Goal: Task Accomplishment & Management: Contribute content

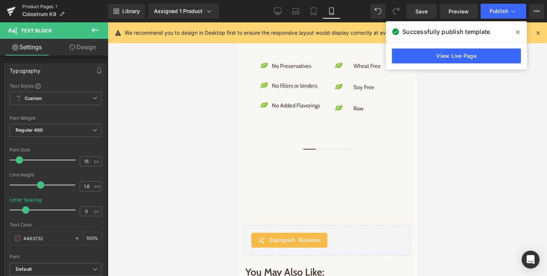
click at [46, 4] on link "Product Pages" at bounding box center [65, 7] width 86 height 6
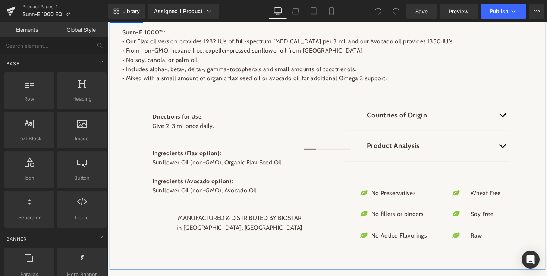
scroll to position [711, 0]
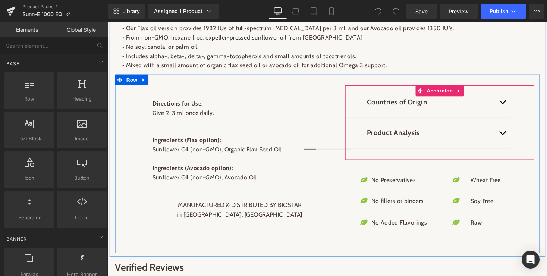
click at [516, 137] on button "button" at bounding box center [513, 135] width 15 height 31
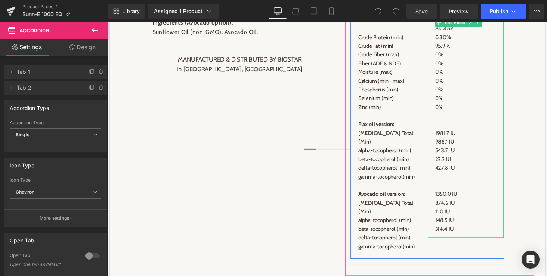
scroll to position [862, 0]
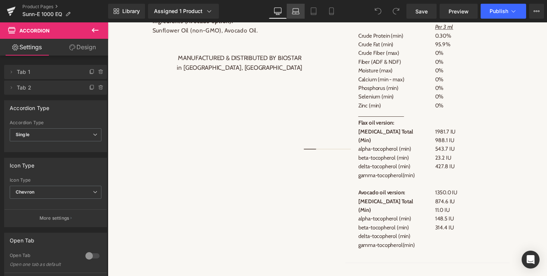
click at [297, 13] on icon at bounding box center [295, 10] width 7 height 7
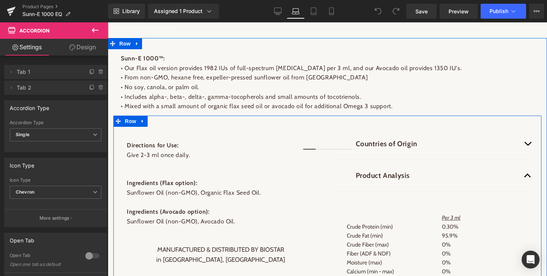
scroll to position [633, 0]
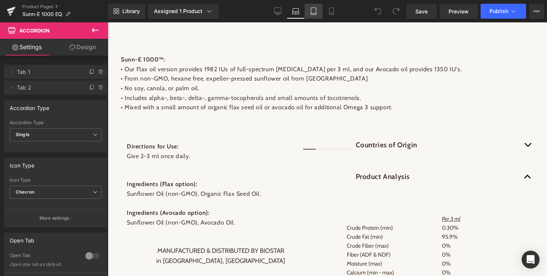
click at [314, 13] on icon at bounding box center [313, 10] width 7 height 7
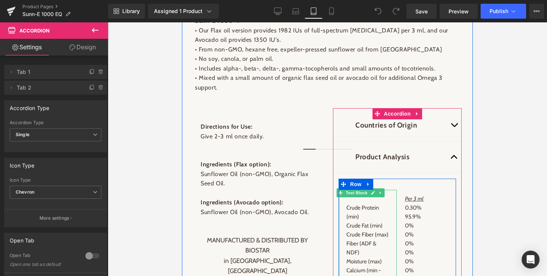
scroll to position [939, 0]
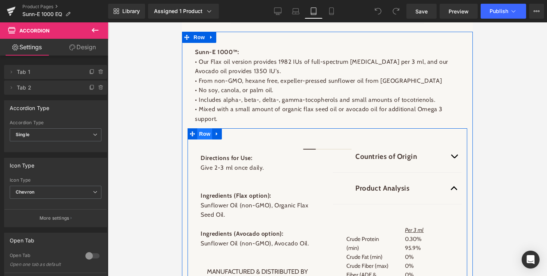
click at [208, 128] on span "Row" at bounding box center [204, 133] width 15 height 11
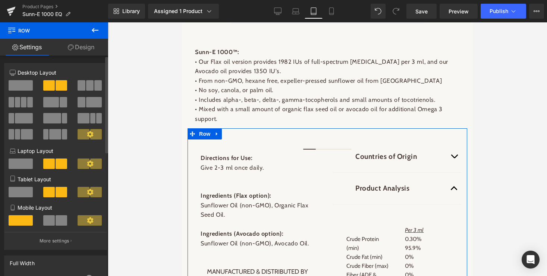
click at [17, 195] on span at bounding box center [21, 192] width 24 height 10
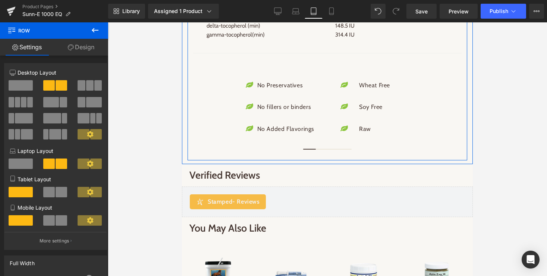
scroll to position [1493, 0]
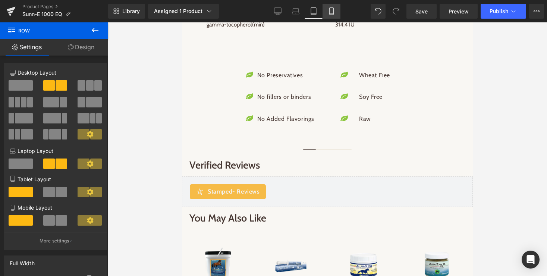
click at [331, 9] on icon at bounding box center [331, 10] width 7 height 7
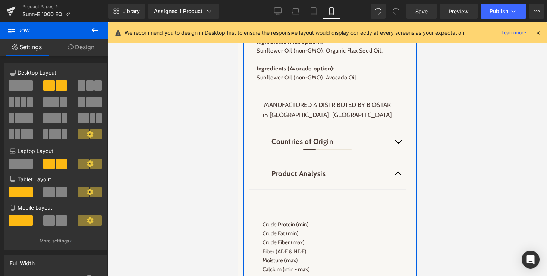
scroll to position [1091, 0]
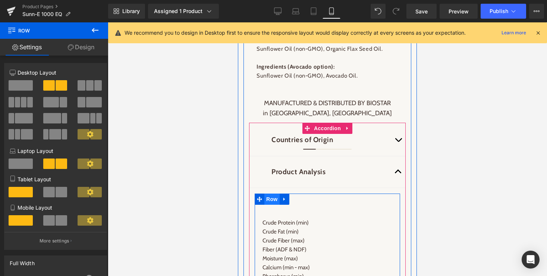
click at [273, 194] on span "Row" at bounding box center [271, 199] width 15 height 11
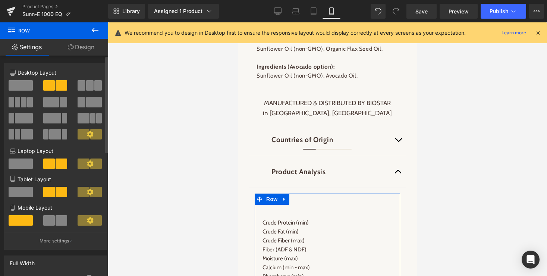
click at [50, 223] on span at bounding box center [49, 220] width 12 height 10
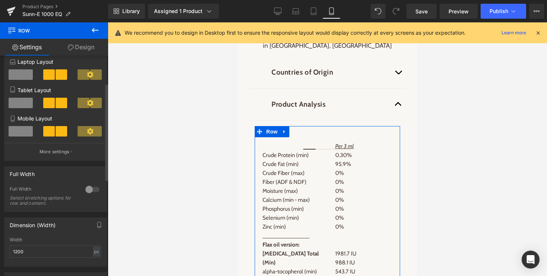
scroll to position [133, 0]
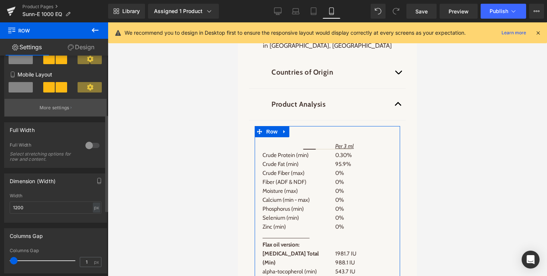
click at [58, 110] on p "More settings" at bounding box center [55, 107] width 30 height 7
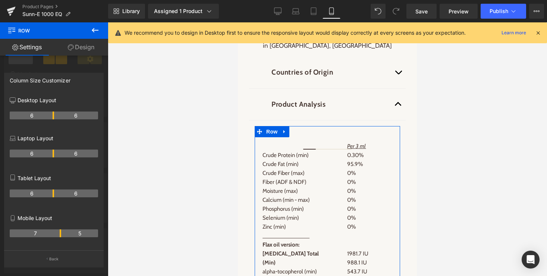
drag, startPoint x: 53, startPoint y: 236, endPoint x: 59, endPoint y: 236, distance: 5.6
click at [59, 236] on th "7" at bounding box center [35, 233] width 51 height 8
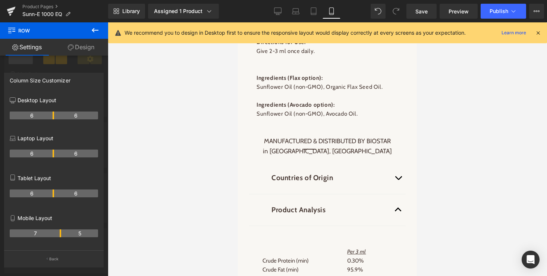
scroll to position [1051, 0]
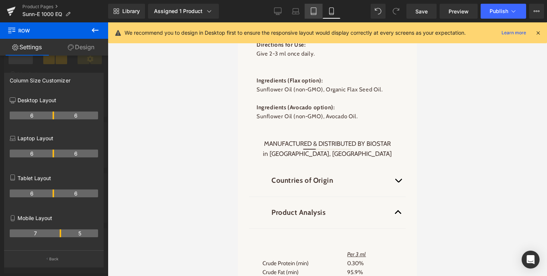
click at [313, 13] on icon at bounding box center [313, 10] width 7 height 7
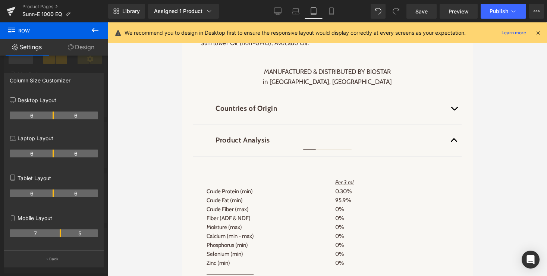
scroll to position [1111, 0]
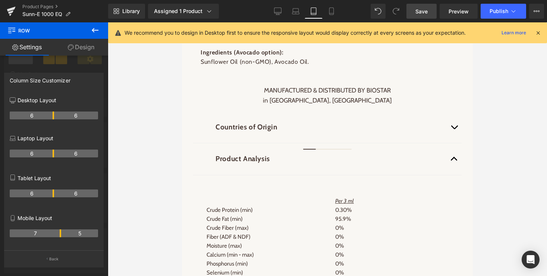
click at [414, 12] on link "Save" at bounding box center [422, 11] width 30 height 15
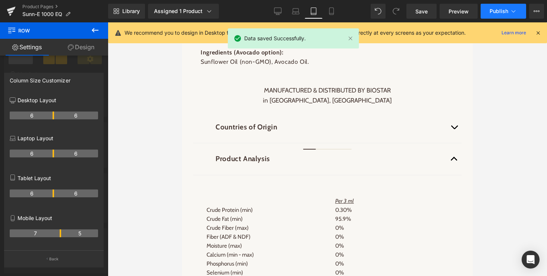
click at [496, 17] on button "Publish" at bounding box center [504, 11] width 46 height 15
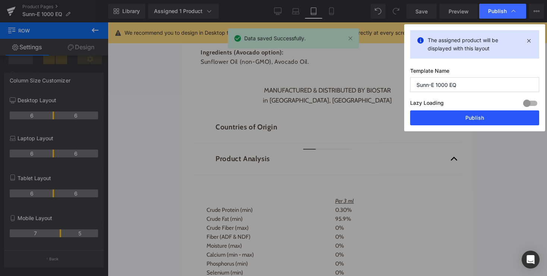
click at [462, 119] on button "Publish" at bounding box center [474, 117] width 129 height 15
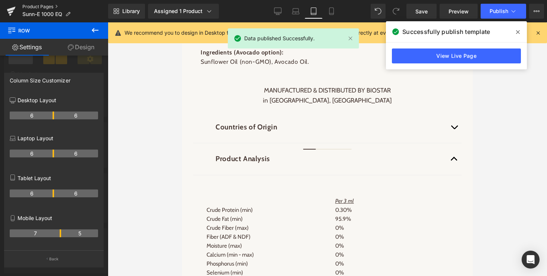
click at [38, 6] on link "Product Pages" at bounding box center [65, 7] width 86 height 6
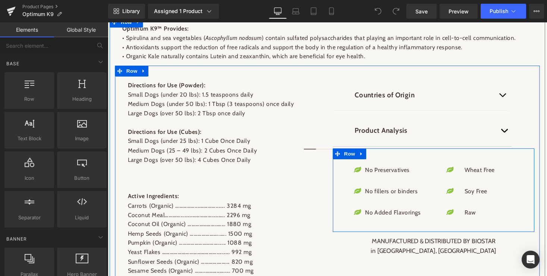
scroll to position [564, 0]
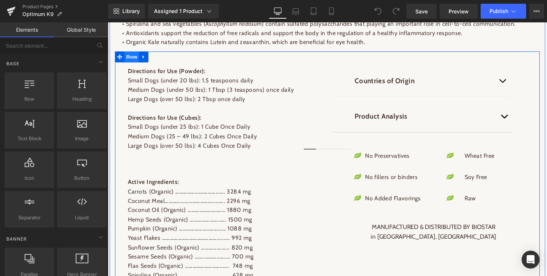
click at [132, 63] on span "Row" at bounding box center [132, 57] width 15 height 11
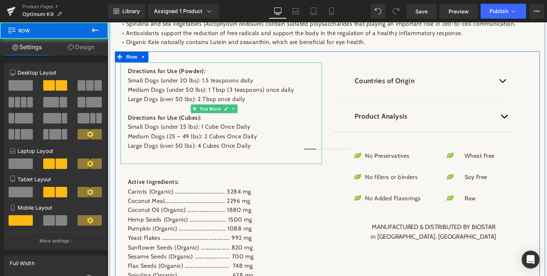
click at [145, 97] on p "Medium Dogs (under 50 lbs): 1 Tbsp (3 teaspoons) once daily" at bounding box center [224, 92] width 192 height 10
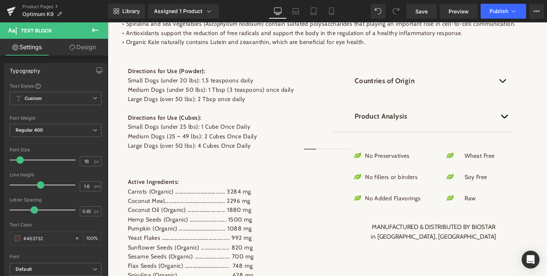
click at [87, 47] on link "Design" at bounding box center [83, 47] width 54 height 17
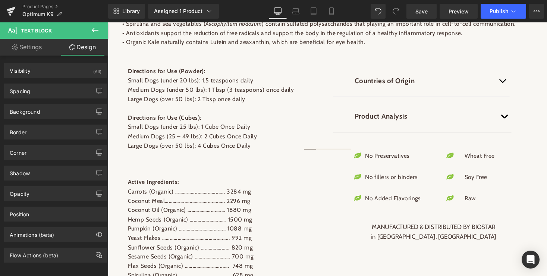
click at [25, 44] on link "Settings" at bounding box center [27, 47] width 54 height 17
type input "100"
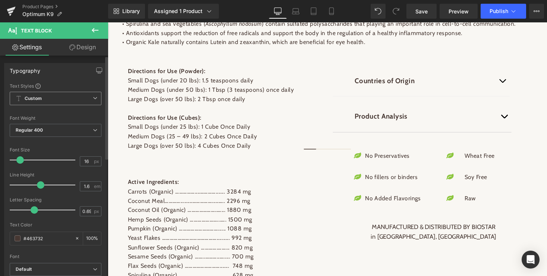
click at [44, 97] on span "Custom Setup Global Style" at bounding box center [56, 98] width 92 height 13
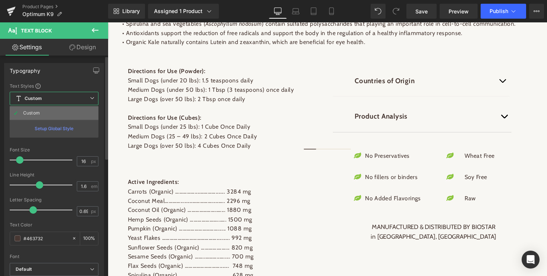
click at [26, 111] on div "Custom" at bounding box center [31, 112] width 17 height 5
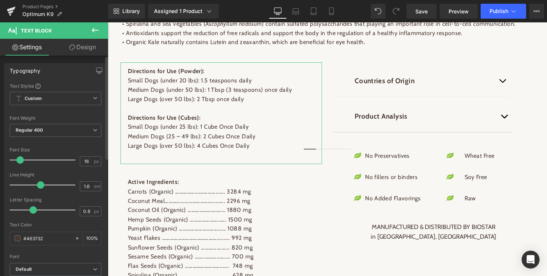
type input "0.5"
click at [30, 210] on span at bounding box center [31, 209] width 7 height 7
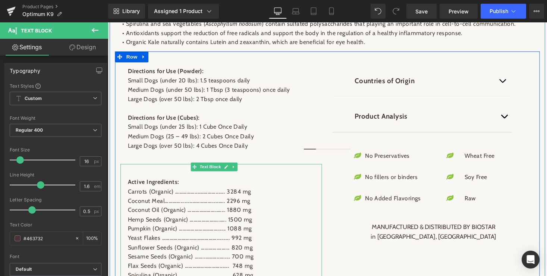
click at [158, 239] on p "Pumpkin (Organic) …………………………...... 1088 mg" at bounding box center [224, 234] width 192 height 10
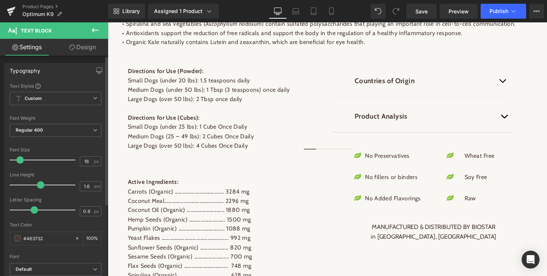
type input "0.5"
click at [32, 208] on span at bounding box center [31, 209] width 7 height 7
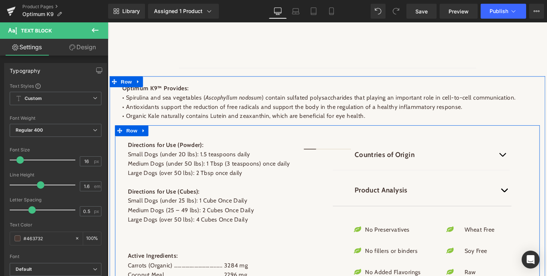
scroll to position [498, 0]
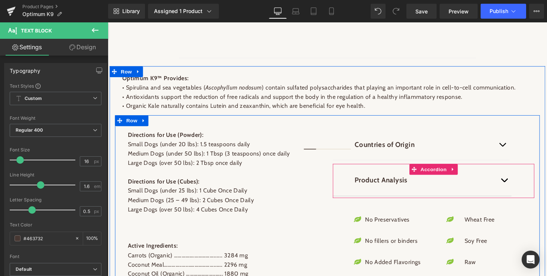
click at [515, 186] on span "button" at bounding box center [515, 186] width 0 height 0
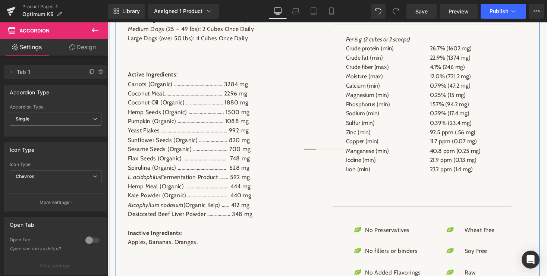
scroll to position [623, 0]
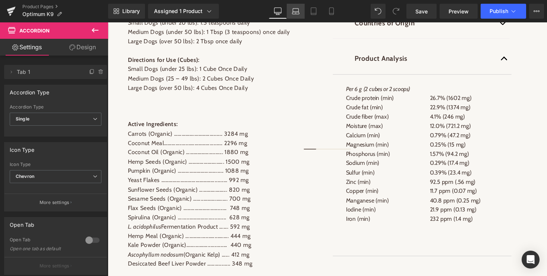
click at [295, 11] on icon at bounding box center [295, 10] width 7 height 7
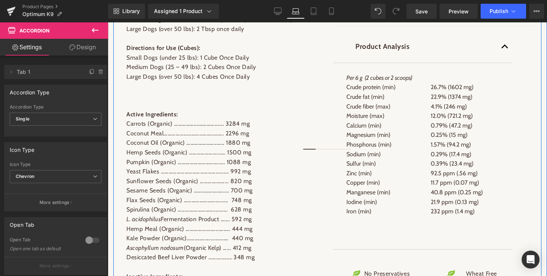
scroll to position [574, 0]
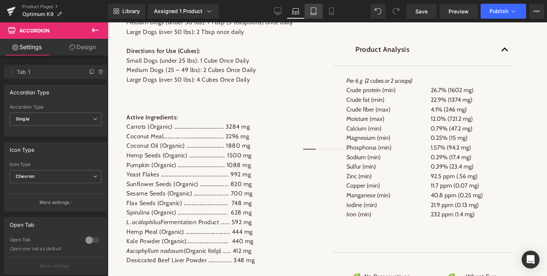
click at [315, 9] on icon at bounding box center [313, 10] width 7 height 7
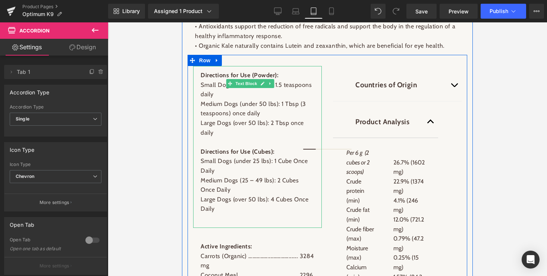
scroll to position [768, 0]
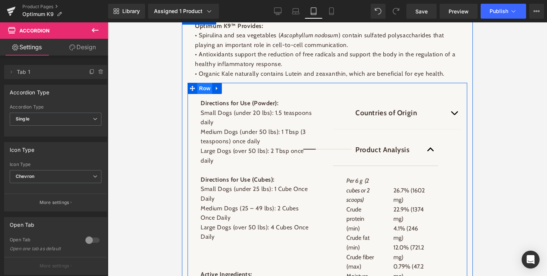
click at [203, 94] on span "Row" at bounding box center [204, 88] width 15 height 11
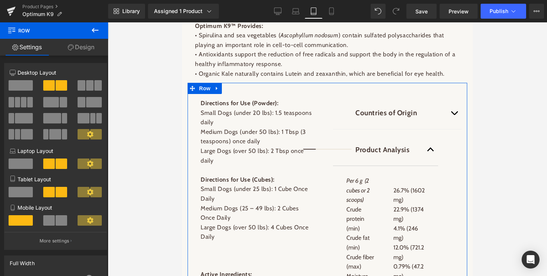
click at [53, 222] on span at bounding box center [49, 220] width 12 height 10
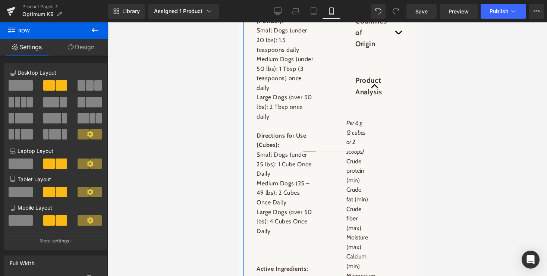
scroll to position [825, 0]
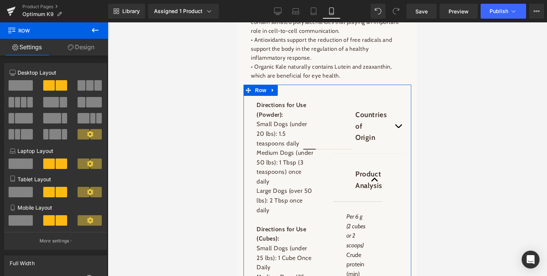
click at [23, 193] on span at bounding box center [21, 192] width 24 height 10
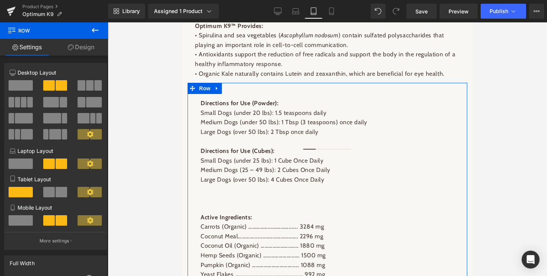
click at [19, 222] on span at bounding box center [21, 220] width 24 height 10
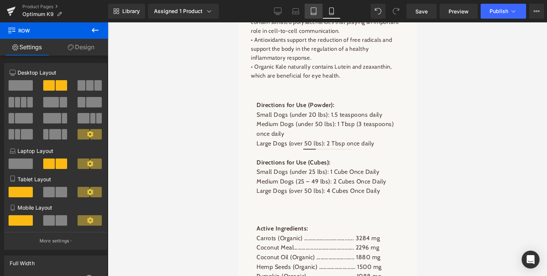
click at [315, 12] on icon at bounding box center [313, 10] width 7 height 7
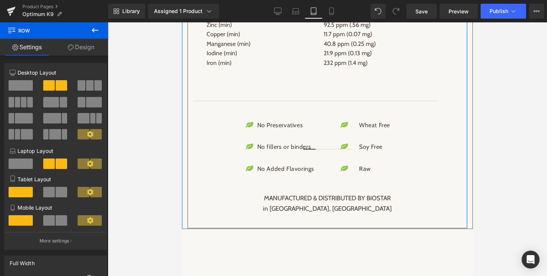
scroll to position [1342, 0]
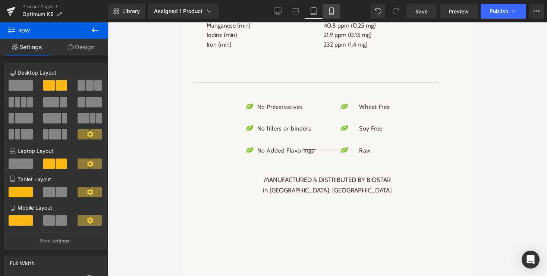
click at [331, 12] on icon at bounding box center [331, 10] width 7 height 7
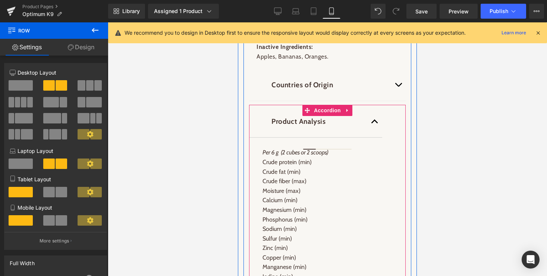
scroll to position [1188, 0]
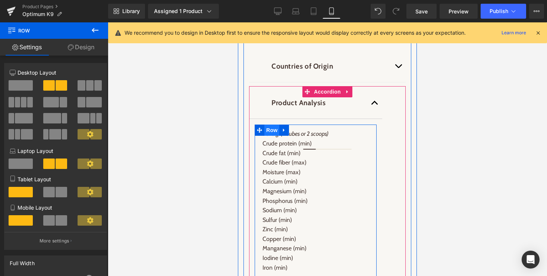
click at [271, 136] on span "Row" at bounding box center [271, 130] width 15 height 11
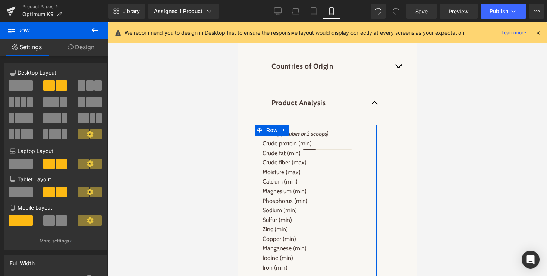
click at [60, 220] on span at bounding box center [62, 220] width 12 height 10
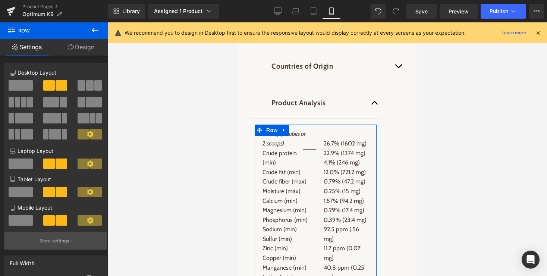
click at [48, 244] on p "More settings" at bounding box center [55, 241] width 30 height 7
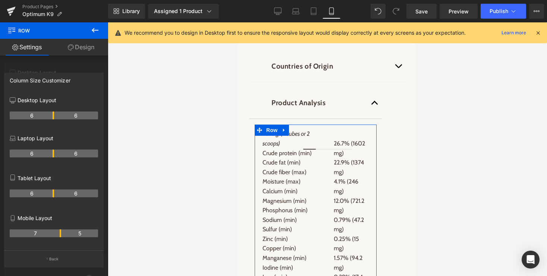
drag, startPoint x: 51, startPoint y: 235, endPoint x: 56, endPoint y: 235, distance: 4.1
click at [56, 235] on th "7" at bounding box center [35, 233] width 51 height 8
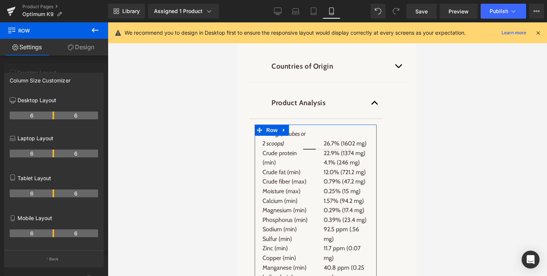
drag, startPoint x: 60, startPoint y: 233, endPoint x: 55, endPoint y: 233, distance: 5.2
click at [55, 233] on tr "6 6" at bounding box center [54, 233] width 88 height 8
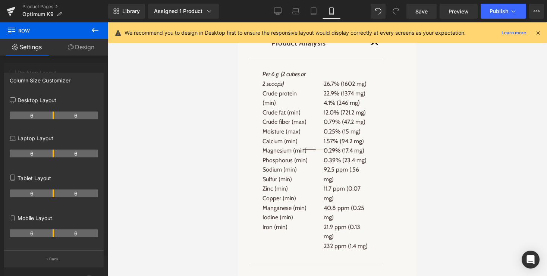
scroll to position [1221, 0]
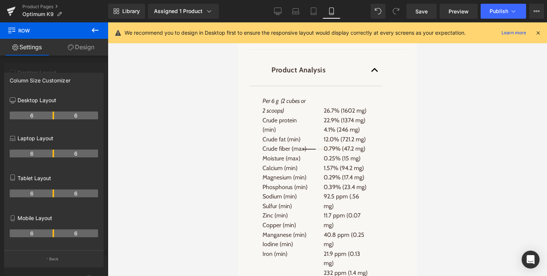
click at [94, 29] on icon at bounding box center [95, 30] width 9 height 9
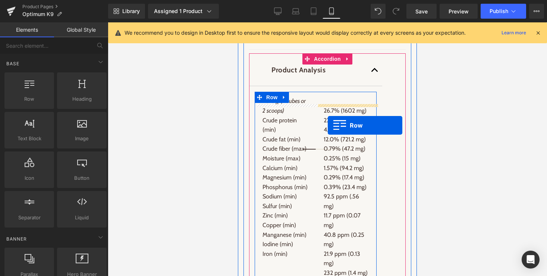
drag, startPoint x: 268, startPoint y: 115, endPoint x: 328, endPoint y: 125, distance: 60.5
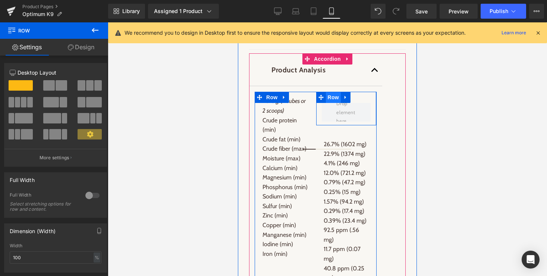
click at [333, 103] on span "Row" at bounding box center [333, 97] width 15 height 11
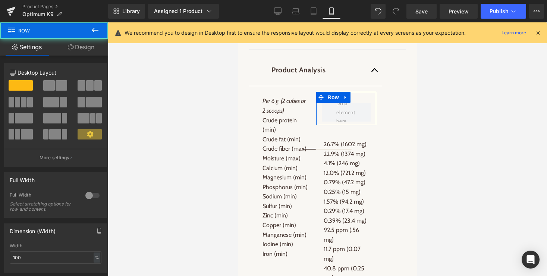
click at [56, 81] on span at bounding box center [62, 85] width 12 height 10
type input "1200"
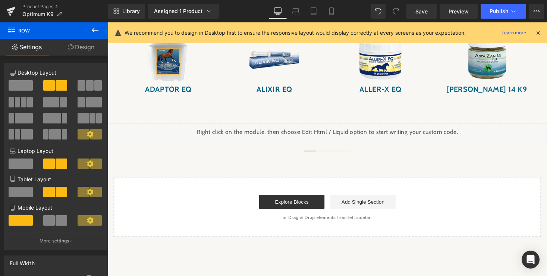
scroll to position [556, 0]
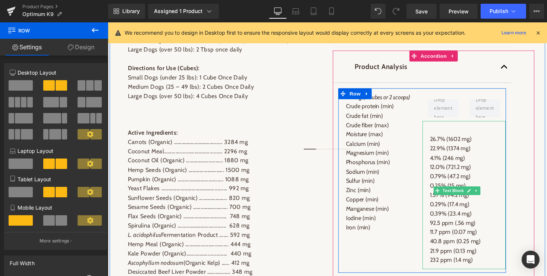
click at [445, 147] on p "26.7% (1602 mg)" at bounding box center [474, 143] width 70 height 10
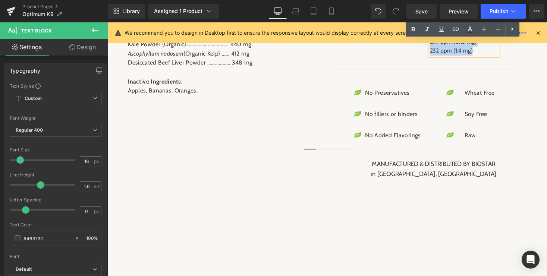
scroll to position [890, 0]
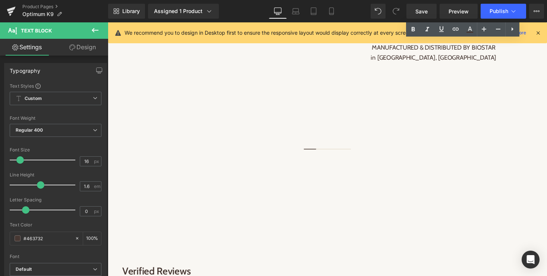
drag, startPoint x: 439, startPoint y: 157, endPoint x: 462, endPoint y: 46, distance: 113.6
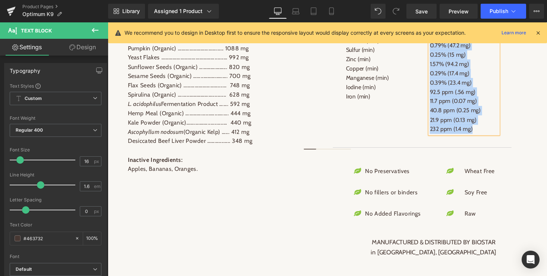
scroll to position [659, 0]
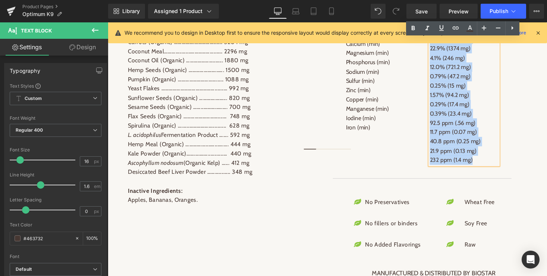
copy div "26.7% (1602 mg) 22.9% (1374 mg) 4.1% (246 mg) 12.0% (721.2 mg) 0.79% (47.2 mg) …"
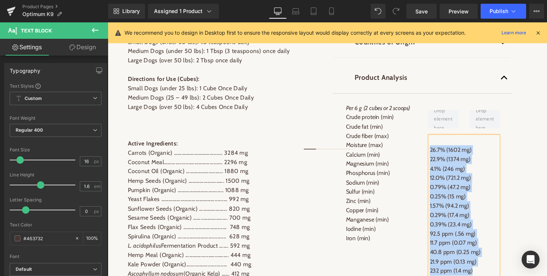
scroll to position [543, 0]
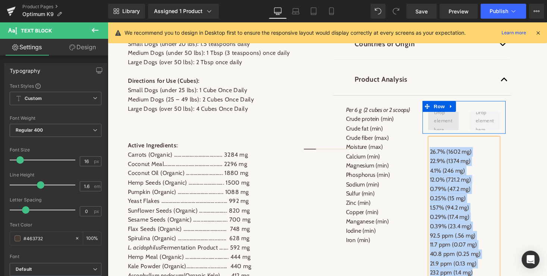
click at [449, 132] on span at bounding box center [452, 124] width 24 height 30
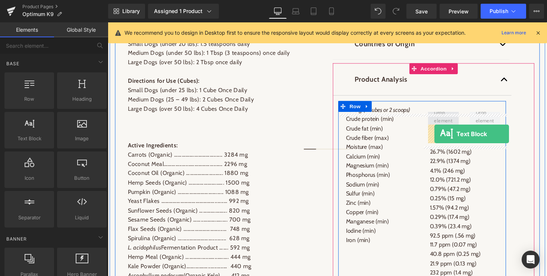
drag, startPoint x: 129, startPoint y: 152, endPoint x: 443, endPoint y: 137, distance: 314.7
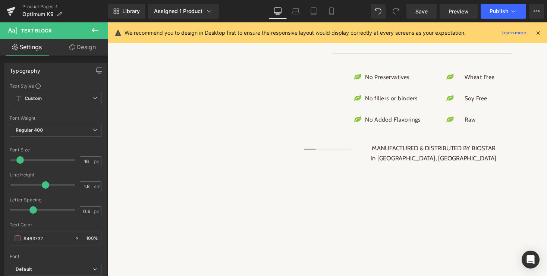
drag, startPoint x: 445, startPoint y: 139, endPoint x: 464, endPoint y: 293, distance: 155.5
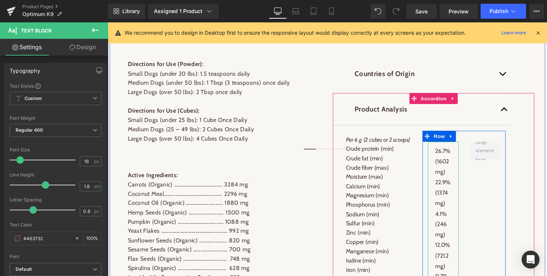
scroll to position [498, 0]
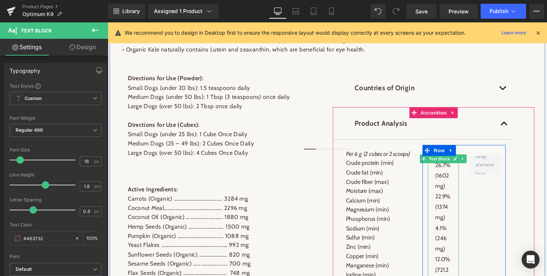
click at [451, 167] on span "Text Block" at bounding box center [448, 162] width 25 height 9
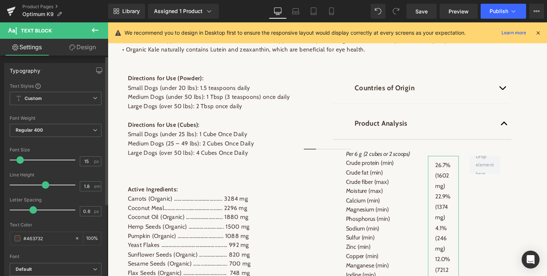
type input "14"
click at [17, 160] on span at bounding box center [18, 159] width 7 height 7
type input "1.6"
click at [41, 185] on span at bounding box center [40, 184] width 7 height 7
type input "0"
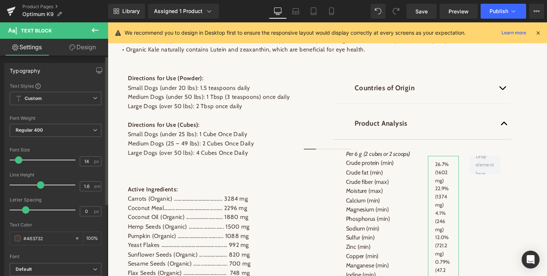
drag, startPoint x: 31, startPoint y: 210, endPoint x: 24, endPoint y: 210, distance: 7.1
click at [24, 210] on span at bounding box center [25, 209] width 7 height 7
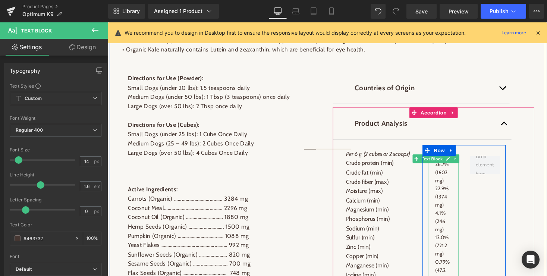
click at [455, 204] on p "22.9% (1374 mg)" at bounding box center [452, 201] width 17 height 25
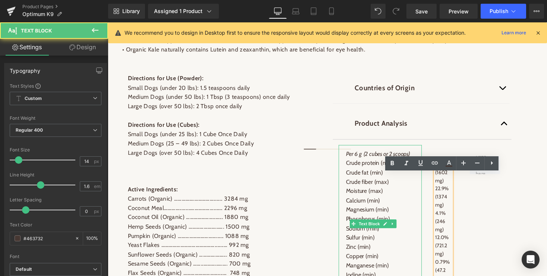
click at [380, 191] on p "Crude fiber (max)" at bounding box center [387, 187] width 70 height 10
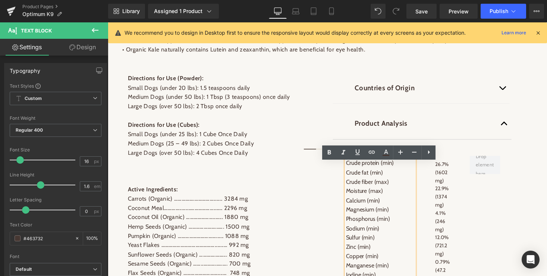
click at [375, 229] on p "Phosphorus (min)" at bounding box center [387, 225] width 70 height 10
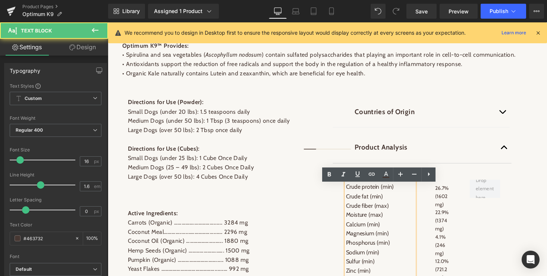
scroll to position [472, 0]
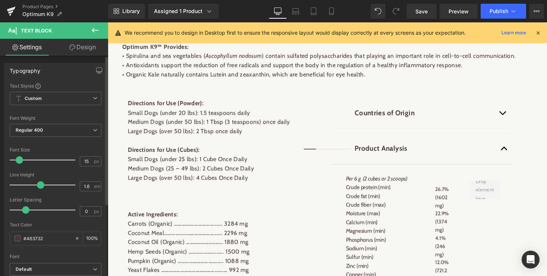
type input "14"
click at [17, 158] on span at bounding box center [18, 159] width 7 height 7
type input "0"
click at [23, 210] on span at bounding box center [25, 209] width 7 height 7
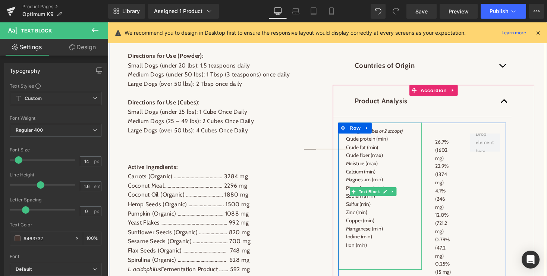
scroll to position [526, 0]
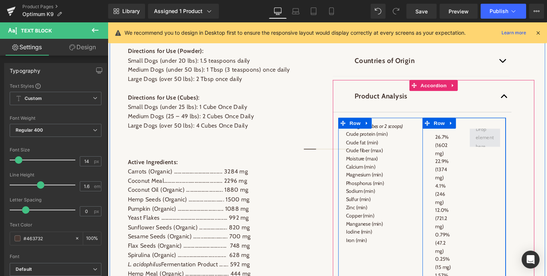
click at [500, 156] on span at bounding box center [495, 141] width 24 height 30
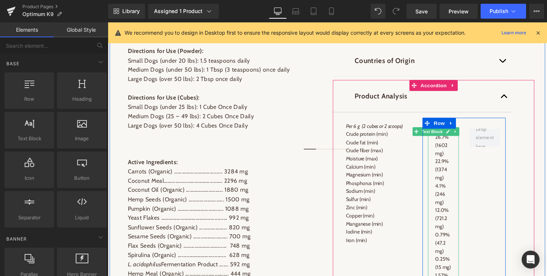
click at [452, 161] on p "26.7% (1602 mg)" at bounding box center [452, 148] width 17 height 25
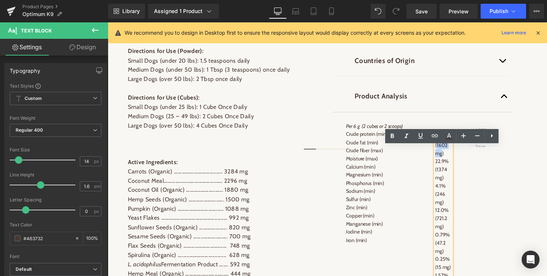
drag, startPoint x: 445, startPoint y: 163, endPoint x: 451, endPoint y: 173, distance: 11.5
click at [451, 161] on p "26.7% (1602 mg)" at bounding box center [452, 148] width 17 height 25
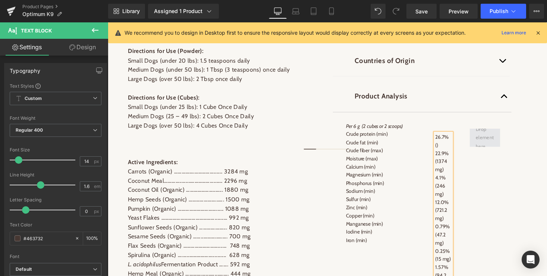
click at [496, 152] on span at bounding box center [495, 141] width 24 height 30
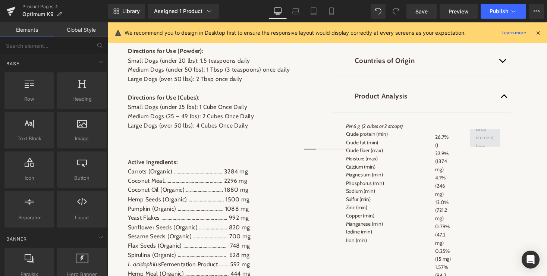
click at [496, 152] on span at bounding box center [495, 141] width 24 height 30
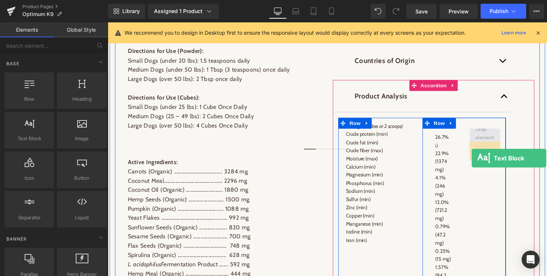
drag, startPoint x: 134, startPoint y: 155, endPoint x: 481, endPoint y: 162, distance: 347.7
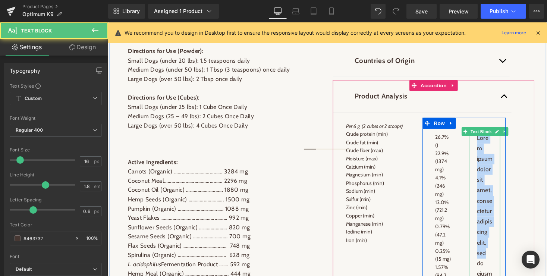
drag, startPoint x: 487, startPoint y: 158, endPoint x: 501, endPoint y: 272, distance: 115.3
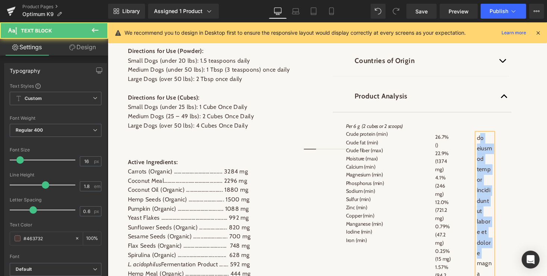
drag, startPoint x: 488, startPoint y: 156, endPoint x: 506, endPoint y: 273, distance: 117.8
drag, startPoint x: 489, startPoint y: 154, endPoint x: 506, endPoint y: 273, distance: 119.8
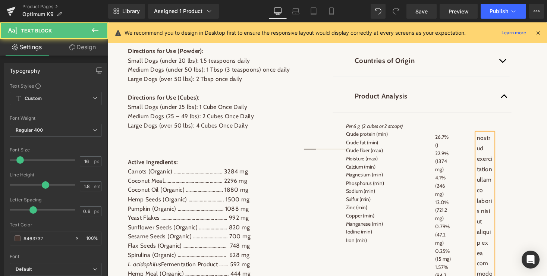
drag, startPoint x: 489, startPoint y: 156, endPoint x: 505, endPoint y: 273, distance: 118.1
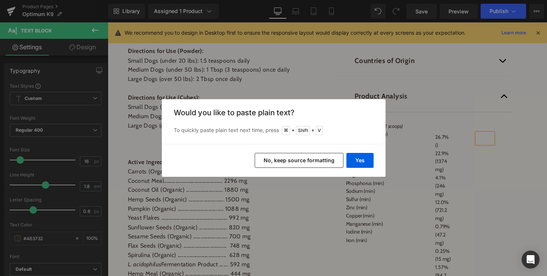
click at [283, 161] on button "No, keep source formatting" at bounding box center [299, 160] width 89 height 15
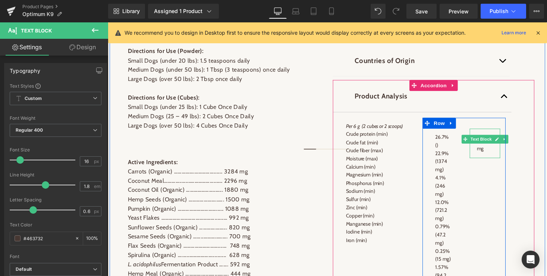
click at [487, 156] on span "1602 mg" at bounding box center [493, 147] width 13 height 18
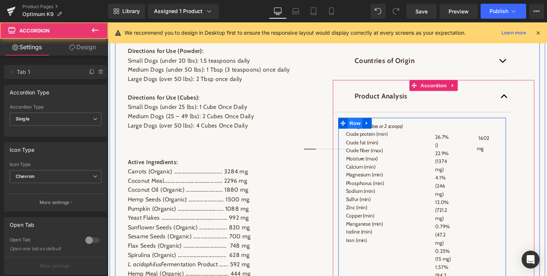
click at [360, 132] on span "Row" at bounding box center [361, 125] width 15 height 11
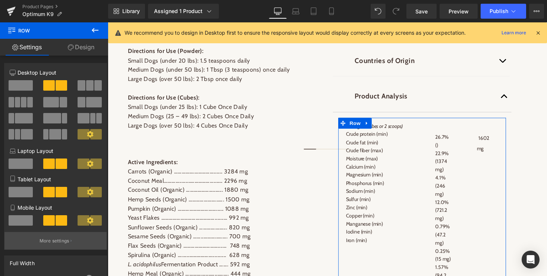
click at [51, 243] on p "More settings" at bounding box center [55, 241] width 30 height 7
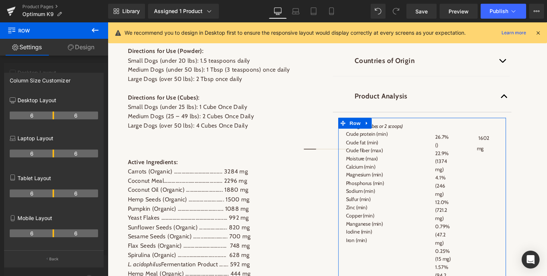
type input "100"
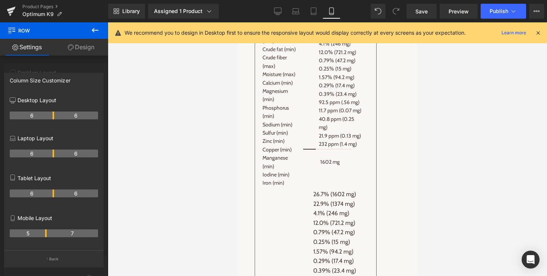
scroll to position [1190, 0]
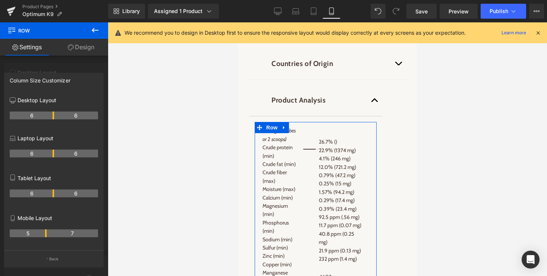
drag, startPoint x: 53, startPoint y: 235, endPoint x: 46, endPoint y: 234, distance: 6.7
click at [46, 234] on th "5" at bounding box center [28, 233] width 37 height 8
click at [36, 195] on th "6" at bounding box center [32, 193] width 44 height 8
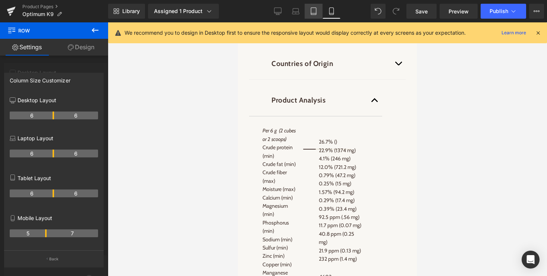
click at [314, 12] on icon at bounding box center [313, 10] width 7 height 7
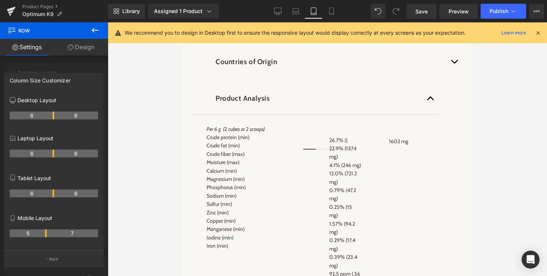
scroll to position [1124, 0]
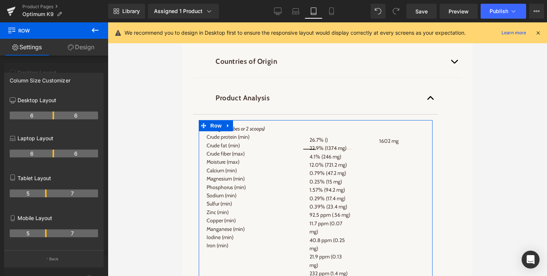
drag, startPoint x: 53, startPoint y: 193, endPoint x: 47, endPoint y: 193, distance: 5.6
click at [47, 193] on tr "5 7" at bounding box center [54, 193] width 88 height 8
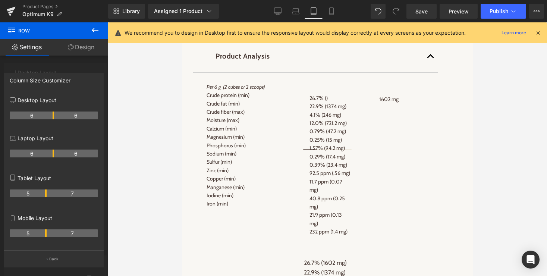
scroll to position [1162, 0]
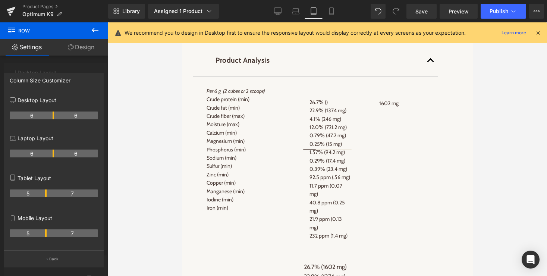
click at [335, 127] on body "Skip to content CALL US FOR ASSISTANCE: 1-800-686-9544 CALL US FOR ASSISTANCE: …" at bounding box center [327, 58] width 291 height 2395
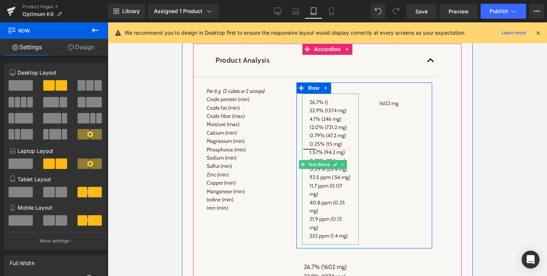
click at [335, 114] on p "22.9% (1374 mg)" at bounding box center [331, 110] width 42 height 8
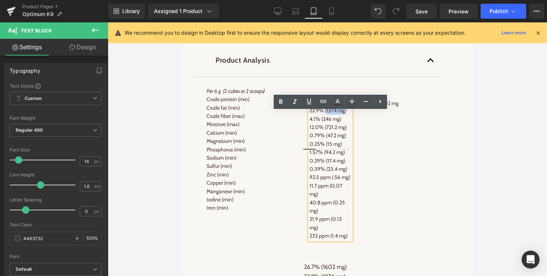
drag, startPoint x: 345, startPoint y: 125, endPoint x: 327, endPoint y: 125, distance: 18.3
click at [327, 114] on p "22.9% (1374 mg)" at bounding box center [331, 110] width 42 height 8
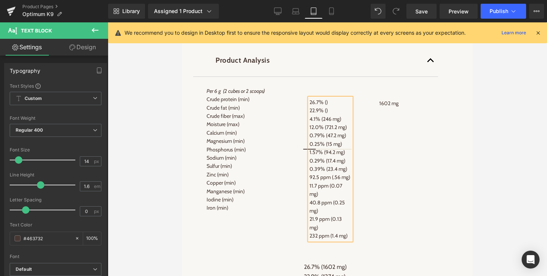
click at [391, 127] on div "26.7% () 22.9% () 4.1% (246 mg) 12.0% (721.2 mg) 0.79% (47.2 mg) 0.25% (15 mg) …" at bounding box center [365, 165] width 136 height 166
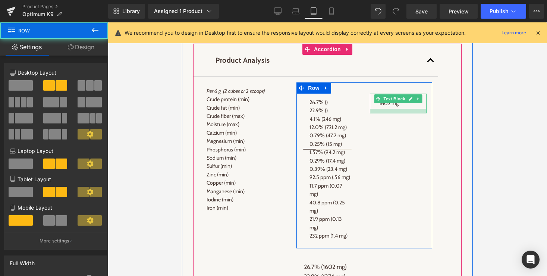
click at [390, 113] on div at bounding box center [398, 111] width 57 height 4
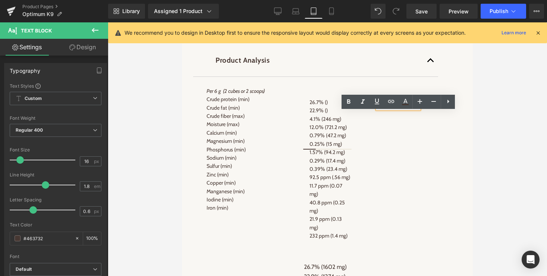
click at [405, 109] on p "1602 mg" at bounding box center [398, 103] width 42 height 11
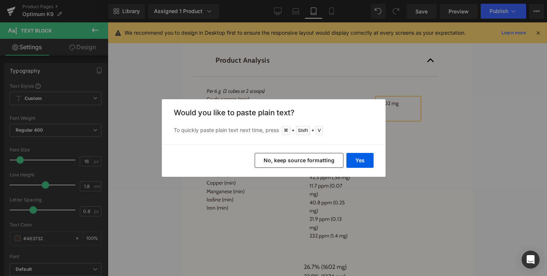
click at [274, 156] on button "No, keep source formatting" at bounding box center [299, 160] width 89 height 15
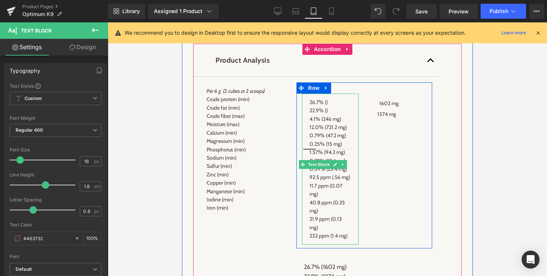
click at [305, 169] on span at bounding box center [303, 164] width 8 height 9
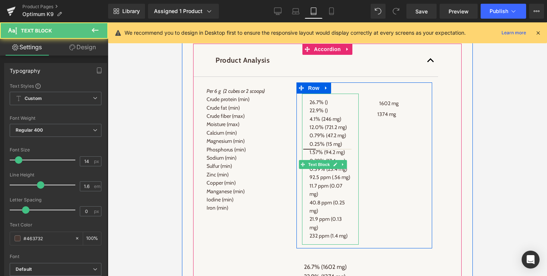
click at [329, 123] on p "4.1% (246 mg)" at bounding box center [331, 119] width 42 height 8
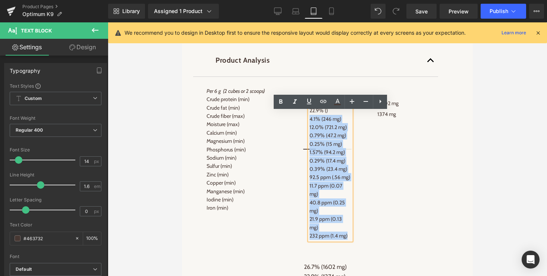
drag, startPoint x: 310, startPoint y: 132, endPoint x: 351, endPoint y: 260, distance: 134.5
click at [351, 248] on div "26.7% () 22.9% () 4.1% (246 mg) 12.0% (721.2 mg) 0.79% (47.2 mg) 0.25% (15 mg) …" at bounding box center [365, 165] width 136 height 166
copy div "4.1% (246 mg) 12.0% (721.2 mg) 0.79% (47.2 mg) 0.25% (15 mg) 1.57% (94.2 mg) 0.…"
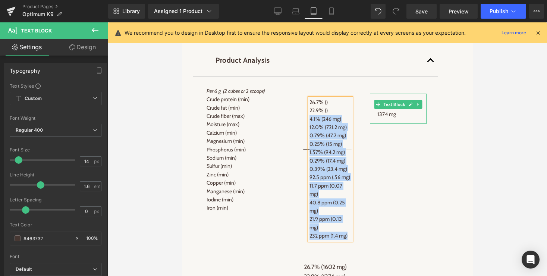
click at [396, 120] on p "1374 mg" at bounding box center [398, 114] width 42 height 11
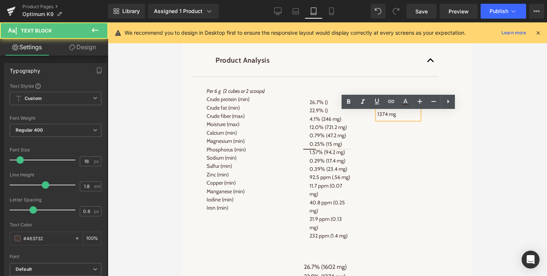
click at [397, 120] on p "1374 mg" at bounding box center [398, 114] width 42 height 11
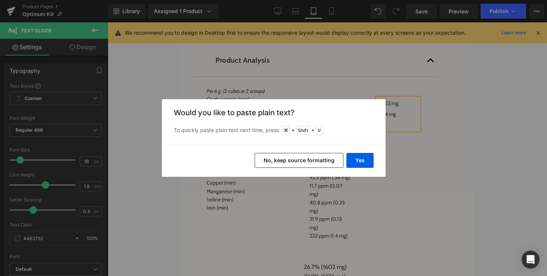
click at [314, 158] on button "No, keep source formatting" at bounding box center [299, 160] width 89 height 15
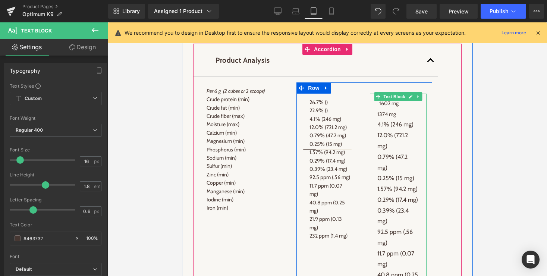
click at [397, 120] on p "1374 mg" at bounding box center [398, 114] width 42 height 11
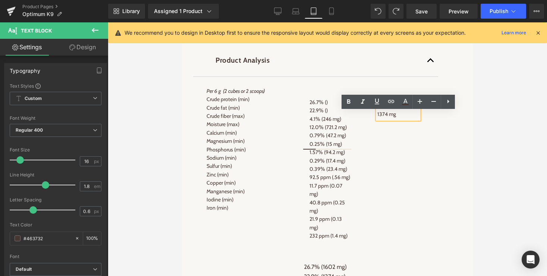
click at [404, 120] on p "1374 mg" at bounding box center [398, 114] width 42 height 11
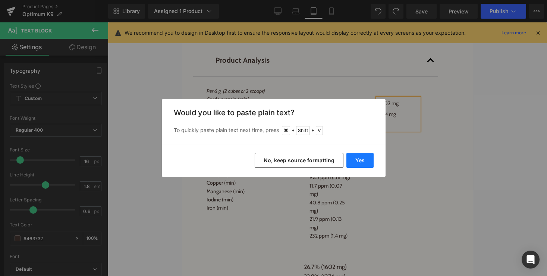
click at [358, 160] on button "Yes" at bounding box center [359, 160] width 27 height 15
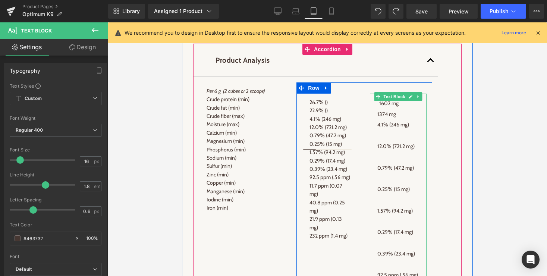
click at [396, 141] on p at bounding box center [398, 135] width 42 height 11
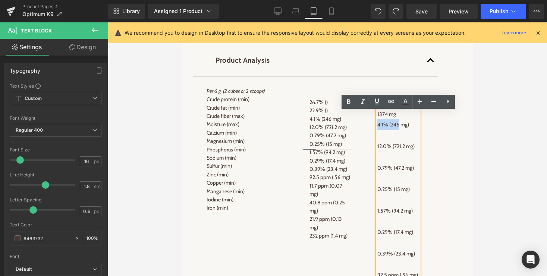
drag, startPoint x: 394, startPoint y: 141, endPoint x: 375, endPoint y: 139, distance: 19.5
click at [375, 139] on div "1602 mg 1374 mg 4.1% (246 mg) 12.0% (721.2 mg) 0.79% (47.2 mg) 0.25% (15 mg) 1.…" at bounding box center [398, 249] width 57 height 310
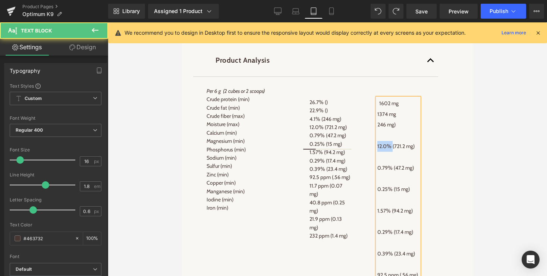
drag, startPoint x: 392, startPoint y: 161, endPoint x: 368, endPoint y: 161, distance: 24.6
click at [368, 161] on div "1602 mg 1374 mg 246 mg) 12.0% (721.2 mg) 0.79% (47.2 mg) 0.25% (15 mg) 1.57% (9…" at bounding box center [398, 249] width 68 height 310
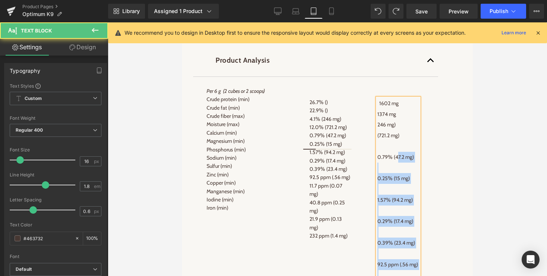
drag, startPoint x: 395, startPoint y: 173, endPoint x: 377, endPoint y: 173, distance: 18.7
click at [377, 173] on div "1602 mg 1374 mg 246 mg) (721.2 mg) 0.79% (47.2 mg) 0.25% (15 mg) 1.57% (94.2 mg…" at bounding box center [398, 243] width 42 height 290
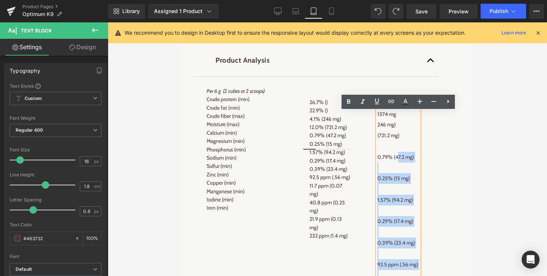
click at [405, 160] on span "0.79% (47.2 mg)" at bounding box center [395, 157] width 37 height 7
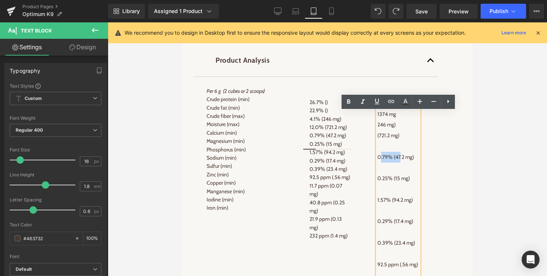
drag, startPoint x: 398, startPoint y: 173, endPoint x: 378, endPoint y: 173, distance: 19.4
click at [378, 160] on span "0.79% (47.2 mg)" at bounding box center [395, 157] width 37 height 7
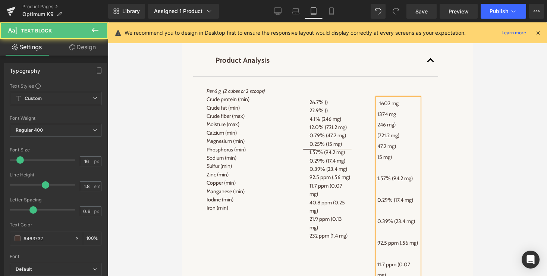
click at [396, 182] on span "1.57% (94.2 mg)" at bounding box center [394, 178] width 35 height 7
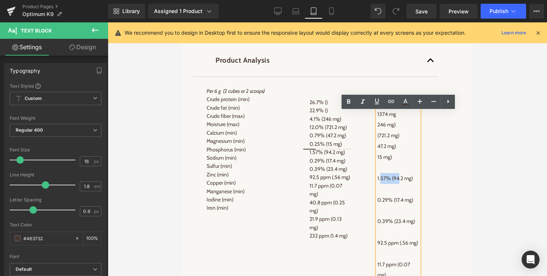
drag, startPoint x: 396, startPoint y: 194, endPoint x: 380, endPoint y: 191, distance: 16.3
click at [380, 182] on span "1.57% (94.2 mg)" at bounding box center [394, 178] width 35 height 7
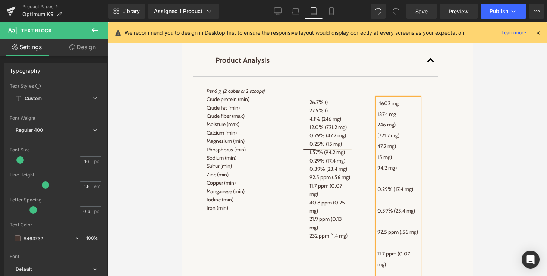
click at [398, 192] on span "0.29% (17.4 mg)" at bounding box center [395, 189] width 36 height 7
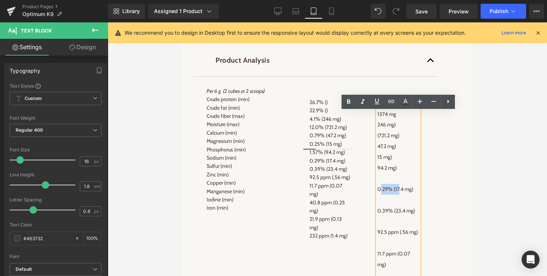
drag, startPoint x: 398, startPoint y: 205, endPoint x: 379, endPoint y: 203, distance: 19.5
click at [379, 192] on span "0.29% (17.4 mg)" at bounding box center [395, 189] width 36 height 7
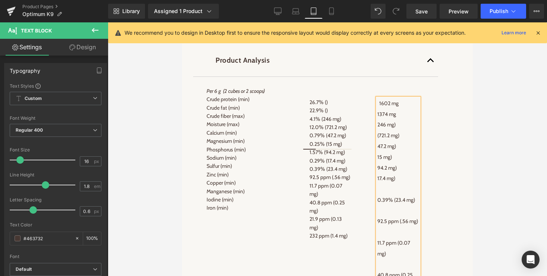
click at [398, 203] on span "0.39% (23.4 mg)" at bounding box center [396, 200] width 38 height 7
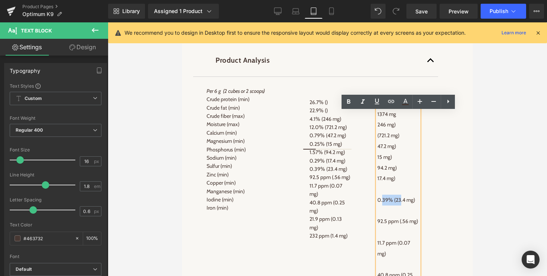
drag, startPoint x: 398, startPoint y: 215, endPoint x: 382, endPoint y: 213, distance: 16.5
click at [382, 203] on span "0.39% (23.4 mg)" at bounding box center [396, 200] width 38 height 7
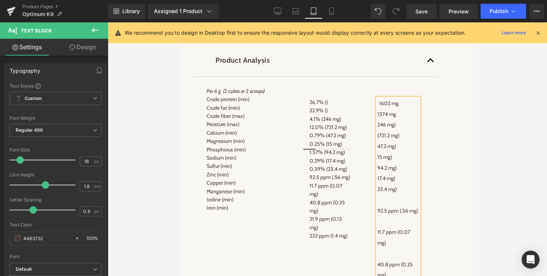
click at [403, 214] on span "92.5 ppm (.56 mg)" at bounding box center [397, 210] width 41 height 7
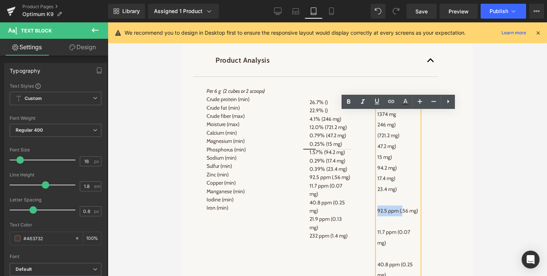
drag, startPoint x: 403, startPoint y: 226, endPoint x: 379, endPoint y: 223, distance: 24.4
click at [379, 214] on span "92.5 ppm (.56 mg)" at bounding box center [397, 210] width 41 height 7
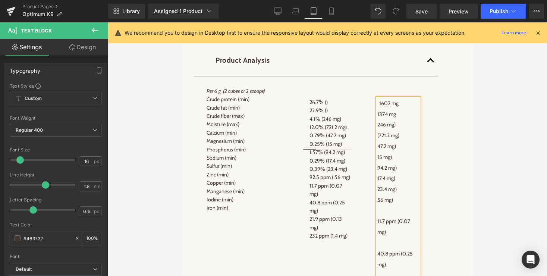
click at [398, 235] on span "11.7 ppm (0.07 mg)" at bounding box center [393, 227] width 33 height 18
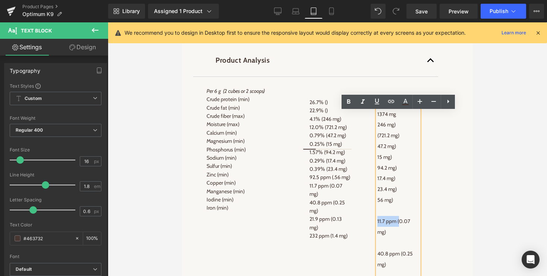
drag, startPoint x: 399, startPoint y: 236, endPoint x: 373, endPoint y: 235, distance: 26.1
click at [373, 235] on div "1602 mg 1374 mg 246 mg) (721.2 mg) 47.2 mg) 15 mg) 94.2 mg) 17.4 mg) 23.4 mg) 5…" at bounding box center [398, 211] width 57 height 235
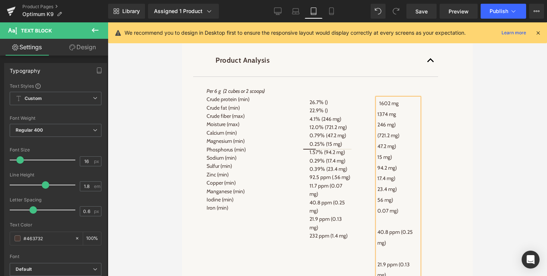
click at [389, 109] on p "1602 mg" at bounding box center [398, 103] width 42 height 11
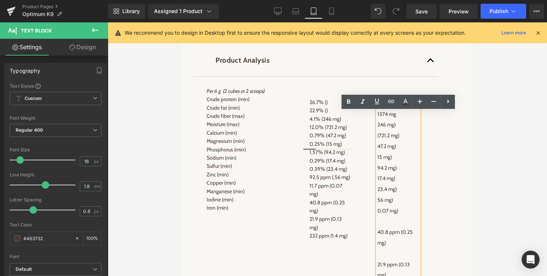
click at [402, 120] on p "1374 mg" at bounding box center [398, 114] width 42 height 11
click at [480, 114] on div at bounding box center [327, 149] width 439 height 254
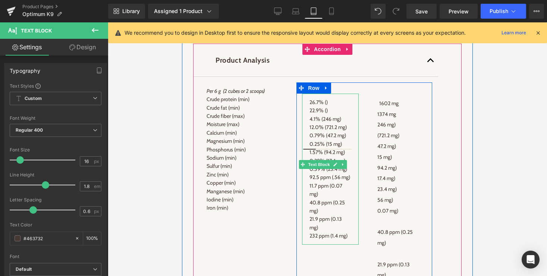
click at [317, 106] on p "26.7% ()" at bounding box center [331, 102] width 42 height 8
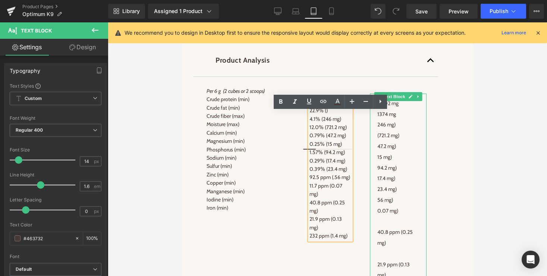
click at [390, 150] on span "47.2 mg)" at bounding box center [386, 146] width 19 height 7
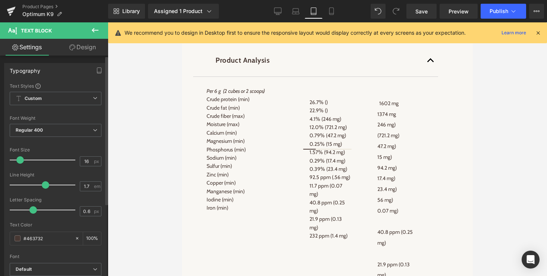
type input "1.6"
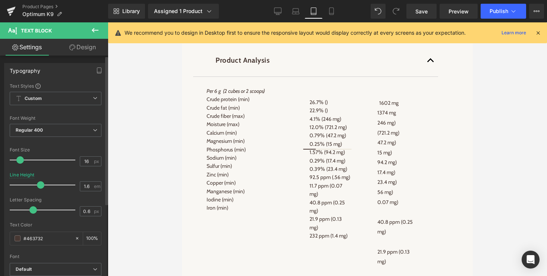
drag, startPoint x: 42, startPoint y: 185, endPoint x: 37, endPoint y: 185, distance: 4.5
click at [37, 185] on span at bounding box center [40, 184] width 7 height 7
type input "0"
drag, startPoint x: 33, startPoint y: 210, endPoint x: 26, endPoint y: 210, distance: 7.1
click at [26, 210] on span at bounding box center [25, 209] width 7 height 7
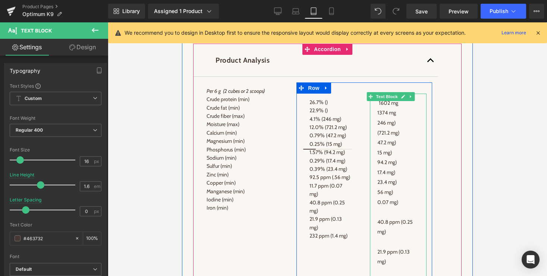
click at [383, 235] on span "40.8 ppm (0.25 mg)" at bounding box center [394, 227] width 35 height 17
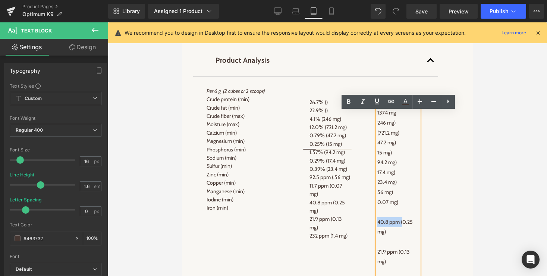
drag, startPoint x: 402, startPoint y: 237, endPoint x: 378, endPoint y: 235, distance: 23.9
click at [378, 235] on span "40.8 ppm (0.25 mg)" at bounding box center [394, 227] width 35 height 17
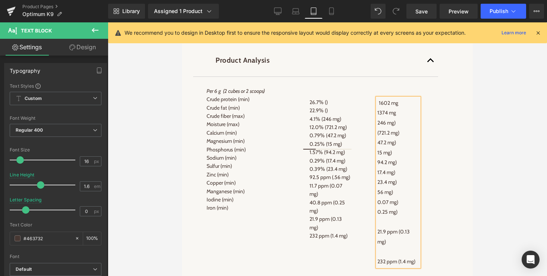
click at [401, 245] on span "21.9 ppm (0.13 mg)" at bounding box center [393, 236] width 32 height 17
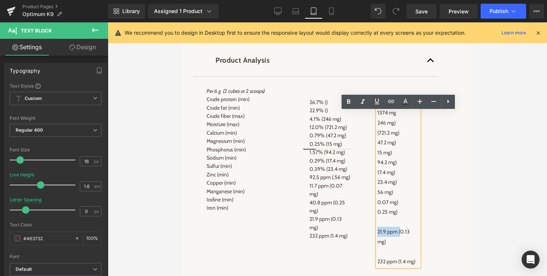
drag, startPoint x: 401, startPoint y: 246, endPoint x: 378, endPoint y: 245, distance: 22.8
click at [378, 245] on span "21.9 ppm (0.13 mg)" at bounding box center [393, 236] width 32 height 17
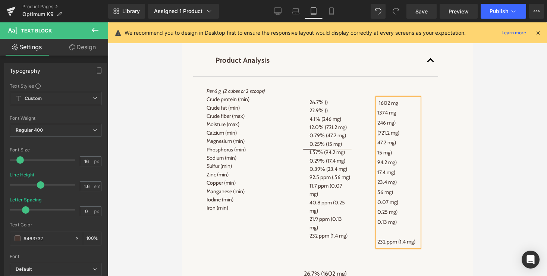
click at [400, 245] on span "232 ppm (1.4 mg)" at bounding box center [396, 241] width 38 height 7
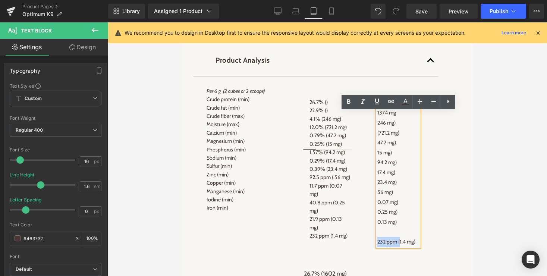
drag, startPoint x: 400, startPoint y: 256, endPoint x: 378, endPoint y: 256, distance: 22.4
click at [378, 245] on span "232 ppm (1.4 mg)" at bounding box center [396, 241] width 38 height 7
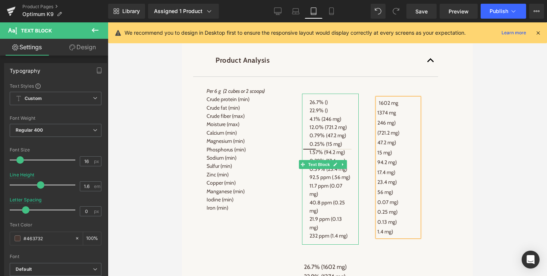
click at [339, 123] on p "4.1% (246 mg)" at bounding box center [331, 119] width 42 height 8
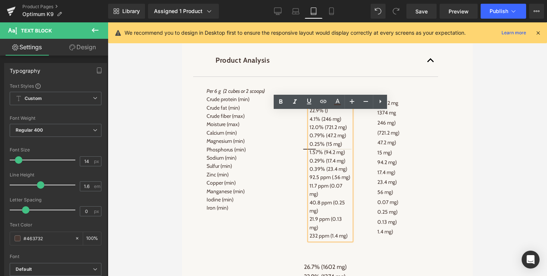
drag, startPoint x: 325, startPoint y: 133, endPoint x: 346, endPoint y: 133, distance: 20.9
click at [346, 123] on p "4.1% (246 mg)" at bounding box center [331, 119] width 42 height 8
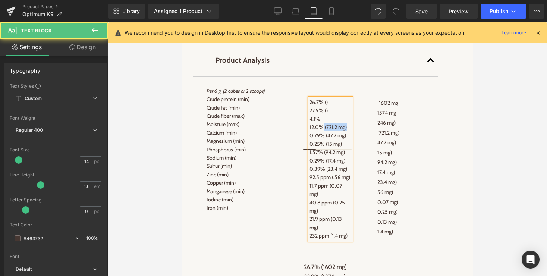
drag, startPoint x: 347, startPoint y: 141, endPoint x: 324, endPoint y: 141, distance: 23.1
click at [324, 131] on p "12.0% (721.2 mg)" at bounding box center [331, 127] width 42 height 8
drag, startPoint x: 328, startPoint y: 150, endPoint x: 349, endPoint y: 150, distance: 20.9
click at [349, 139] on p "0.79% (47.2 mg)" at bounding box center [331, 135] width 42 height 8
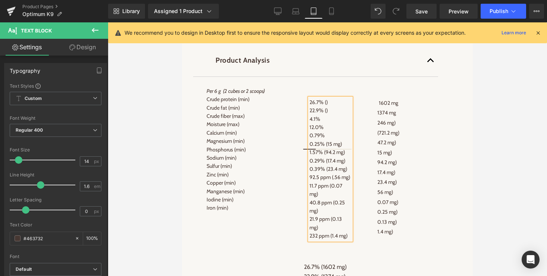
drag, startPoint x: 347, startPoint y: 157, endPoint x: 326, endPoint y: 158, distance: 20.5
click at [326, 148] on p "0.25% (15 mg)" at bounding box center [331, 144] width 42 height 8
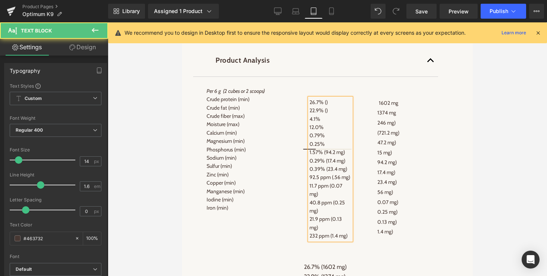
drag, startPoint x: 326, startPoint y: 167, endPoint x: 351, endPoint y: 168, distance: 24.6
click at [351, 156] on p "1.57% (94.2 mg)" at bounding box center [331, 152] width 42 height 8
drag, startPoint x: 328, startPoint y: 175, endPoint x: 349, endPoint y: 175, distance: 20.5
click at [349, 165] on p "0.29% (17.4 mg)" at bounding box center [331, 161] width 42 height 8
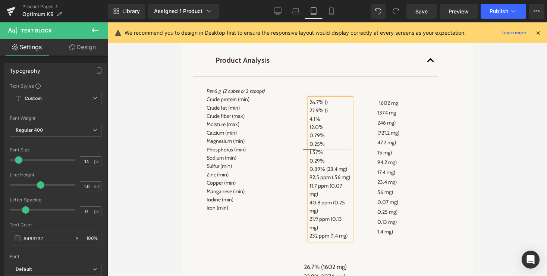
drag, startPoint x: 329, startPoint y: 183, endPoint x: 350, endPoint y: 183, distance: 21.3
click at [350, 173] on p "0.39% (23.4 mg)" at bounding box center [331, 169] width 42 height 8
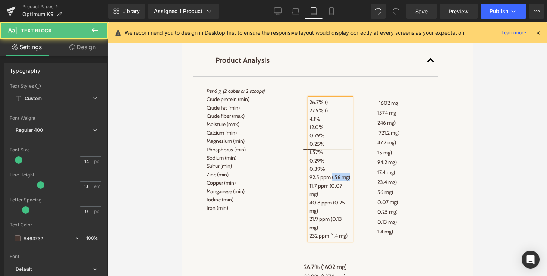
drag, startPoint x: 332, startPoint y: 193, endPoint x: 351, endPoint y: 193, distance: 19.4
click at [351, 181] on p "92.5 ppm (.56 mg)" at bounding box center [331, 177] width 42 height 8
drag, startPoint x: 324, startPoint y: 208, endPoint x: 329, endPoint y: 201, distance: 9.3
click at [329, 198] on p "11.7 ppm (0.07 mg)" at bounding box center [331, 190] width 42 height 17
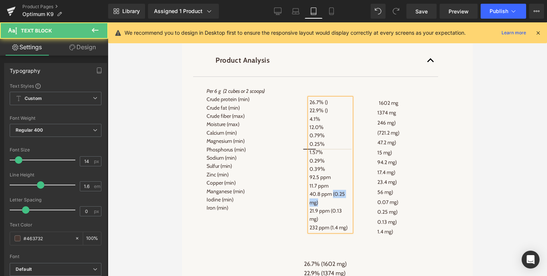
drag, startPoint x: 319, startPoint y: 216, endPoint x: 333, endPoint y: 210, distance: 15.0
click at [333, 207] on p "40.8 ppm (0.25 mg)" at bounding box center [331, 198] width 42 height 17
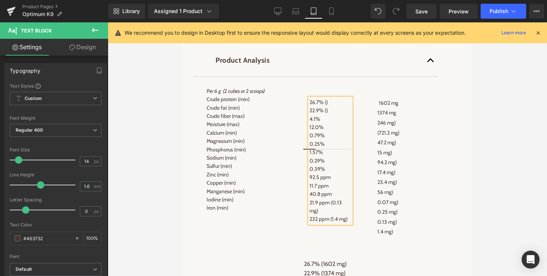
drag, startPoint x: 330, startPoint y: 217, endPoint x: 336, endPoint y: 225, distance: 9.8
click at [336, 215] on p "21.9 ppm (0.13 mg)" at bounding box center [331, 206] width 42 height 17
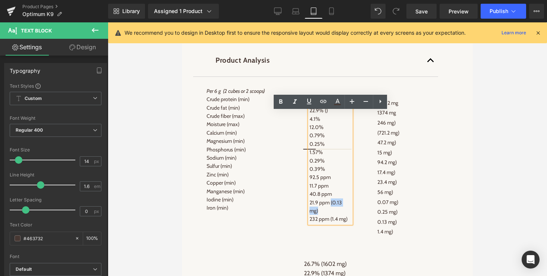
drag, startPoint x: 336, startPoint y: 225, endPoint x: 331, endPoint y: 217, distance: 9.1
click at [331, 215] on p "21.9 ppm (0.13 mg)" at bounding box center [331, 206] width 42 height 17
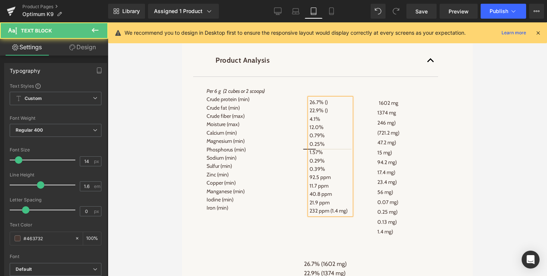
click at [332, 215] on p "232 ppm (1.4 mg)" at bounding box center [331, 211] width 42 height 8
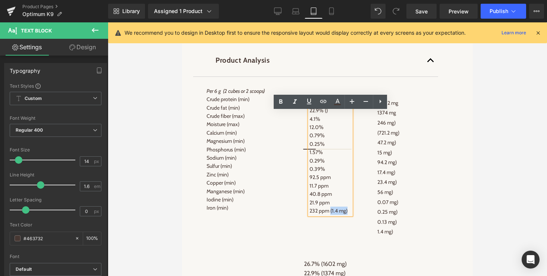
drag, startPoint x: 330, startPoint y: 225, endPoint x: 350, endPoint y: 225, distance: 19.8
click at [350, 215] on p "232 ppm (1.4 mg)" at bounding box center [331, 211] width 42 height 8
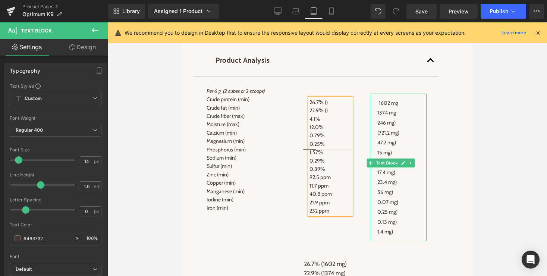
click at [396, 148] on p "47.2 mg)" at bounding box center [398, 143] width 42 height 10
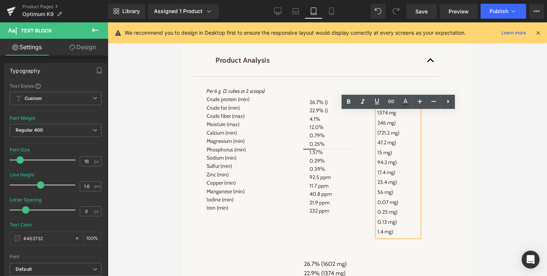
click at [379, 106] on span "1602 mg" at bounding box center [388, 103] width 19 height 7
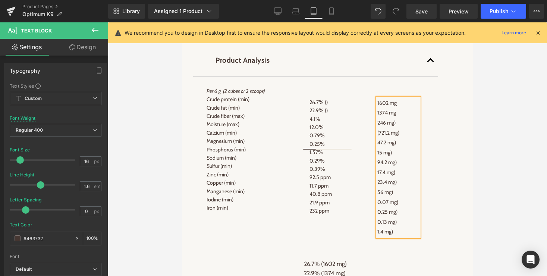
click at [399, 128] on p "246 mg)" at bounding box center [398, 123] width 42 height 10
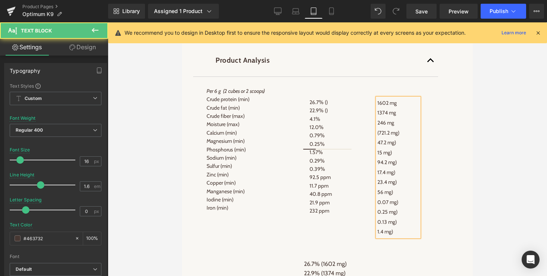
click at [402, 138] on p "(721.2 mg)" at bounding box center [398, 133] width 42 height 10
click at [380, 136] on span "(721.2 mg" at bounding box center [387, 132] width 21 height 7
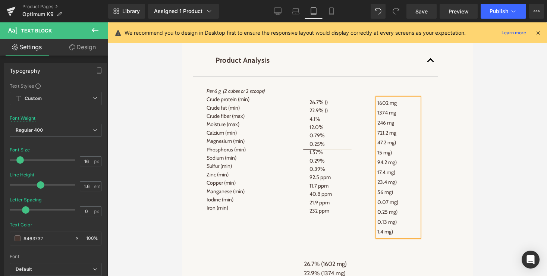
click at [379, 126] on span "246 mg" at bounding box center [385, 122] width 17 height 7
click at [398, 148] on p "47.2 mg)" at bounding box center [398, 143] width 42 height 10
click at [377, 146] on span "47.2 mg" at bounding box center [385, 142] width 17 height 7
click at [398, 158] on p "15 mg)" at bounding box center [398, 153] width 42 height 10
click at [377, 156] on span "15 mg" at bounding box center [383, 152] width 13 height 7
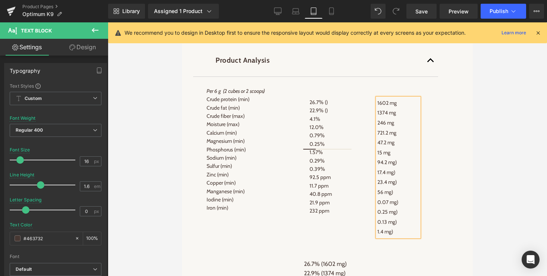
click at [400, 167] on p "94.2 mg)" at bounding box center [398, 162] width 42 height 10
click at [377, 177] on div "1602 mg 1374 mg 246 mg 721.2 mg 47.2 mg 15 mg 94.2 mg 17.4 mg) 23.4 mg) 56 mg) …" at bounding box center [398, 167] width 42 height 139
click at [378, 166] on span "94.2 mg" at bounding box center [386, 162] width 18 height 7
click at [377, 176] on span "17.4 mg)" at bounding box center [386, 172] width 18 height 7
click at [404, 178] on p "17.4 mg)" at bounding box center [398, 172] width 42 height 10
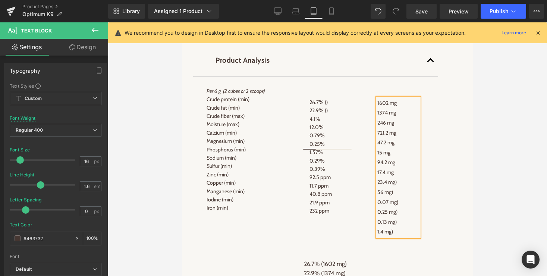
click at [377, 198] on div "1602 mg 1374 mg 246 mg 721.2 mg 47.2 mg 15 mg 94.2 mg 17.4 mg 23.4 mg) 56 mg) 0…" at bounding box center [398, 167] width 42 height 139
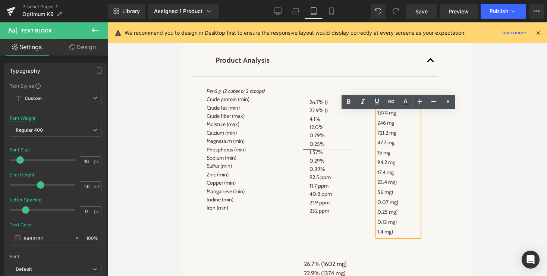
click at [379, 185] on span "23.4 mg)" at bounding box center [386, 182] width 19 height 7
click at [378, 185] on span "23.4 mg)" at bounding box center [386, 182] width 19 height 7
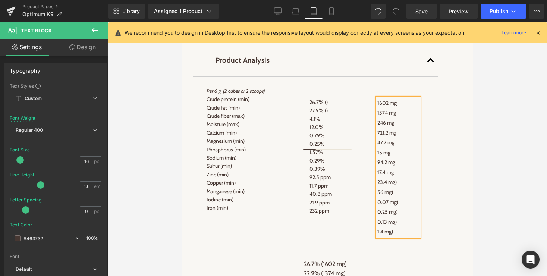
click at [406, 187] on p "23.4 mg)" at bounding box center [398, 182] width 42 height 10
click at [395, 197] on p "56 mg)" at bounding box center [398, 192] width 42 height 10
click at [378, 195] on span "56 mg" at bounding box center [384, 192] width 14 height 7
click at [404, 207] on p "0.07 mg)" at bounding box center [398, 202] width 42 height 10
click at [378, 206] on span "0.07 mg" at bounding box center [386, 202] width 19 height 7
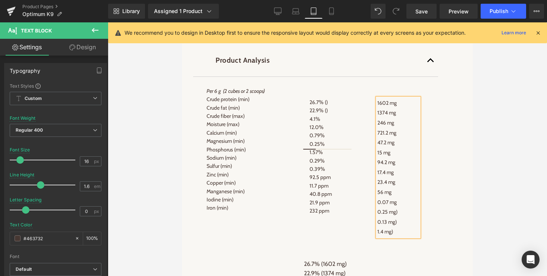
click at [377, 215] on span "0.25 mg)" at bounding box center [387, 211] width 20 height 7
click at [410, 217] on p "0.25 mg)" at bounding box center [398, 212] width 42 height 10
click at [378, 225] on span "0.13 mg)" at bounding box center [386, 222] width 19 height 7
click at [410, 227] on p "0.13 mg)" at bounding box center [398, 222] width 42 height 10
click at [396, 237] on p "1.4 mg)" at bounding box center [398, 232] width 42 height 10
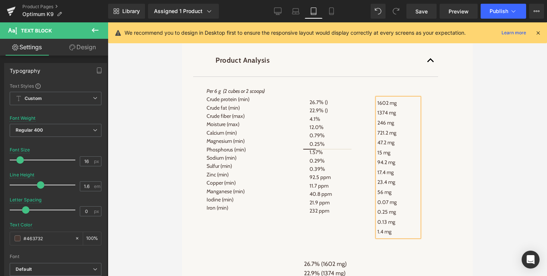
click at [399, 187] on p "23.4 mg" at bounding box center [398, 182] width 42 height 10
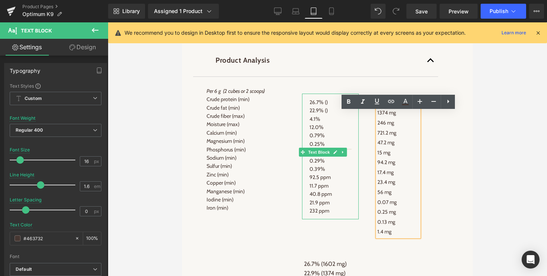
click at [325, 198] on p "40.8 ppm" at bounding box center [331, 194] width 42 height 8
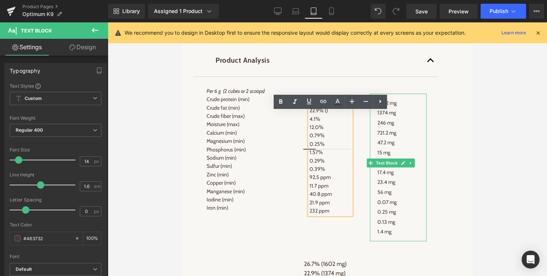
click at [395, 185] on span "23.4 mg" at bounding box center [386, 182] width 18 height 7
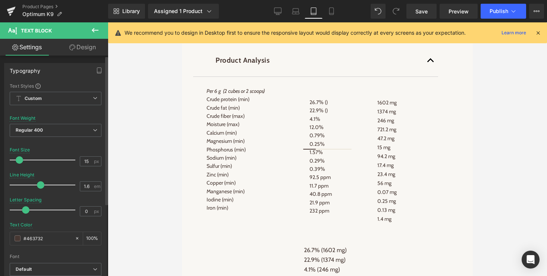
type input "14"
click at [17, 160] on span at bounding box center [18, 159] width 7 height 7
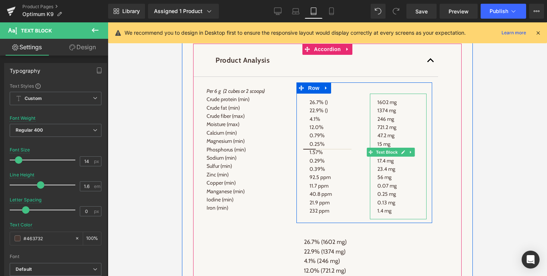
click at [377, 214] on span "1.4 mg" at bounding box center [384, 210] width 14 height 7
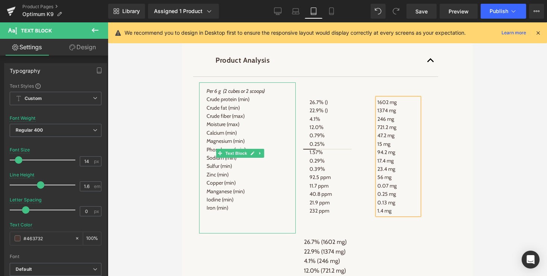
click at [238, 103] on p "Crude protein (min)" at bounding box center [248, 99] width 82 height 8
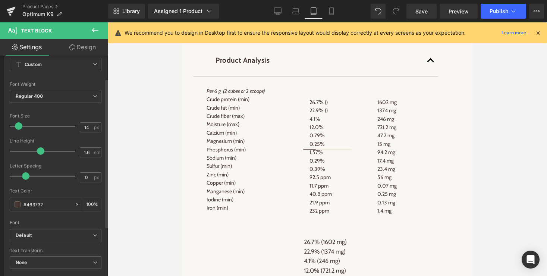
scroll to position [252, 0]
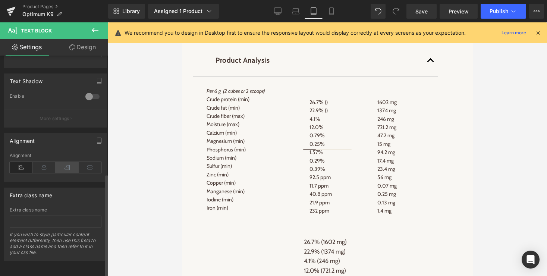
click at [68, 164] on icon at bounding box center [67, 167] width 23 height 11
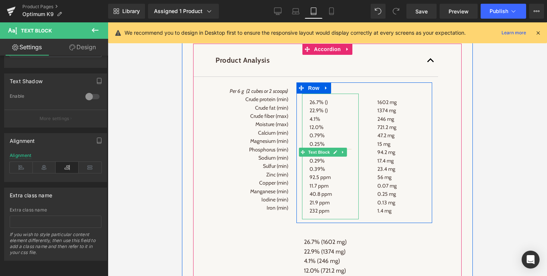
click at [320, 106] on p "26.7% ()" at bounding box center [331, 102] width 42 height 8
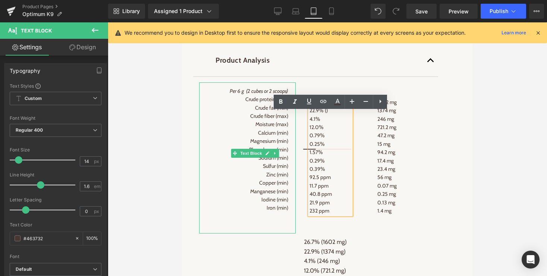
click at [249, 94] on icon "Per 6 g (2 cubes or 2 scoops)" at bounding box center [259, 91] width 59 height 7
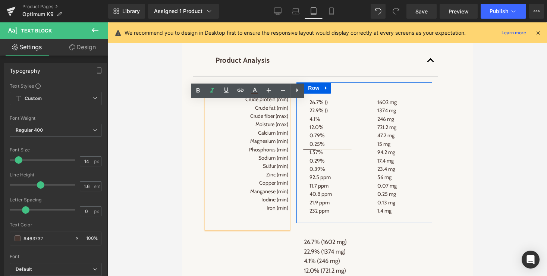
click at [380, 104] on div "26.7% () 22.9% () 4.1% 12.0% 0.79% 0.25% 1.57% 0.29% 0.39% 92.5 ppm 11.7 ppm 40…" at bounding box center [365, 152] width 136 height 141
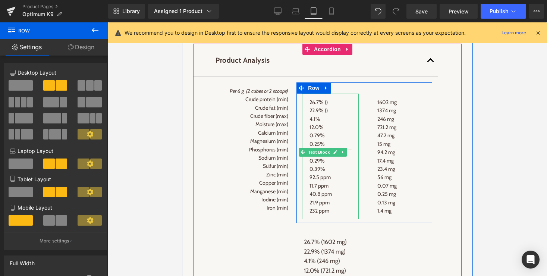
click at [324, 131] on p "12.0%" at bounding box center [331, 127] width 42 height 8
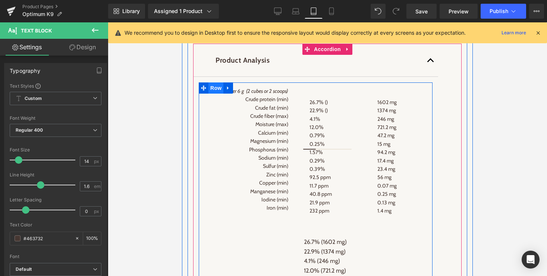
click at [214, 94] on span "Row" at bounding box center [215, 87] width 15 height 11
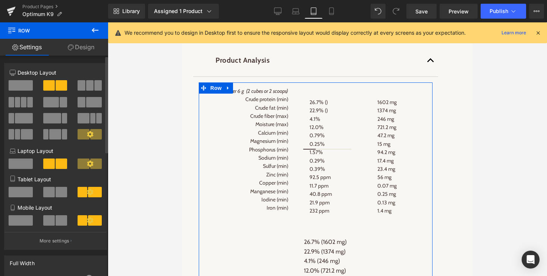
click at [49, 192] on span at bounding box center [49, 192] width 12 height 10
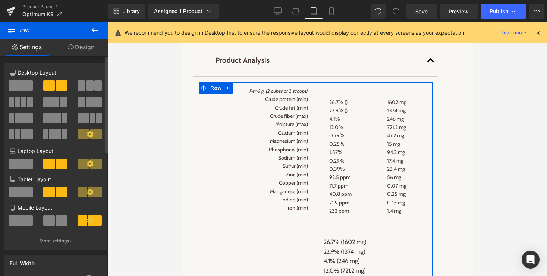
scroll to position [1183, 0]
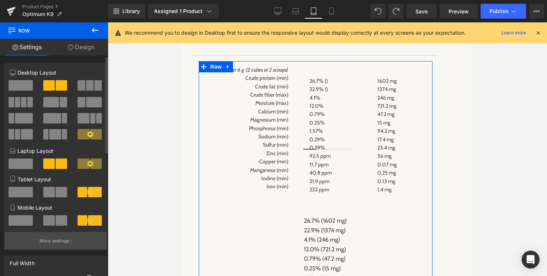
click at [60, 243] on p "More settings" at bounding box center [55, 241] width 30 height 7
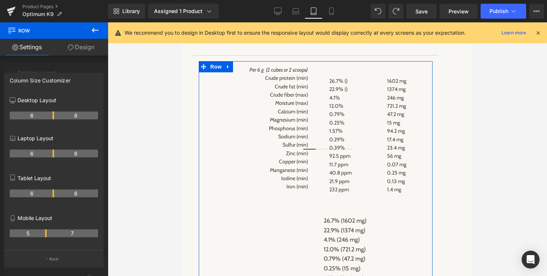
drag, startPoint x: 46, startPoint y: 193, endPoint x: 51, endPoint y: 193, distance: 5.2
click at [51, 193] on th "6" at bounding box center [32, 193] width 44 height 8
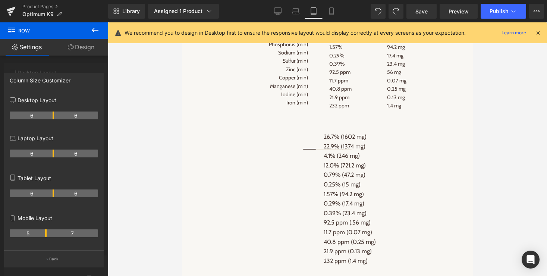
scroll to position [1285, 0]
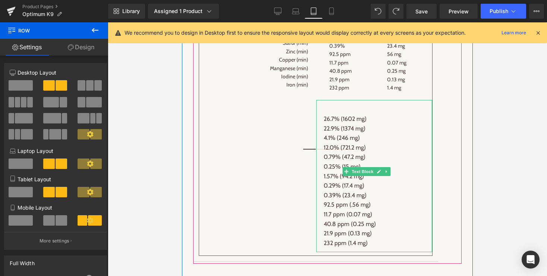
click at [386, 173] on icon at bounding box center [386, 171] width 1 height 3
click at [392, 174] on icon at bounding box center [391, 172] width 4 height 4
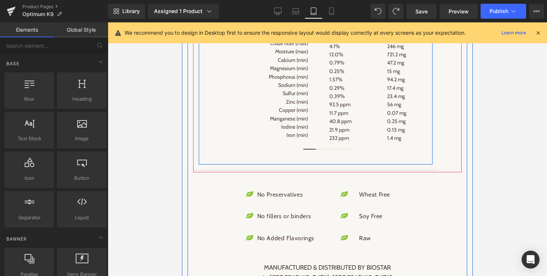
scroll to position [1227, 0]
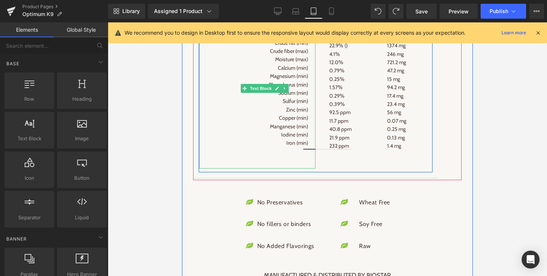
click at [305, 164] on p at bounding box center [257, 160] width 101 height 8
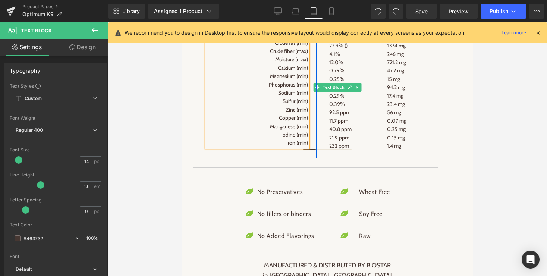
click at [360, 150] on p "232 ppm" at bounding box center [345, 146] width 32 height 8
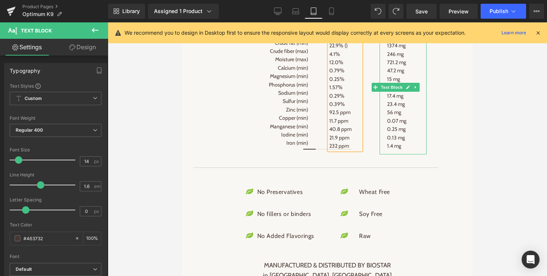
click at [415, 150] on p "1.4 mg" at bounding box center [403, 146] width 32 height 8
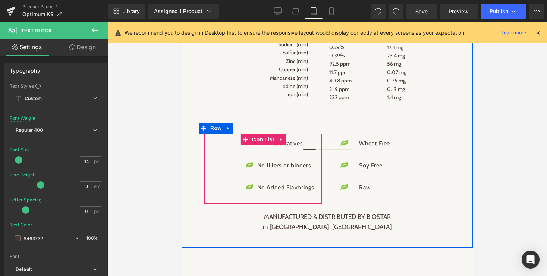
scroll to position [1300, 0]
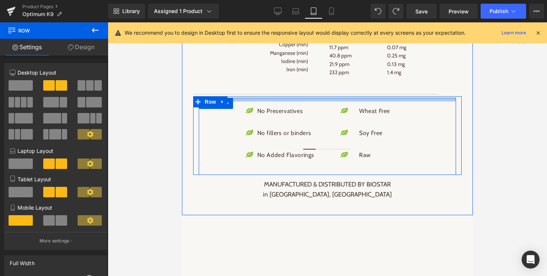
drag, startPoint x: 308, startPoint y: 120, endPoint x: 308, endPoint y: 113, distance: 7.1
click at [308, 101] on div at bounding box center [327, 100] width 257 height 4
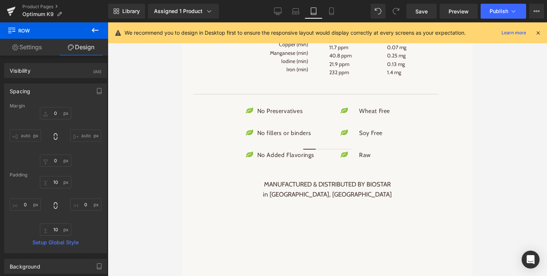
click at [496, 115] on div at bounding box center [327, 149] width 439 height 254
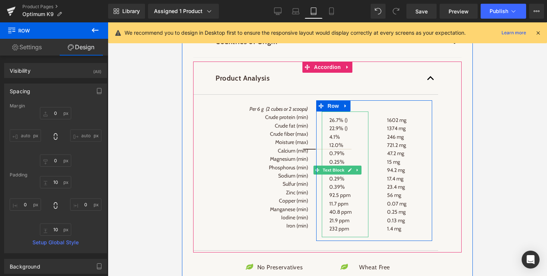
scroll to position [1139, 0]
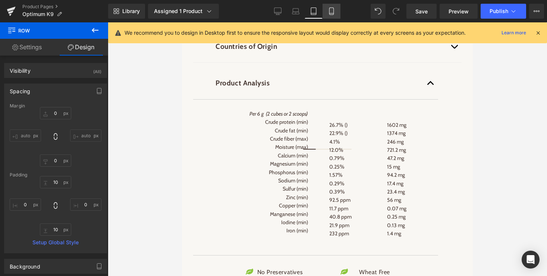
click at [332, 10] on icon at bounding box center [331, 10] width 7 height 7
type input "0"
type input "30"
type input "0"
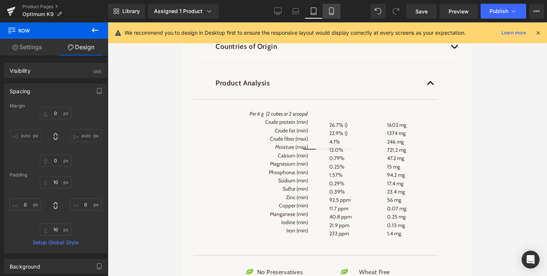
type input "10"
type input "0"
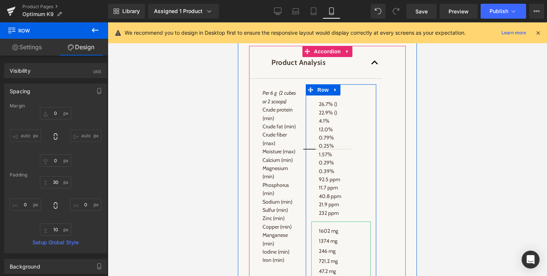
scroll to position [1221, 0]
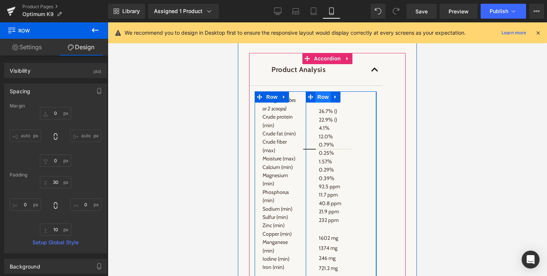
click at [324, 103] on span "Row" at bounding box center [323, 96] width 15 height 11
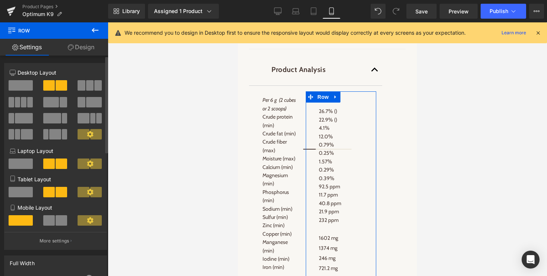
click at [53, 222] on button at bounding box center [55, 220] width 25 height 10
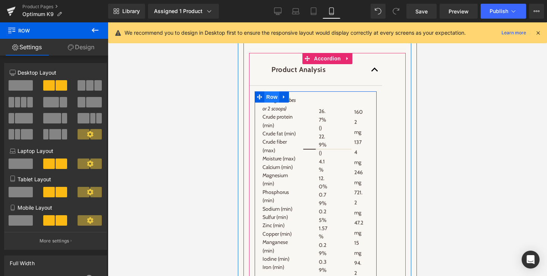
click at [272, 103] on span "Row" at bounding box center [271, 96] width 15 height 11
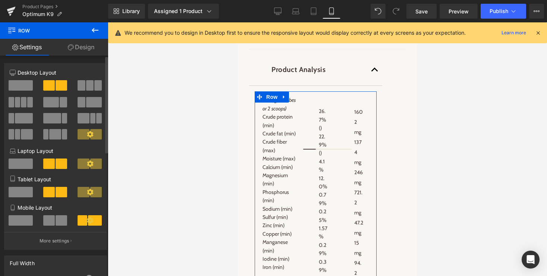
click at [45, 224] on span at bounding box center [49, 220] width 12 height 10
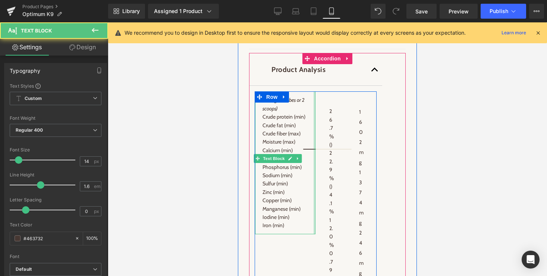
click at [312, 117] on div "Per 6 g (2 cubes or 2 scoops) Crude protein (min) Crude fat (min) Crude fiber (…" at bounding box center [285, 162] width 60 height 143
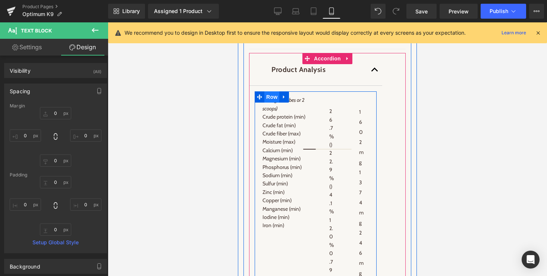
click at [273, 103] on span "Row" at bounding box center [271, 96] width 15 height 11
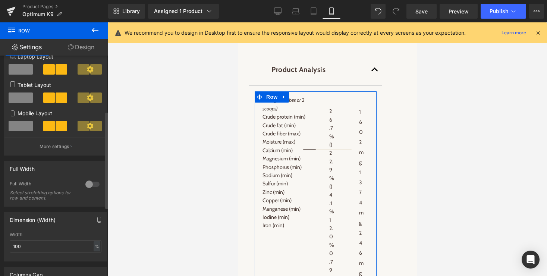
scroll to position [167, 0]
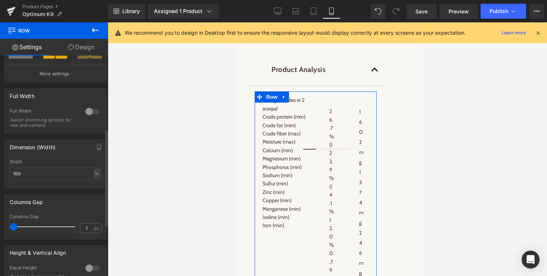
type input "0"
drag, startPoint x: 13, startPoint y: 228, endPoint x: 5, endPoint y: 228, distance: 7.8
click at [5, 228] on div "0px Columns Gap 0 px" at bounding box center [55, 226] width 102 height 25
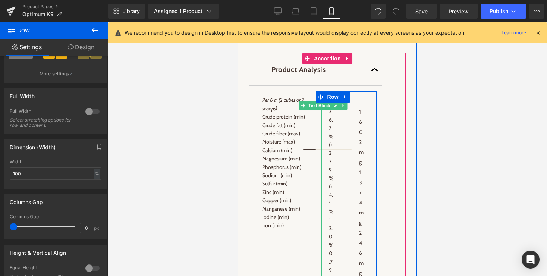
click at [323, 110] on span "Text Block" at bounding box center [319, 105] width 25 height 9
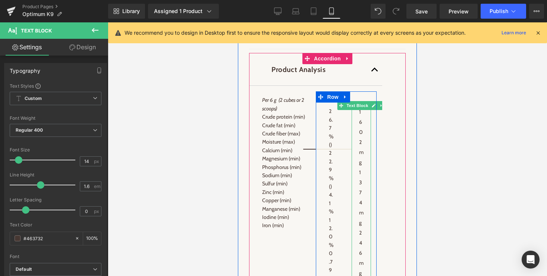
click at [361, 138] on p "1602 mg" at bounding box center [361, 137] width 4 height 60
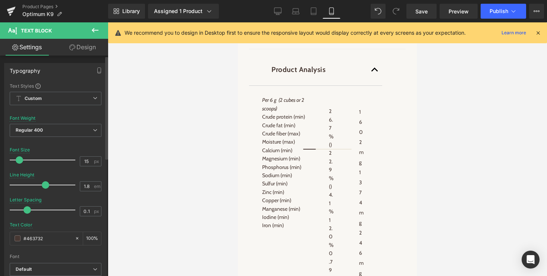
type input "0"
drag, startPoint x: 30, startPoint y: 210, endPoint x: 23, endPoint y: 210, distance: 6.7
click at [23, 210] on span at bounding box center [25, 209] width 7 height 7
type input "14"
click at [18, 161] on span at bounding box center [18, 159] width 7 height 7
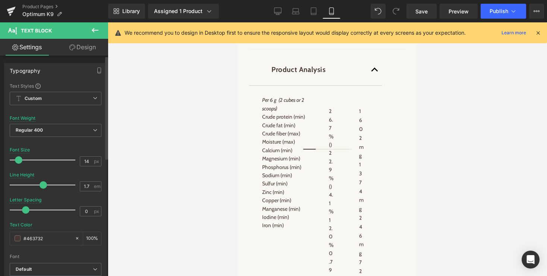
type input "1.6"
drag, startPoint x: 43, startPoint y: 183, endPoint x: 39, endPoint y: 183, distance: 4.5
click at [39, 183] on span at bounding box center [40, 184] width 7 height 7
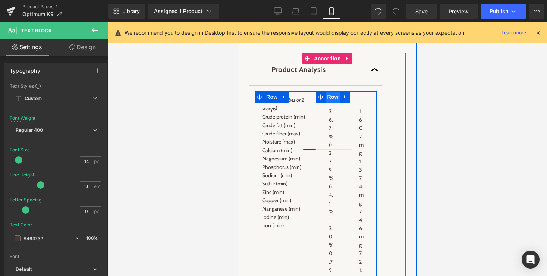
click at [334, 103] on span "Row" at bounding box center [333, 96] width 15 height 11
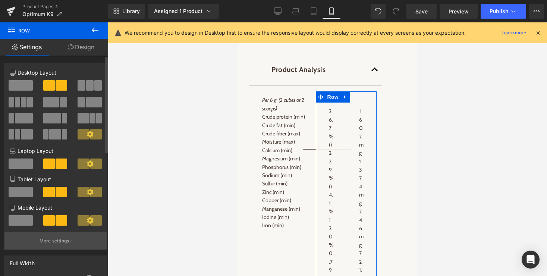
click at [60, 247] on button "More settings" at bounding box center [55, 241] width 102 height 18
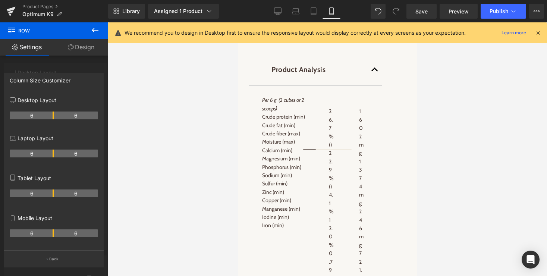
click at [286, 127] on div at bounding box center [327, 149] width 179 height 254
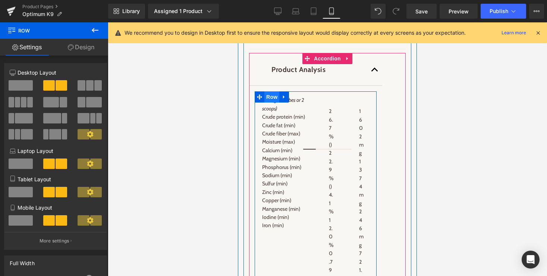
click at [270, 103] on span "Row" at bounding box center [271, 96] width 15 height 11
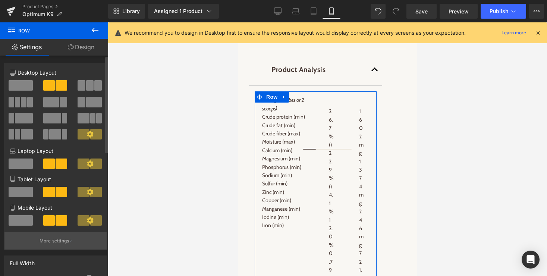
click at [54, 243] on p "More settings" at bounding box center [55, 241] width 30 height 7
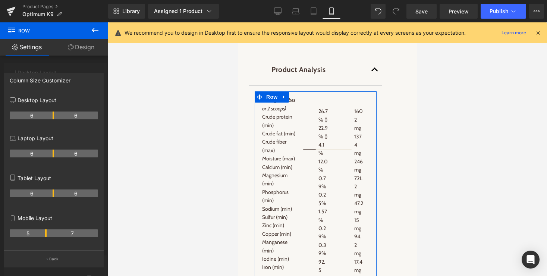
drag, startPoint x: 53, startPoint y: 233, endPoint x: 47, endPoint y: 233, distance: 6.0
click at [47, 233] on tr "5 7" at bounding box center [54, 233] width 88 height 8
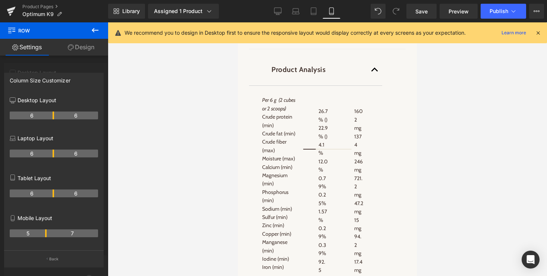
click at [321, 131] on body "Skip to content CALL US FOR ASSISTANCE: 1-800-686-9544 CALL US FOR ASSISTANCE: …" at bounding box center [327, 230] width 179 height 2859
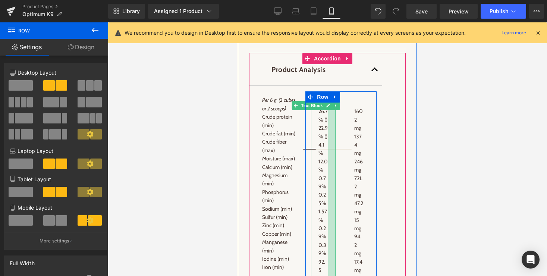
click at [329, 133] on div at bounding box center [331, 253] width 7 height 301
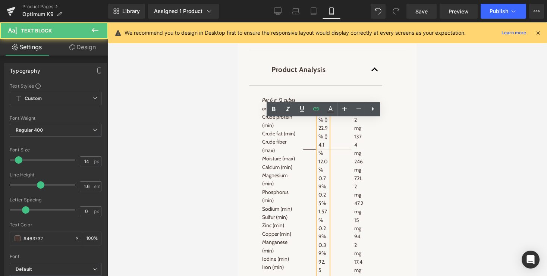
click at [326, 124] on p "26.7% ()" at bounding box center [323, 115] width 9 height 17
click at [333, 134] on div "26.7% () 22.9% () 4.1% 12.0% 0.79% 0.25% 1.57% 0.29% 0.39% 92.5 ppm 11.7 ppm 40…" at bounding box center [323, 253] width 24 height 301
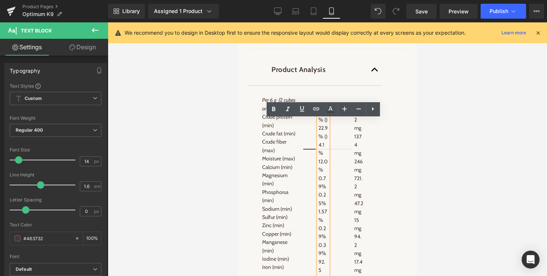
click at [319, 136] on div "26.7% () 22.9% () 4.1% 12.0% 0.79% 0.25% 1.57% 0.29% 0.39% 92.5 ppm 11.7 ppm 40…" at bounding box center [323, 253] width 9 height 292
click at [332, 133] on div "26.7% () 22.9% () 4.1% 12.0% 0.79% 0.25% 1.57% 0.29% 0.39% 92.5 ppm 11.7 ppm 40…" at bounding box center [323, 253] width 24 height 301
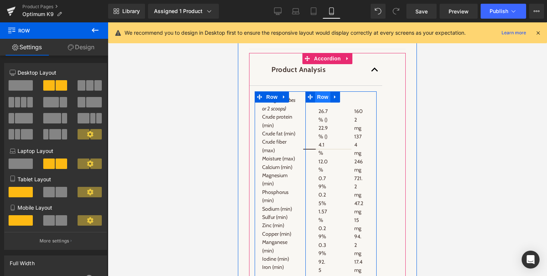
click at [322, 103] on span "Row" at bounding box center [322, 96] width 15 height 11
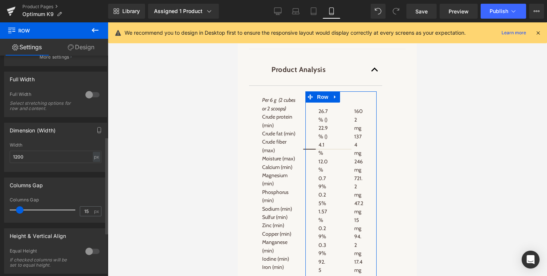
scroll to position [193, 0]
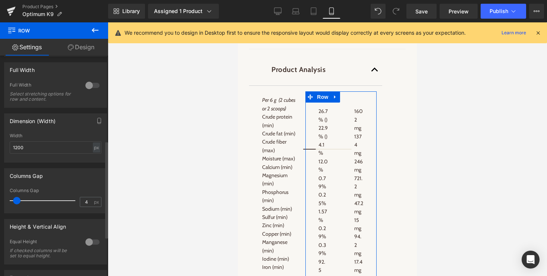
type input "0"
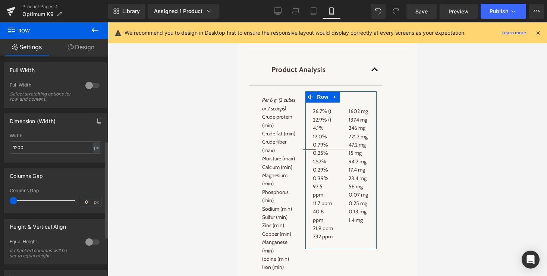
drag, startPoint x: 19, startPoint y: 204, endPoint x: 3, endPoint y: 204, distance: 15.7
click at [3, 204] on div "Columns Gap 0px Columns Gap 0 px" at bounding box center [56, 188] width 112 height 51
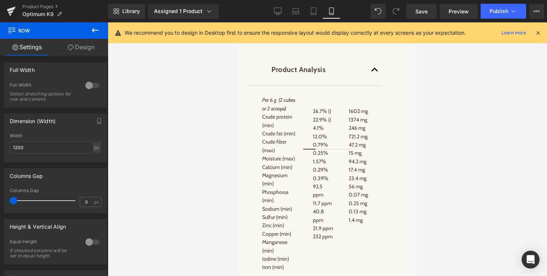
click at [463, 135] on div at bounding box center [327, 149] width 439 height 254
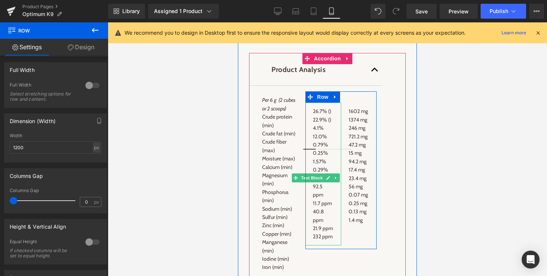
click at [326, 115] on p "26.7% ()" at bounding box center [323, 111] width 21 height 8
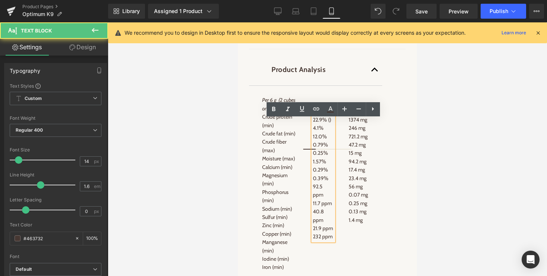
click at [331, 115] on p "26.7% ()" at bounding box center [323, 111] width 21 height 8
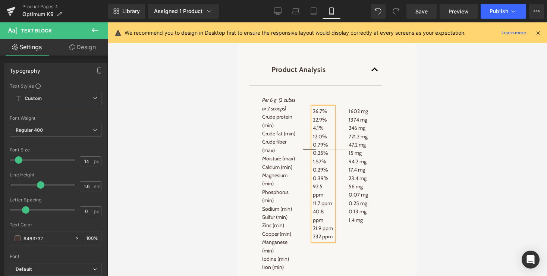
click at [315, 156] on span "0.25%" at bounding box center [320, 153] width 15 height 7
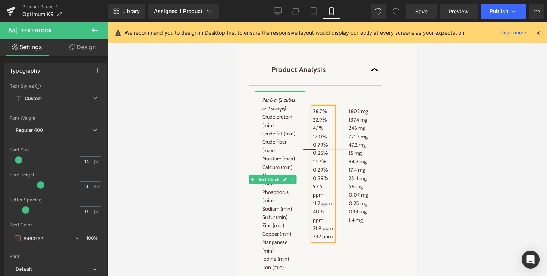
click at [267, 112] on icon "Per 6 g (2 cubes or 2 scoops)" at bounding box center [278, 104] width 33 height 15
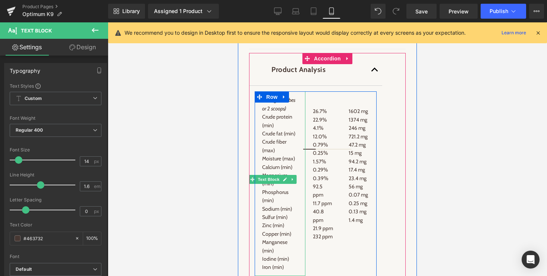
click at [284, 112] on icon "Per 6 g (2 cubes or 2 scoops)" at bounding box center [278, 104] width 33 height 15
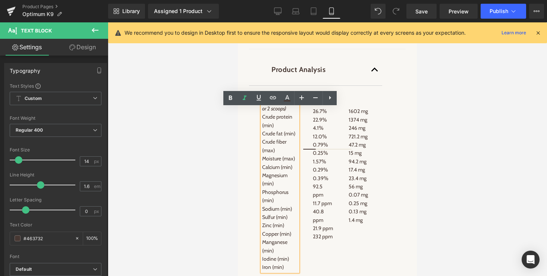
click at [283, 138] on p "Crude fat (min)" at bounding box center [280, 133] width 36 height 8
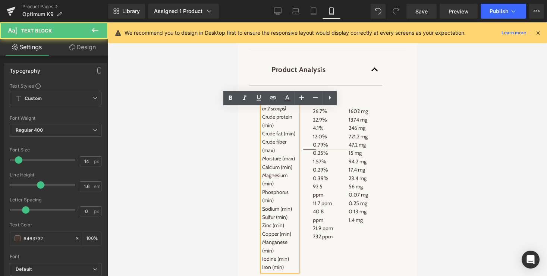
click at [442, 109] on div at bounding box center [327, 149] width 439 height 254
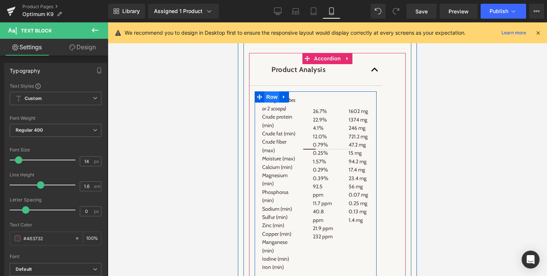
click at [272, 103] on span "Row" at bounding box center [271, 96] width 15 height 11
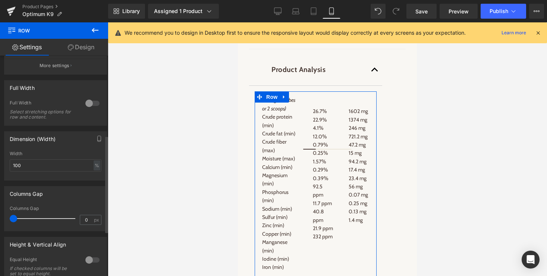
scroll to position [135, 0]
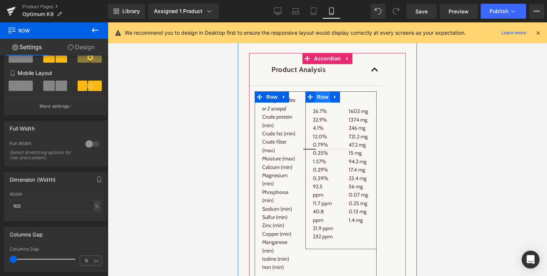
click at [320, 103] on span "Row" at bounding box center [322, 96] width 15 height 11
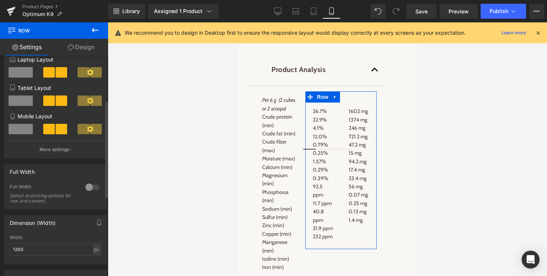
scroll to position [101, 0]
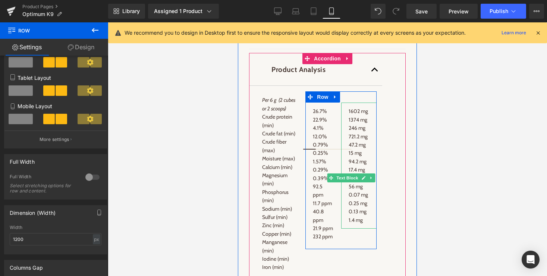
click at [345, 182] on span "Text Block" at bounding box center [347, 177] width 25 height 9
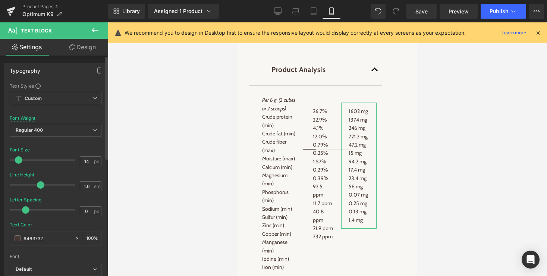
type input "13"
click at [17, 161] on span at bounding box center [17, 159] width 7 height 7
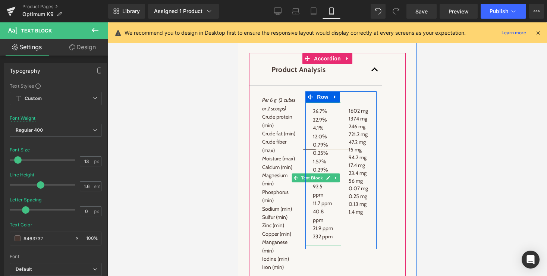
click at [317, 132] on p "4.1%" at bounding box center [323, 128] width 21 height 8
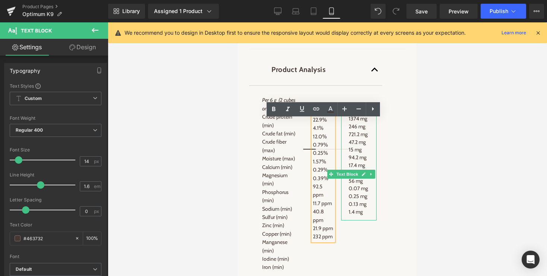
click at [372, 179] on link at bounding box center [372, 174] width 8 height 9
click at [322, 156] on span "0.25%" at bounding box center [320, 153] width 15 height 7
click at [215, 228] on div at bounding box center [327, 149] width 439 height 254
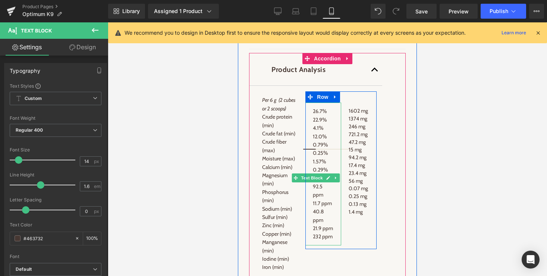
click at [315, 182] on span "Text Block" at bounding box center [311, 177] width 25 height 9
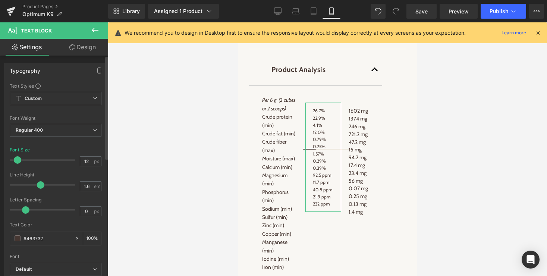
type input "13"
click at [18, 160] on span at bounding box center [17, 159] width 7 height 7
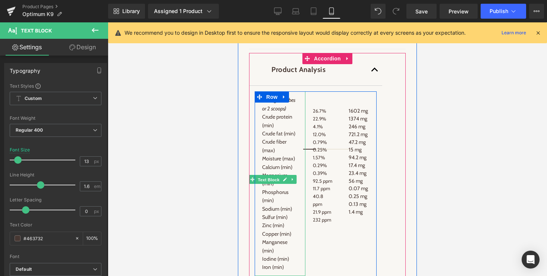
click at [270, 184] on span "Text Block" at bounding box center [269, 179] width 25 height 9
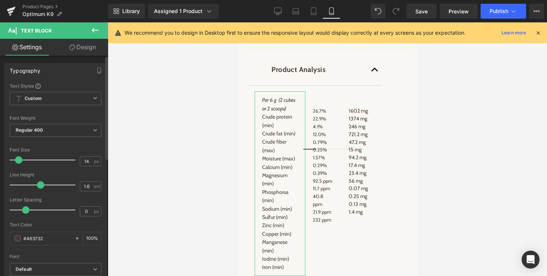
type input "13"
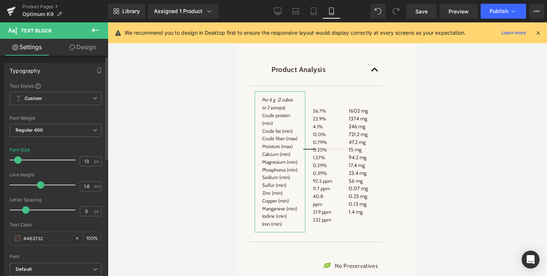
click at [16, 160] on span at bounding box center [17, 159] width 7 height 7
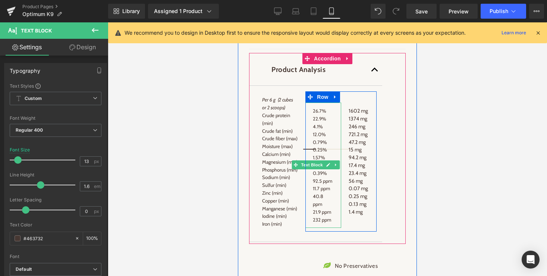
click at [316, 185] on p "92.5 ppm" at bounding box center [323, 181] width 21 height 8
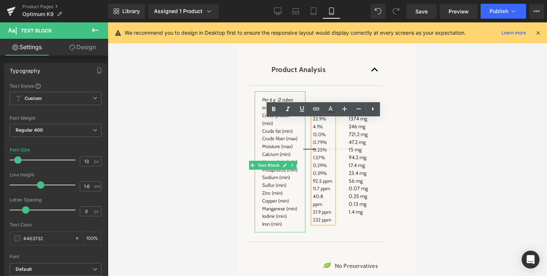
click at [287, 174] on p "Phosphorus (min)" at bounding box center [280, 170] width 36 height 8
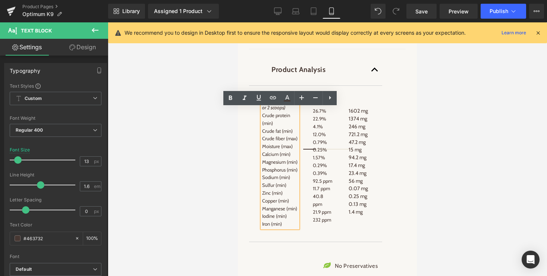
click at [264, 174] on p "Phosphorus (min)" at bounding box center [280, 170] width 36 height 8
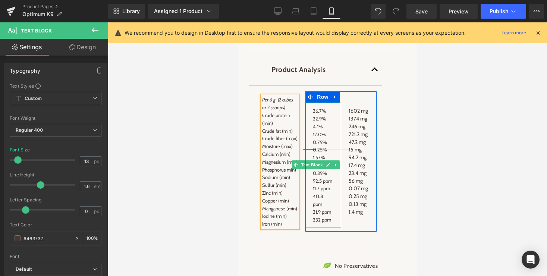
click at [314, 185] on p "92.5 ppm" at bounding box center [323, 181] width 21 height 8
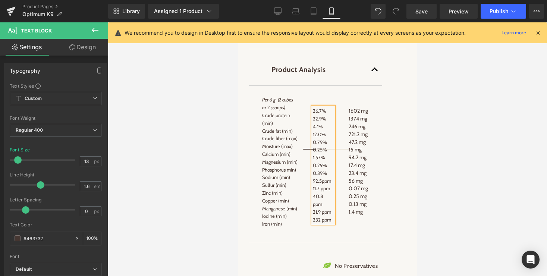
click at [313, 208] on p "40.8 ppm" at bounding box center [323, 200] width 21 height 16
click at [314, 208] on p "21.9 ppm" at bounding box center [323, 204] width 21 height 8
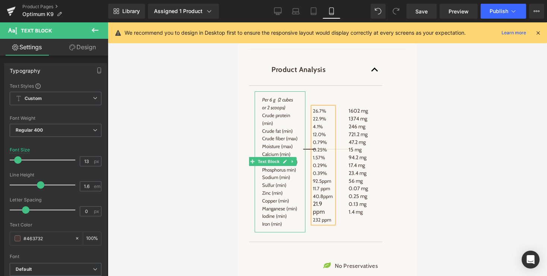
click at [263, 127] on p "Crude protein (min)" at bounding box center [280, 120] width 36 height 16
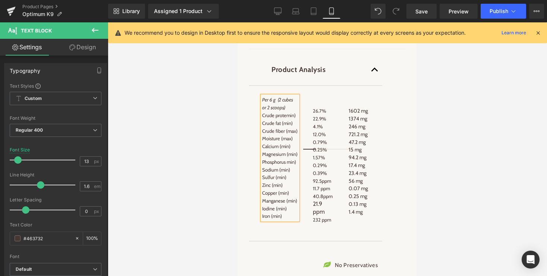
click at [264, 135] on p "Crude fiber (max)" at bounding box center [280, 131] width 36 height 8
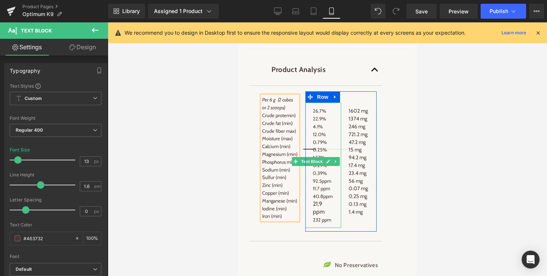
click at [322, 215] on span "21.9 ppm" at bounding box center [319, 207] width 12 height 15
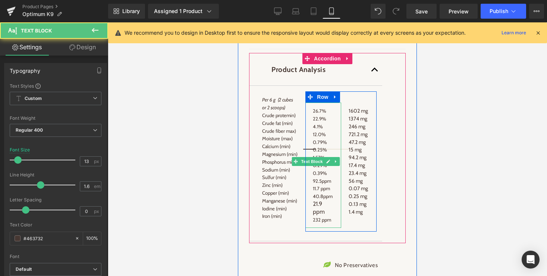
drag, startPoint x: 314, startPoint y: 210, endPoint x: 332, endPoint y: 233, distance: 29.1
click at [332, 223] on div "26.7% 22.9% 4.1% 12.0% 0.79% 0.25% 1.57% 0.29% 0.39% 92.5ppm 11.7 ppm 40.8ppm 2…" at bounding box center [323, 165] width 21 height 116
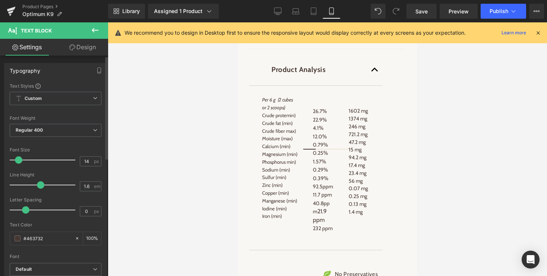
type input "13"
drag, startPoint x: 17, startPoint y: 159, endPoint x: 17, endPoint y: 163, distance: 4.1
click at [17, 163] on span at bounding box center [17, 159] width 7 height 7
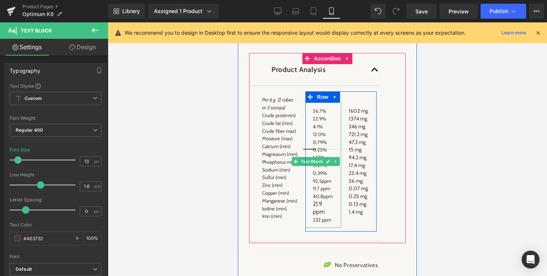
click at [317, 215] on span "21.9 ppm" at bounding box center [319, 207] width 12 height 15
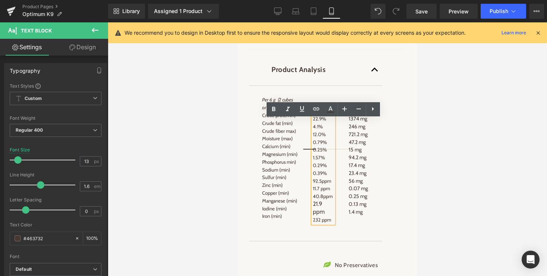
drag, startPoint x: 326, startPoint y: 225, endPoint x: 313, endPoint y: 217, distance: 15.2
click at [313, 216] on p "40.8ppm 21.9 ppm" at bounding box center [323, 203] width 21 height 23
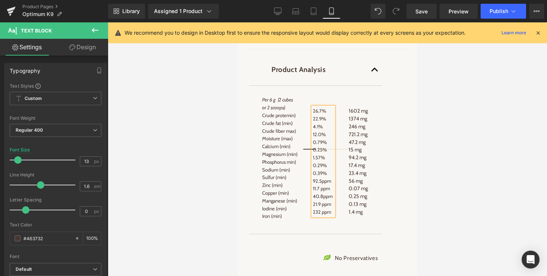
click at [323, 177] on p "0.39%" at bounding box center [323, 173] width 21 height 8
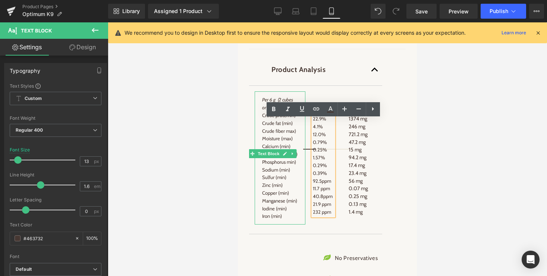
click at [272, 189] on p "Zinc (min)" at bounding box center [280, 185] width 36 height 8
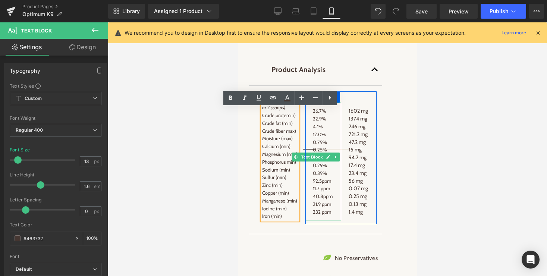
click at [313, 115] on p "26.7%" at bounding box center [323, 111] width 21 height 8
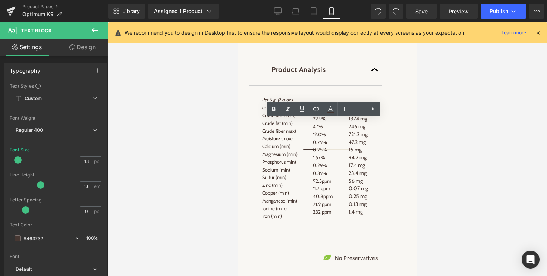
click at [482, 146] on div at bounding box center [327, 149] width 439 height 254
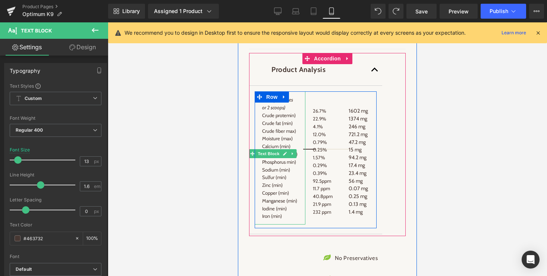
click at [266, 110] on icon "Per 6 g (2 cubes or 2 scoops)" at bounding box center [277, 104] width 31 height 14
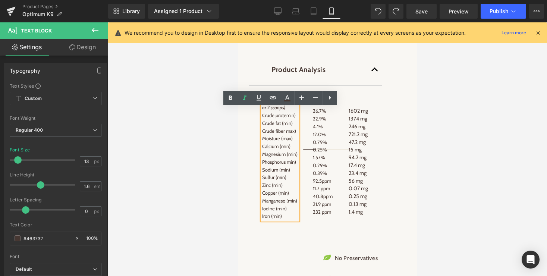
click at [277, 110] on icon "Per 6 g (2 cubes or 2 scoops)" at bounding box center [277, 104] width 31 height 14
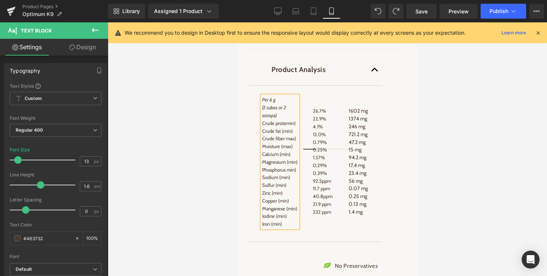
click at [282, 118] on icon "(2 cubes or 2 scoops)" at bounding box center [274, 111] width 24 height 14
click at [279, 118] on icon "(2 cubes / 2 scoops)" at bounding box center [273, 111] width 22 height 14
click at [275, 118] on icon "(2 cubes/ 2 scoops)" at bounding box center [272, 111] width 21 height 14
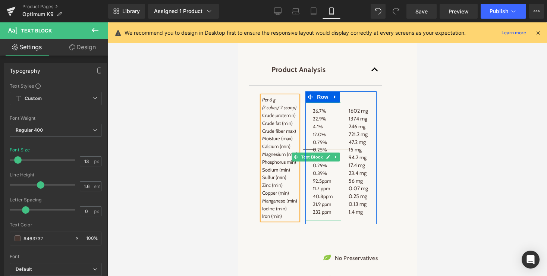
click at [314, 115] on p "26.7%" at bounding box center [323, 111] width 21 height 8
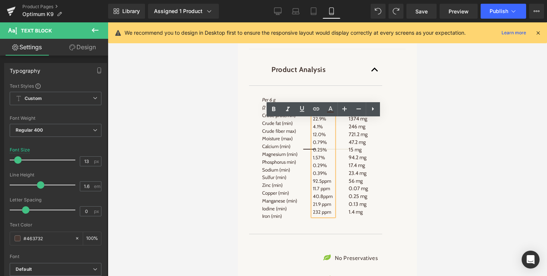
click at [423, 116] on div at bounding box center [327, 149] width 439 height 254
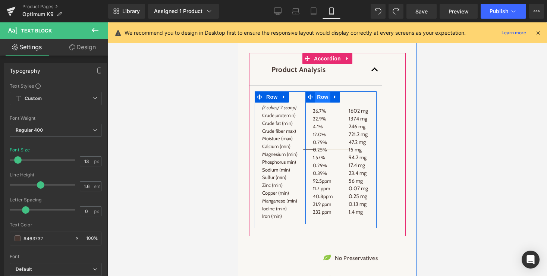
click at [321, 103] on span "Row" at bounding box center [322, 96] width 15 height 11
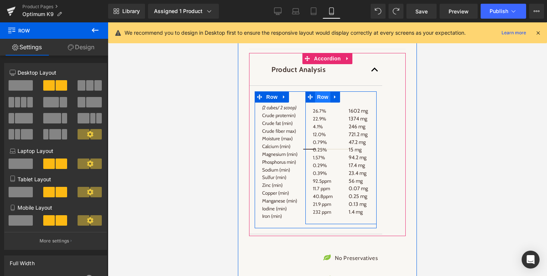
click at [323, 103] on span "Row" at bounding box center [322, 96] width 15 height 11
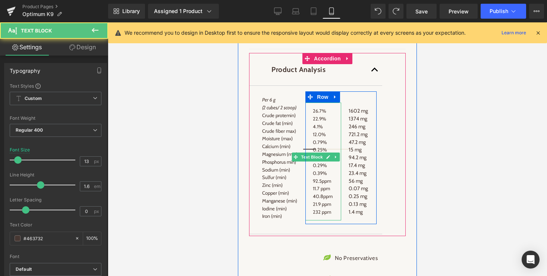
drag, startPoint x: 340, startPoint y: 114, endPoint x: 578, endPoint y: 135, distance: 238.9
click at [340, 114] on div "26.7% 22.9% 4.1% 12.0% 0.79% 0.25% 1.57% 0.29% 0.39% 92.5ppm 11.7 ppm 40.8ppm 2…" at bounding box center [322, 161] width 35 height 117
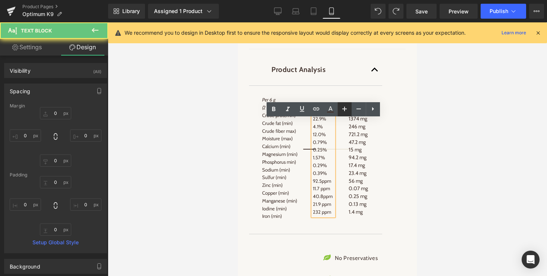
type input "0"
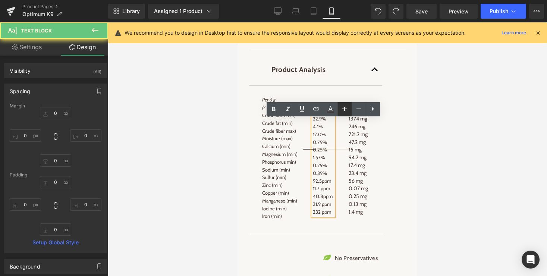
type input "0"
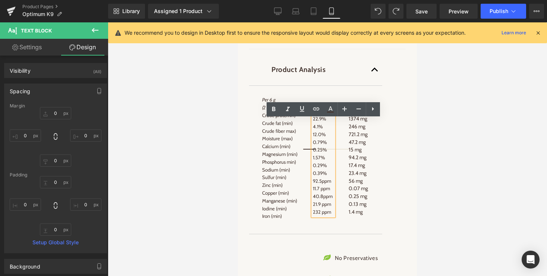
click at [433, 110] on div at bounding box center [327, 149] width 439 height 254
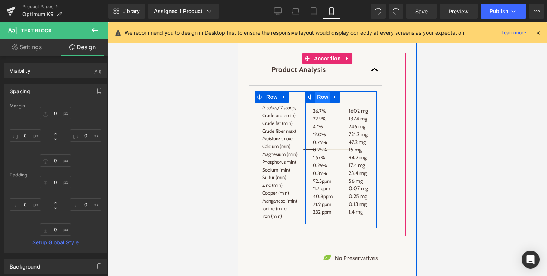
click at [321, 103] on span "Row" at bounding box center [322, 96] width 15 height 11
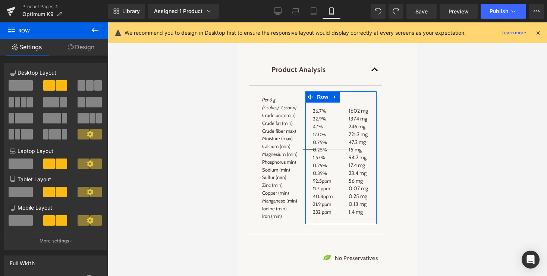
click at [87, 50] on link "Design" at bounding box center [81, 47] width 54 height 17
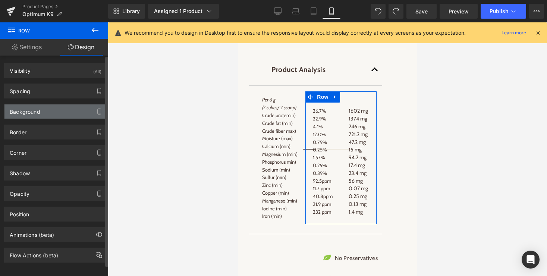
type input "0"
type input "30"
type input "0"
type input "10"
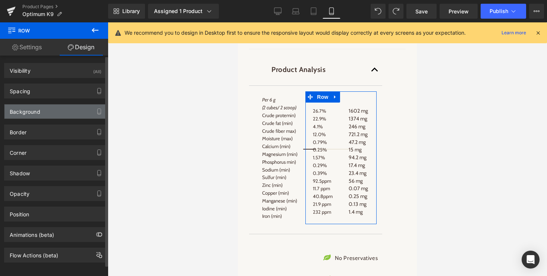
type input "0"
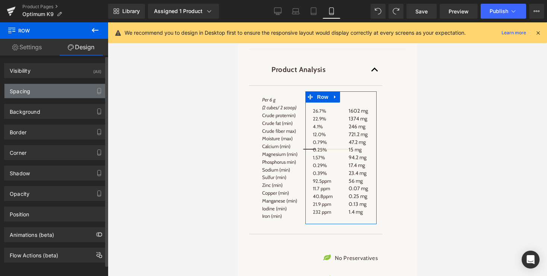
click at [38, 98] on div "Spacing" at bounding box center [55, 91] width 102 height 14
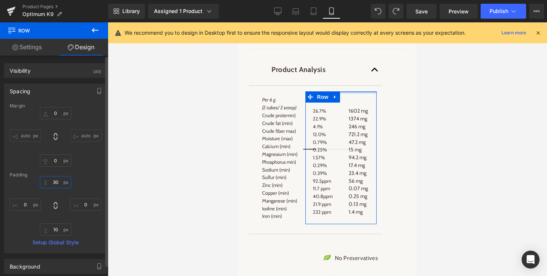
click at [55, 182] on input "30" at bounding box center [55, 182] width 31 height 12
type input "20"
click at [86, 178] on div "20 20 0px 0 10px 10 0px 0" at bounding box center [56, 206] width 92 height 60
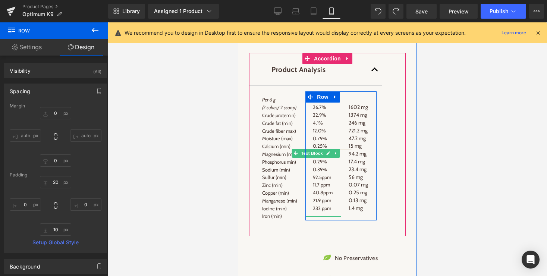
click at [313, 111] on p "26.7%" at bounding box center [323, 107] width 21 height 8
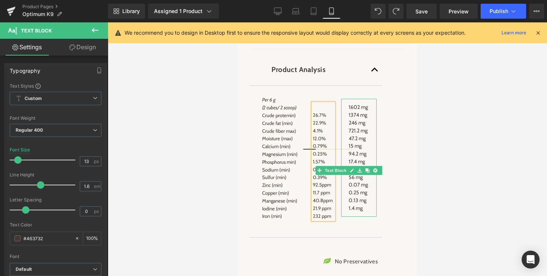
click at [355, 110] on span "1602 mg" at bounding box center [358, 107] width 19 height 7
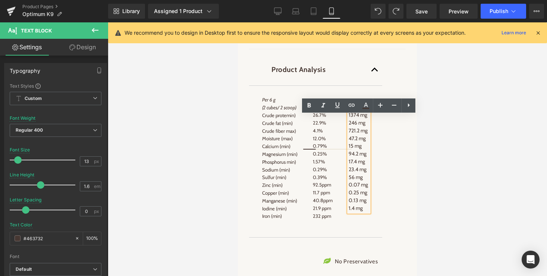
click at [349, 110] on span "1602 mg" at bounding box center [358, 107] width 19 height 7
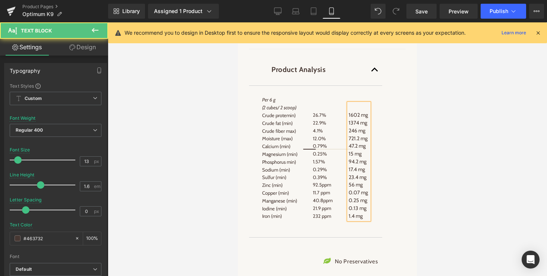
click at [361, 188] on span "56 mg" at bounding box center [356, 184] width 14 height 7
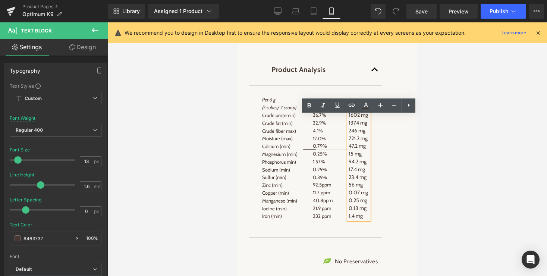
click at [349, 118] on span "1602 mg" at bounding box center [358, 115] width 19 height 7
click at [320, 127] on p "22.9%" at bounding box center [323, 123] width 21 height 8
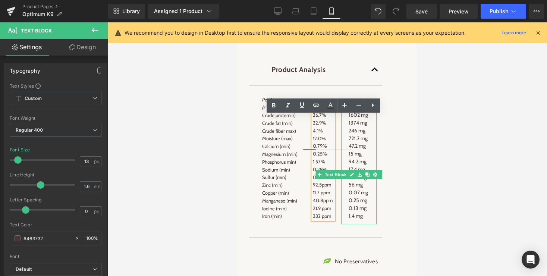
click at [359, 134] on span "246 mg" at bounding box center [357, 130] width 17 height 7
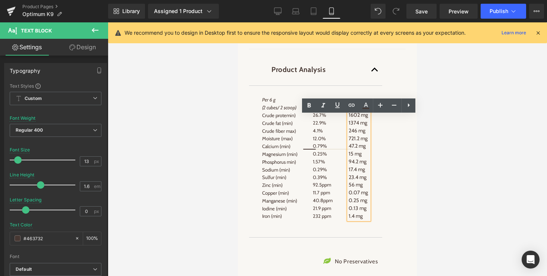
drag, startPoint x: 362, startPoint y: 262, endPoint x: 348, endPoint y: 128, distance: 135.0
click at [349, 128] on div "1602 mg 1374 mg 246 mg 721.2 mg 47.2 mg 15 mg 94.2 mg 17.4 mg 23.4 mg 56 mg 0.0…" at bounding box center [359, 161] width 21 height 116
click at [354, 118] on span "1602 mg" at bounding box center [358, 115] width 19 height 7
drag, startPoint x: 348, startPoint y: 129, endPoint x: 363, endPoint y: 260, distance: 131.8
click at [363, 220] on div "1602 mg 1374 mg 246 mg 721.2 mg 47.2 mg 15 mg 94.2 mg 17.4 mg 23.4 mg 56 mg 0.0…" at bounding box center [359, 161] width 21 height 116
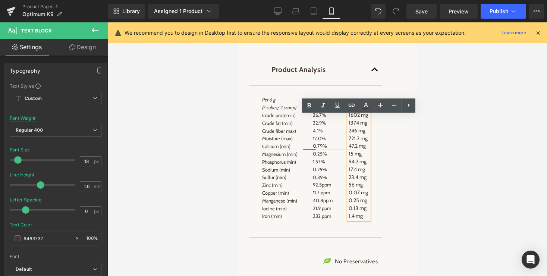
drag, startPoint x: 363, startPoint y: 260, endPoint x: 349, endPoint y: 128, distance: 133.2
click at [349, 128] on div "1602 mg 1374 mg 246 mg 721.2 mg 47.2 mg 15 mg 94.2 mg 17.4 mg 23.4 mg 56 mg 0.0…" at bounding box center [359, 161] width 21 height 116
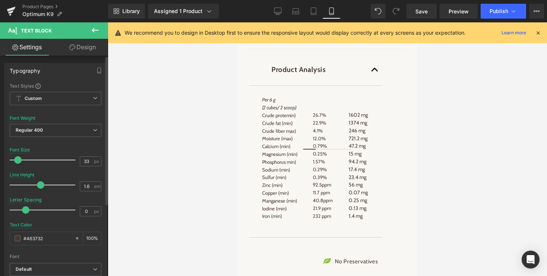
click at [31, 161] on div at bounding box center [44, 160] width 62 height 15
type input "13"
drag, startPoint x: 29, startPoint y: 160, endPoint x: 17, endPoint y: 160, distance: 12.3
click at [17, 160] on span at bounding box center [17, 159] width 7 height 7
click at [201, 210] on div at bounding box center [327, 149] width 439 height 254
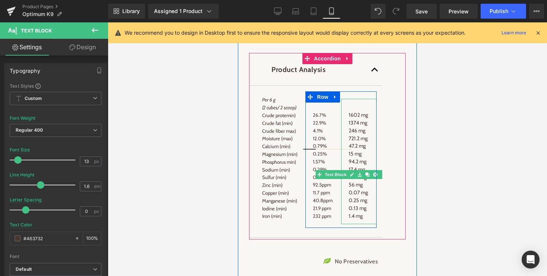
click at [352, 204] on span "0.25 mg" at bounding box center [358, 200] width 19 height 7
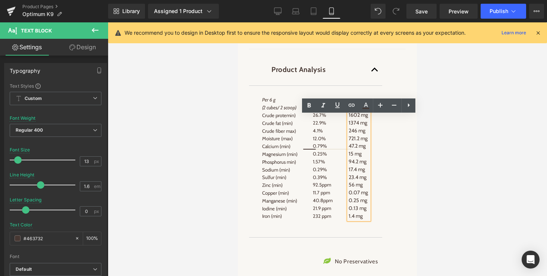
click at [357, 196] on span "0.07 mg" at bounding box center [358, 192] width 19 height 7
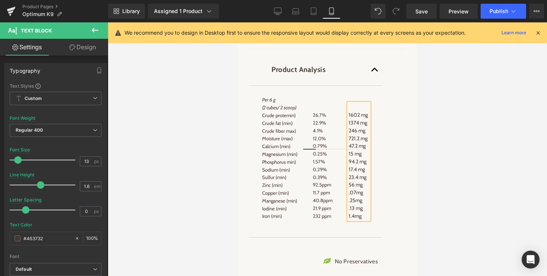
click at [379, 168] on article "Per 6 g (2 cubes/ 2 scoop) Crude protemin) Crude fat (min) Crude fiber max) Moi…" at bounding box center [315, 162] width 133 height 152
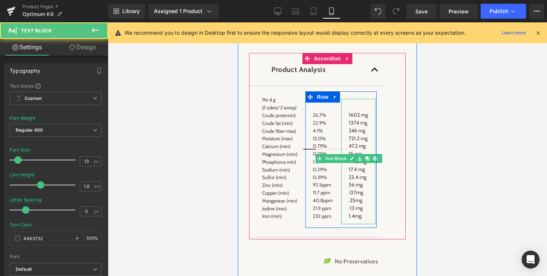
click at [373, 150] on div "1602 mg 1374 mg 246 mg 721.2 mg 47.2 mg 15 mg 94.2 mg 17.4 mg 23.4 mg 56 mg .07…" at bounding box center [358, 161] width 35 height 125
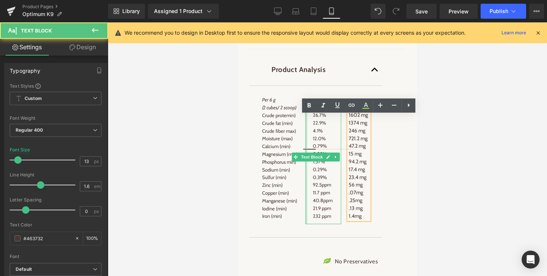
click at [307, 183] on div at bounding box center [306, 161] width 2 height 125
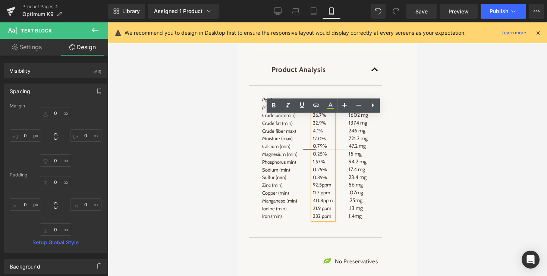
click at [445, 183] on div at bounding box center [327, 149] width 439 height 254
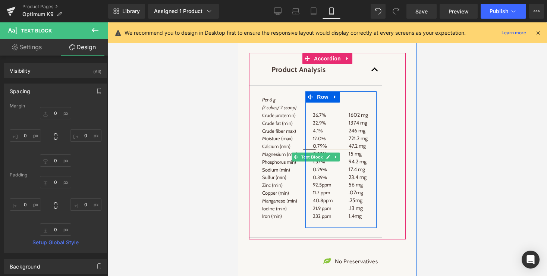
click at [319, 119] on p "26.7%" at bounding box center [323, 111] width 21 height 16
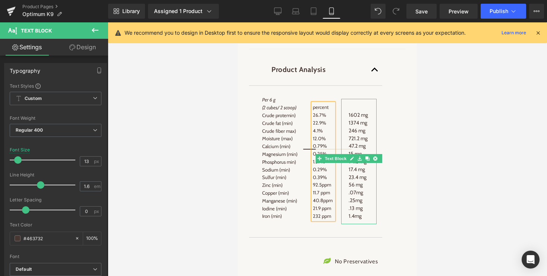
click at [360, 119] on p "1602 mg" at bounding box center [359, 111] width 21 height 16
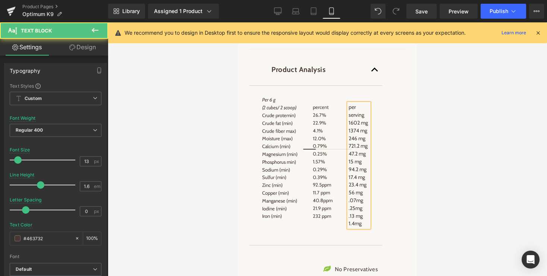
click at [366, 126] on p "per serving 1602 mg" at bounding box center [359, 114] width 21 height 23
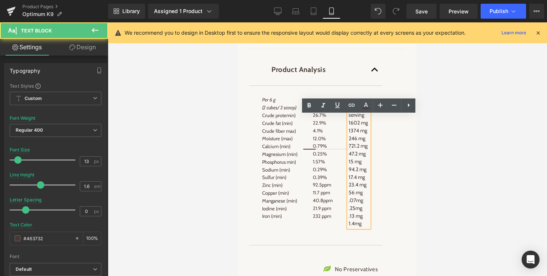
click at [355, 120] on span "per serving 1602 mg" at bounding box center [358, 115] width 19 height 22
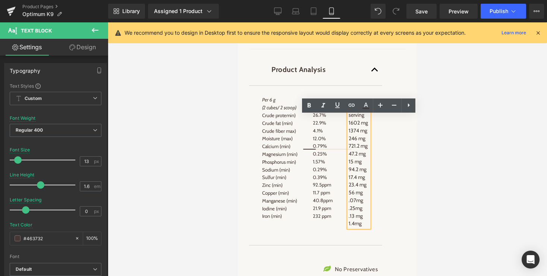
drag, startPoint x: 358, startPoint y: 119, endPoint x: 346, endPoint y: 119, distance: 11.6
click at [346, 119] on div "per serving 1602 mg 1374 mg 246 mg 721.2 mg 47.2 mg 15 mg 94.2 mg 17.4 mg 23.4 …" at bounding box center [358, 165] width 35 height 133
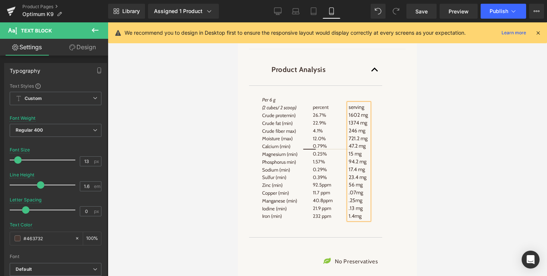
click at [440, 151] on div at bounding box center [327, 149] width 439 height 254
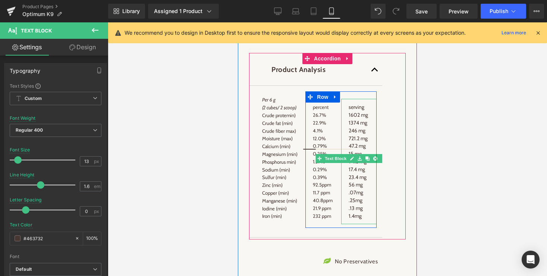
click at [357, 118] on span "serving 1602 mg" at bounding box center [358, 111] width 19 height 15
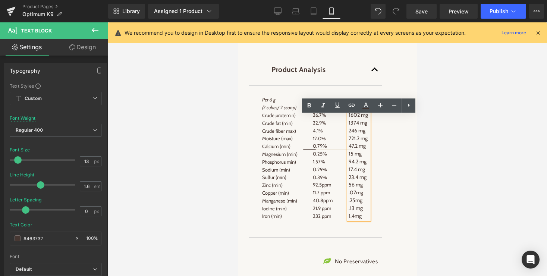
click at [357, 157] on span "15 mg" at bounding box center [355, 153] width 13 height 7
click at [363, 173] on span "17.4 mg" at bounding box center [357, 169] width 16 height 7
click at [325, 189] on p "92.5ppm" at bounding box center [323, 185] width 21 height 8
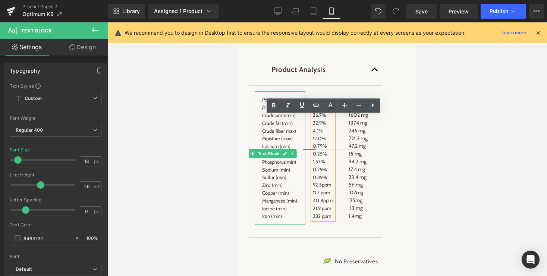
click at [275, 181] on p "Sulfur (min)" at bounding box center [280, 177] width 36 height 8
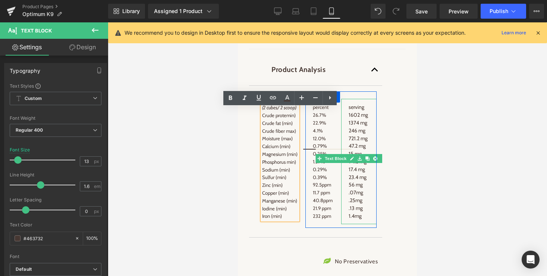
click at [363, 196] on span ".07mg" at bounding box center [356, 192] width 15 height 7
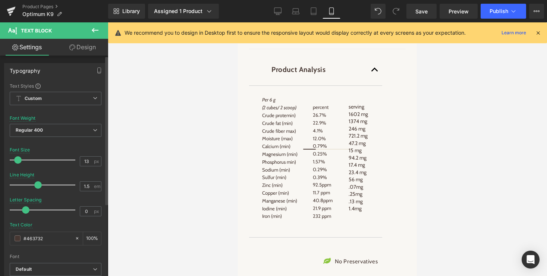
click at [38, 185] on span at bounding box center [37, 184] width 7 height 7
type input "1.6"
click at [40, 185] on span at bounding box center [40, 184] width 7 height 7
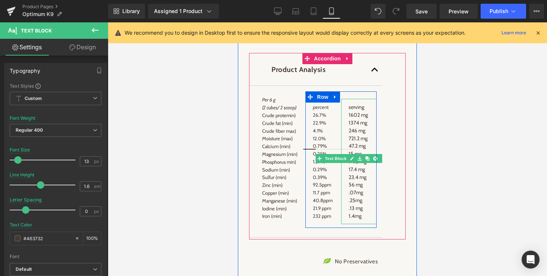
click at [358, 134] on span "246 mg" at bounding box center [357, 130] width 17 height 7
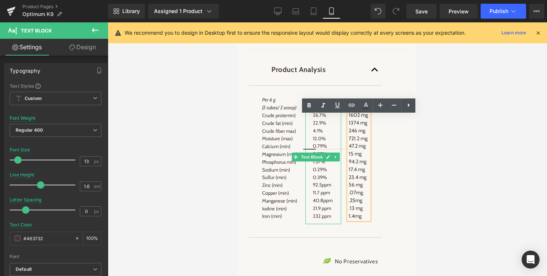
click at [318, 119] on p "percent 26.7%" at bounding box center [323, 111] width 21 height 16
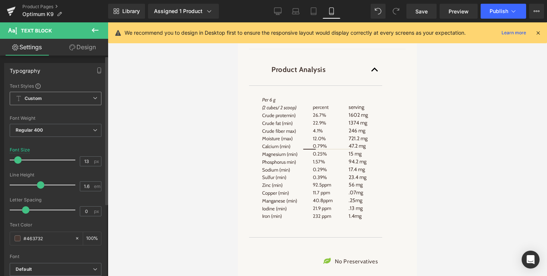
click at [93, 97] on icon at bounding box center [95, 98] width 4 height 4
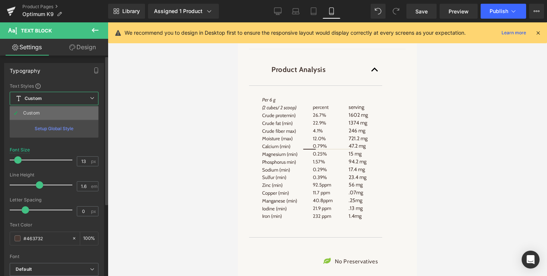
click at [35, 111] on div "Custom" at bounding box center [31, 112] width 17 height 5
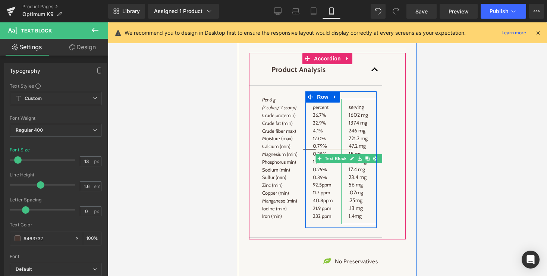
click at [358, 134] on span "246 mg" at bounding box center [357, 130] width 17 height 7
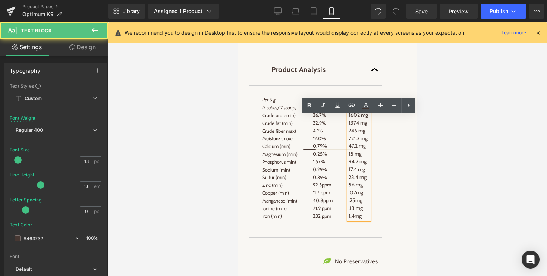
drag, startPoint x: 349, startPoint y: 120, endPoint x: 373, endPoint y: 252, distance: 134.9
click at [373, 238] on article "Per 6 g (2 cubes/ 2 scoop) Crude protemin) Crude fat (min) Crude fiber max) Moi…" at bounding box center [315, 162] width 133 height 152
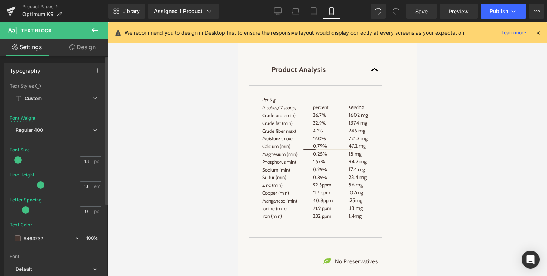
click at [57, 94] on span "Custom Setup Global Style" at bounding box center [56, 98] width 92 height 13
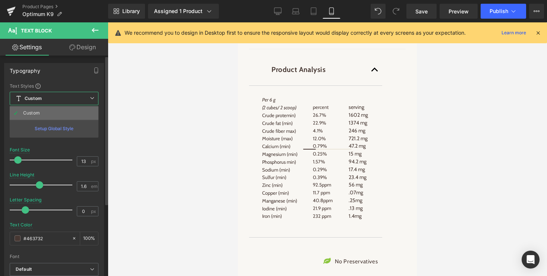
click at [30, 113] on div "Custom" at bounding box center [31, 112] width 17 height 5
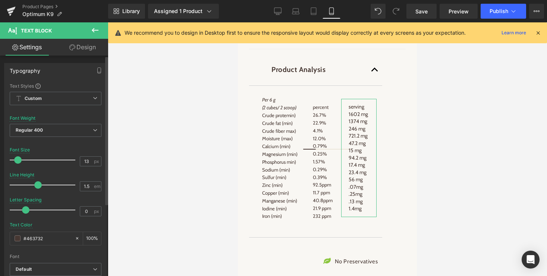
type input "1.6"
click at [38, 185] on span at bounding box center [40, 184] width 7 height 7
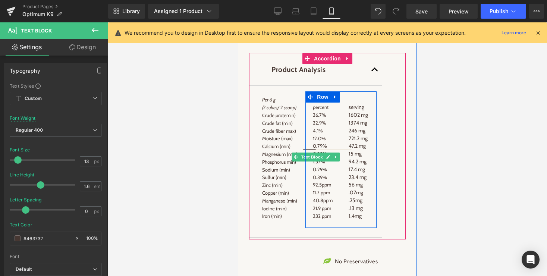
click at [321, 119] on p "percent 26.7%" at bounding box center [323, 111] width 21 height 16
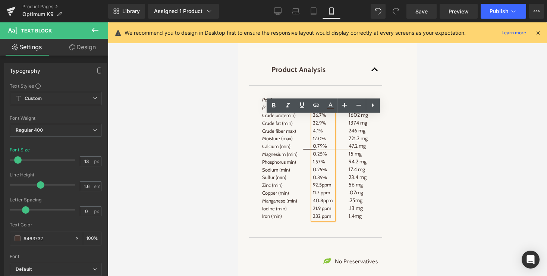
click at [320, 119] on p "percent 26.7%" at bounding box center [323, 111] width 21 height 16
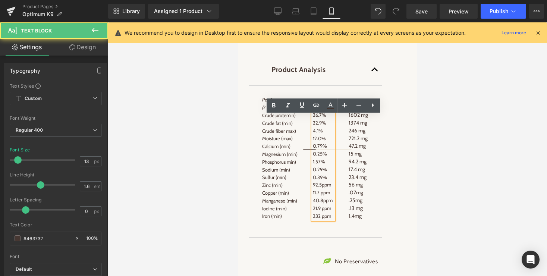
click at [330, 181] on p "0.39%" at bounding box center [323, 177] width 21 height 8
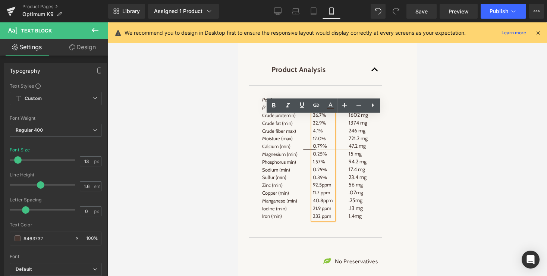
click at [412, 186] on div "Optimum K9™ Provides: • Spirulina and sea vegetables ( Ascophyllum nodosum ) co…" at bounding box center [327, 14] width 179 height 830
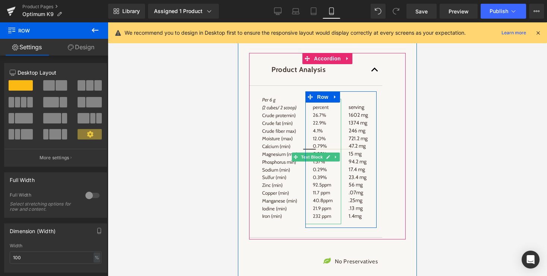
click at [311, 161] on span "Text Block" at bounding box center [311, 157] width 25 height 9
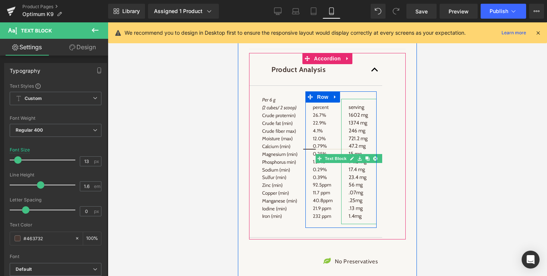
click at [363, 188] on span "56 mg" at bounding box center [356, 184] width 14 height 7
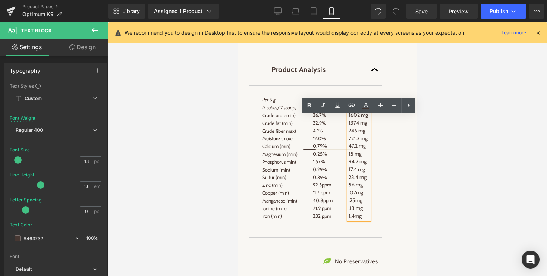
click at [360, 157] on span "15 mg" at bounding box center [355, 153] width 13 height 7
click at [364, 220] on p "1.4mg" at bounding box center [359, 216] width 21 height 8
click at [417, 172] on div at bounding box center [327, 149] width 439 height 254
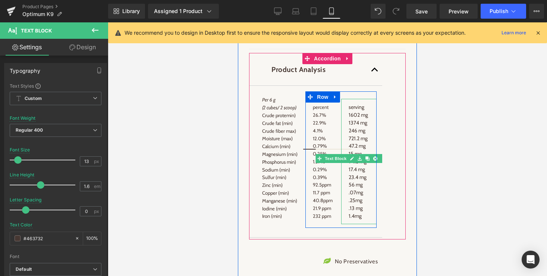
click at [360, 196] on span ".07mg" at bounding box center [356, 192] width 15 height 7
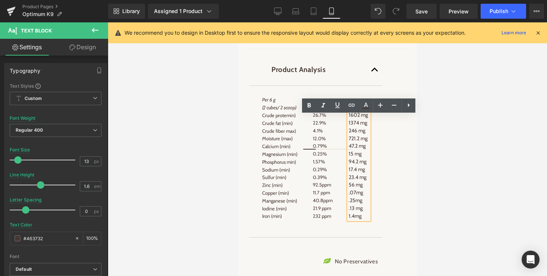
click at [465, 182] on div at bounding box center [327, 149] width 439 height 254
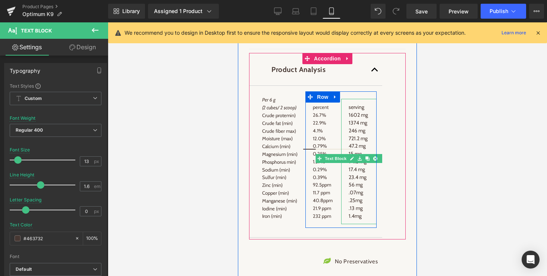
click at [346, 163] on span "Text Block" at bounding box center [336, 158] width 25 height 9
click at [346, 163] on span "Text Block" at bounding box center [347, 158] width 25 height 9
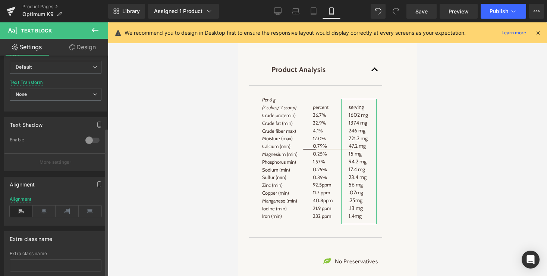
scroll to position [206, 0]
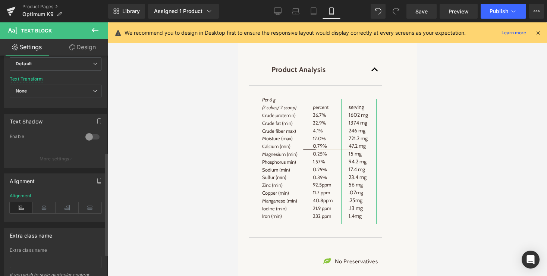
click at [19, 210] on icon at bounding box center [21, 207] width 23 height 11
click at [66, 210] on icon at bounding box center [67, 207] width 23 height 11
click at [21, 210] on icon at bounding box center [21, 207] width 23 height 11
click at [65, 209] on icon at bounding box center [67, 207] width 23 height 11
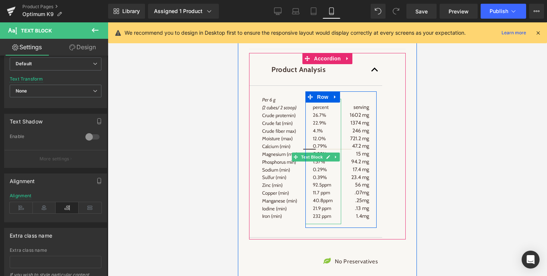
click at [318, 189] on p "92.5ppm" at bounding box center [323, 185] width 21 height 8
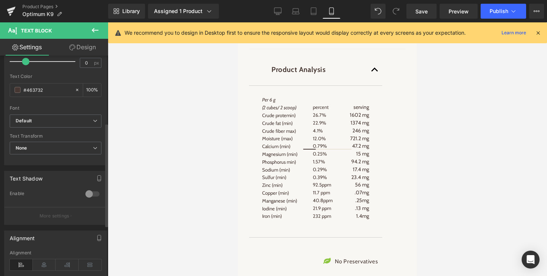
scroll to position [161, 0]
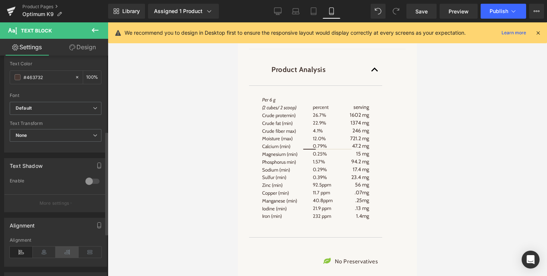
click at [64, 253] on icon at bounding box center [67, 252] width 23 height 11
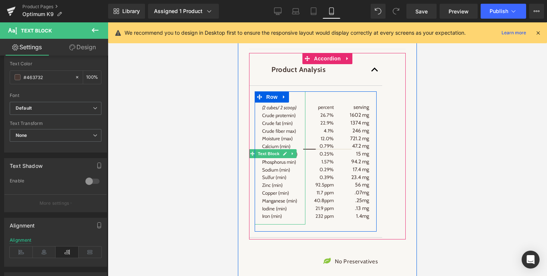
click at [276, 135] on p "Crude fiber max)" at bounding box center [280, 131] width 36 height 8
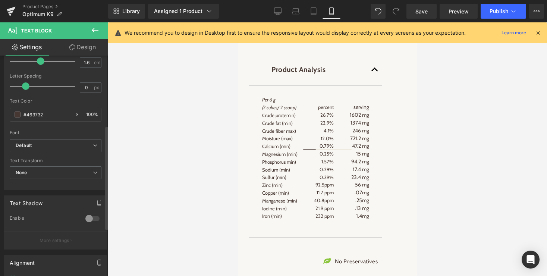
scroll to position [149, 0]
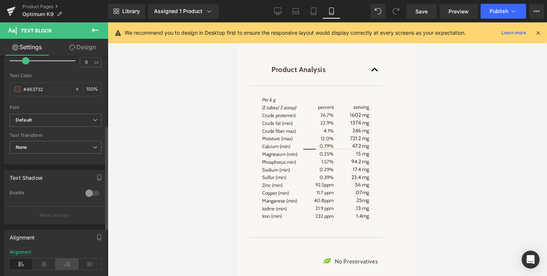
click at [64, 265] on icon at bounding box center [67, 263] width 23 height 11
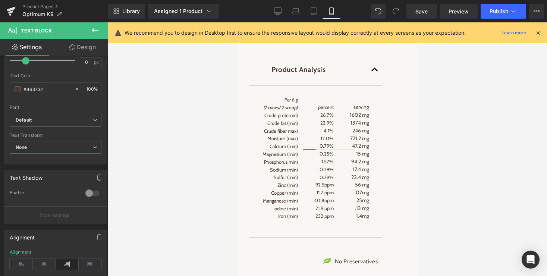
click at [473, 167] on div at bounding box center [327, 149] width 439 height 254
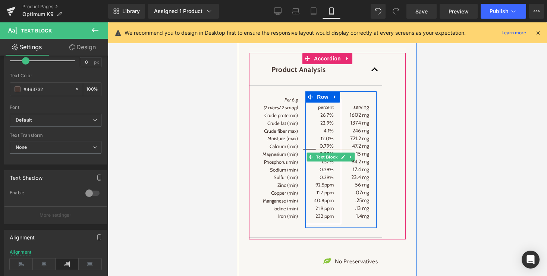
click at [317, 119] on p "percent 26.7%" at bounding box center [323, 111] width 21 height 16
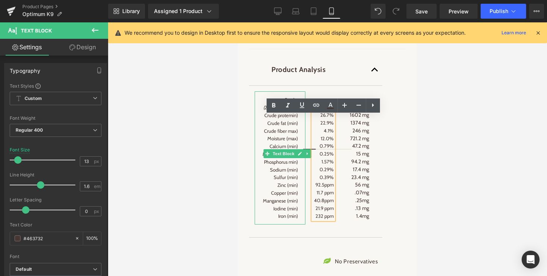
click at [275, 127] on p "Crude fat (min)" at bounding box center [280, 123] width 36 height 8
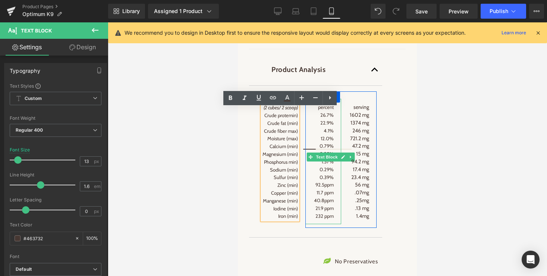
click at [324, 220] on p "232 ppm" at bounding box center [323, 216] width 21 height 8
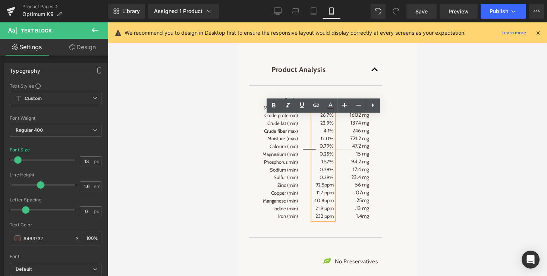
click at [325, 228] on div "percent 26.7% 22.9% 4.1% 12.0% 0.79% 0.25% 1.57% 0.29% 0.39% 92.5ppm 11.7 ppm 4…" at bounding box center [340, 159] width 71 height 137
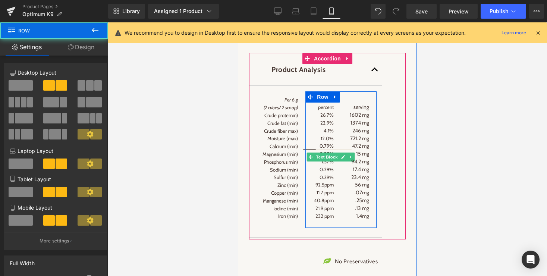
click at [323, 220] on p "232 ppm" at bounding box center [323, 216] width 21 height 8
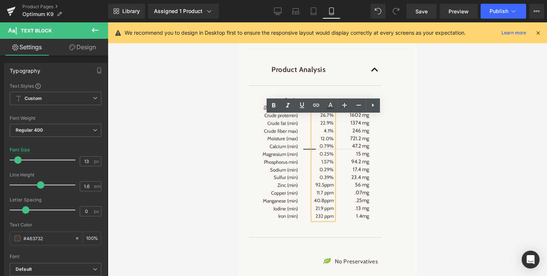
click at [342, 238] on article "Per 6 g (2 cubes/ 2 scoop) Crude protemin) Crude fat (min) Crude fiber max) Moi…" at bounding box center [315, 162] width 133 height 152
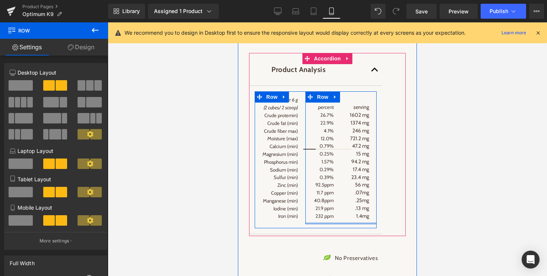
click at [340, 224] on div "percent 26.7% 22.9% 4.1% 12.0% 0.79% 0.25% 1.57% 0.29% 0.39% 92.5ppm 11.7 ppm 4…" at bounding box center [340, 157] width 71 height 133
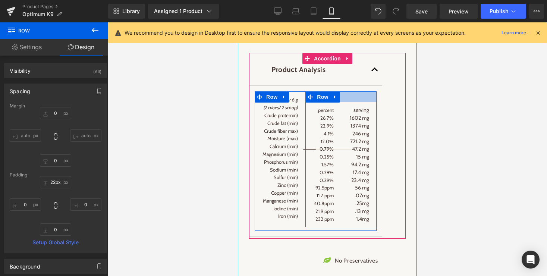
type input "21px"
click at [349, 99] on div at bounding box center [340, 95] width 71 height 8
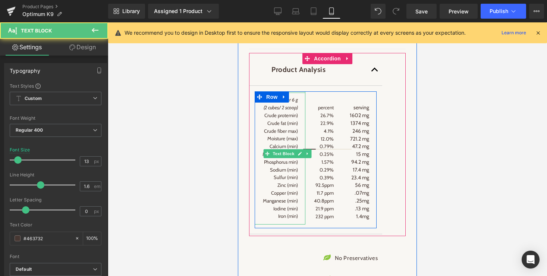
click at [294, 106] on div "Per 6 g (2 cubes/ 2 scoop) Crude protemin) Crude fat (min) Crude fiber max) Moi…" at bounding box center [280, 157] width 51 height 133
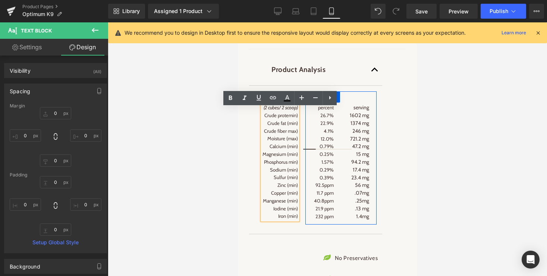
click at [322, 103] on span "Row" at bounding box center [322, 96] width 15 height 11
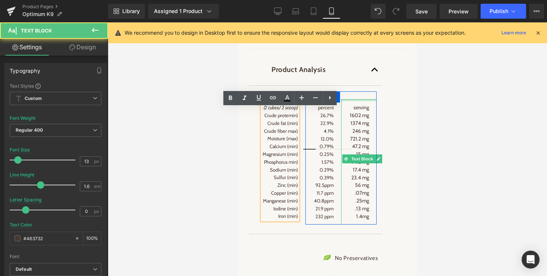
click at [360, 101] on div at bounding box center [358, 100] width 35 height 2
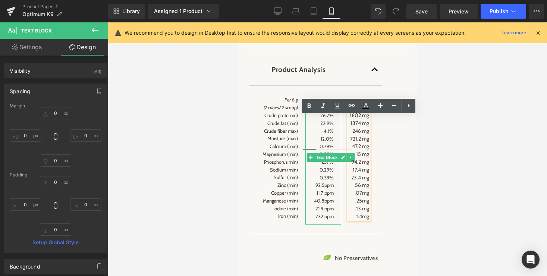
click at [325, 119] on p "percent 26.7%" at bounding box center [323, 112] width 21 height 16
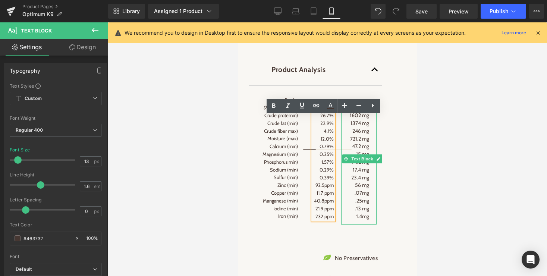
click at [363, 119] on span "serving 1602 mg" at bounding box center [359, 111] width 19 height 15
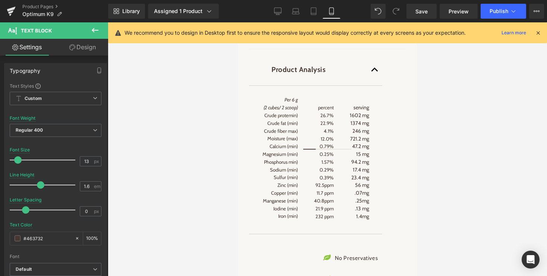
click at [86, 46] on link "Design" at bounding box center [83, 47] width 54 height 17
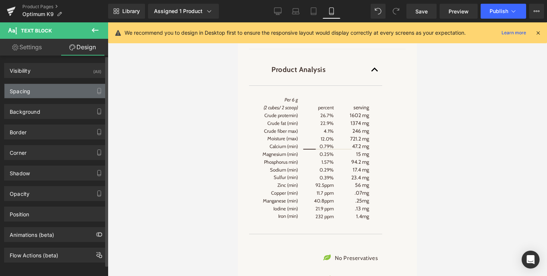
click at [45, 92] on div "Spacing" at bounding box center [55, 91] width 102 height 14
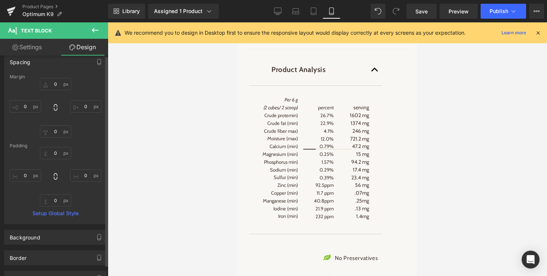
scroll to position [0, 0]
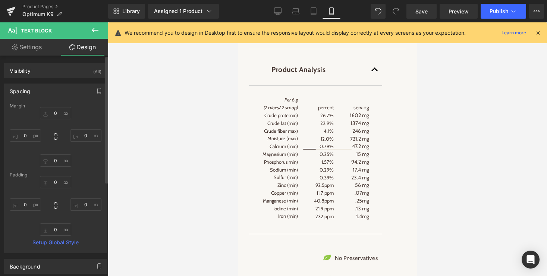
click at [56, 88] on div "Spacing" at bounding box center [55, 91] width 102 height 14
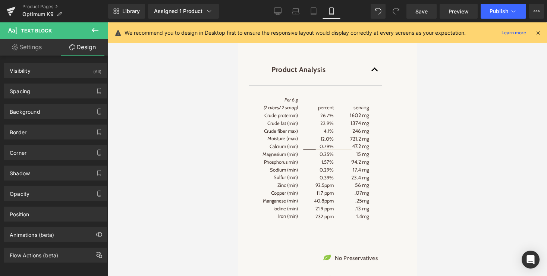
click at [34, 53] on link "Settings" at bounding box center [27, 47] width 54 height 17
type input "100"
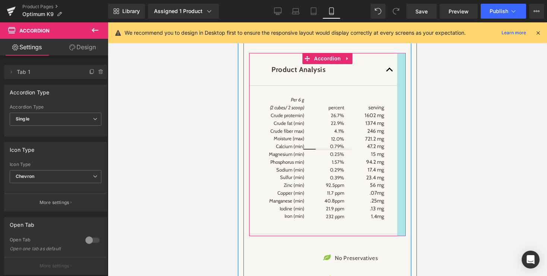
drag, startPoint x: 384, startPoint y: 123, endPoint x: 399, endPoint y: 122, distance: 14.9
click at [399, 122] on div at bounding box center [401, 144] width 9 height 183
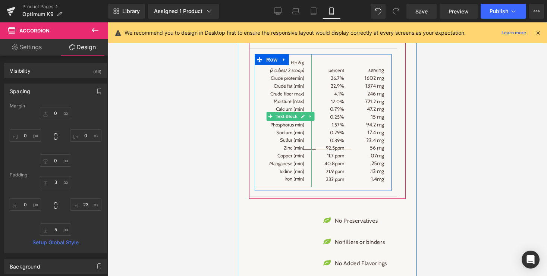
scroll to position [1265, 0]
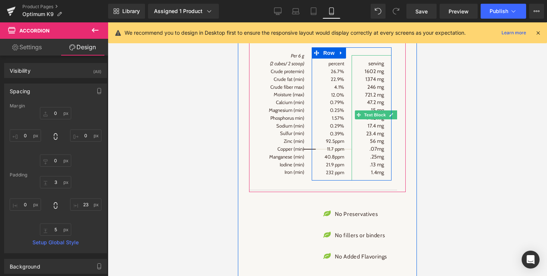
click at [376, 144] on span "56 mg" at bounding box center [377, 141] width 14 height 7
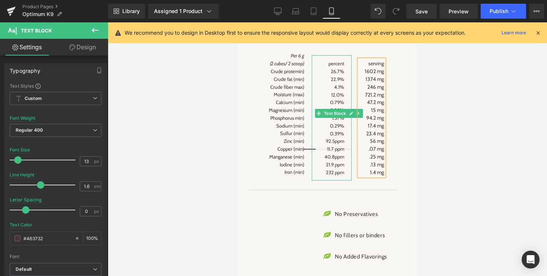
click at [334, 145] on p "92.5ppm" at bounding box center [331, 141] width 25 height 8
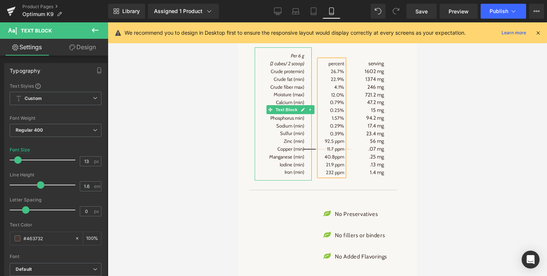
click at [296, 83] on p "Crude fat (min)" at bounding box center [283, 79] width 42 height 8
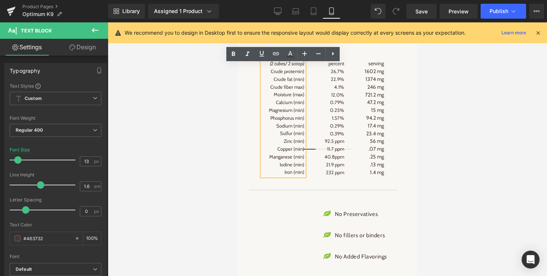
click at [296, 75] on p "Crude protemin)" at bounding box center [283, 72] width 42 height 8
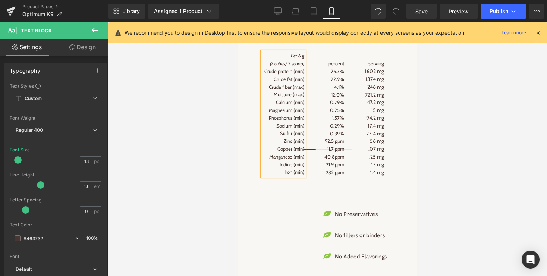
click at [438, 106] on div at bounding box center [327, 149] width 439 height 254
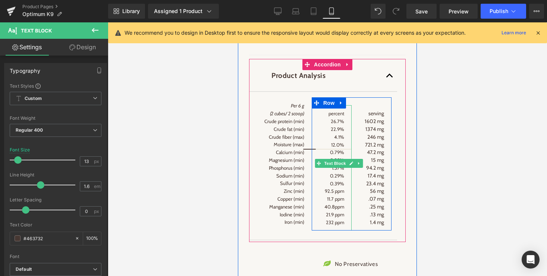
scroll to position [1212, 0]
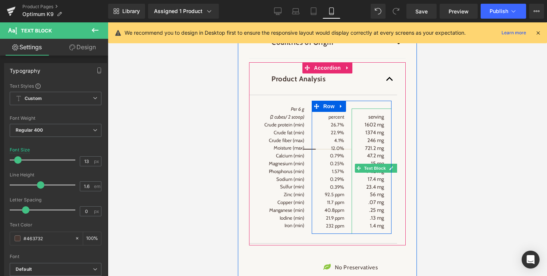
click at [381, 230] on p "1.4 mg" at bounding box center [371, 226] width 25 height 8
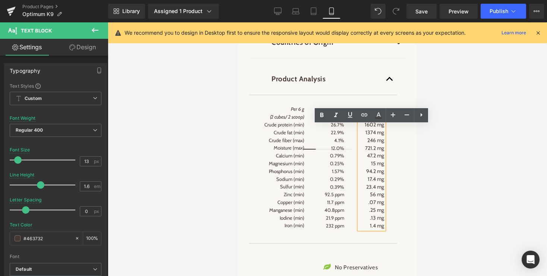
click at [384, 229] on span "1.4 mg" at bounding box center [377, 225] width 14 height 7
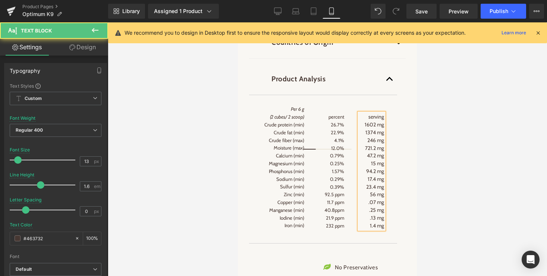
drag, startPoint x: 370, startPoint y: 240, endPoint x: 386, endPoint y: 240, distance: 16.0
click at [384, 229] on div "serving 1602 mg 1374 mg 246 mg 721.2 mg 47.2 mg 15 mg 94.2 mg 17.4 mg 23.4 mg 5…" at bounding box center [371, 171] width 25 height 116
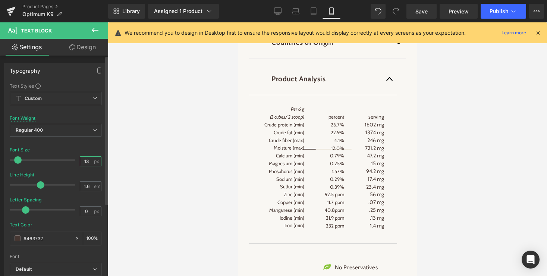
click at [82, 161] on input "13" at bounding box center [86, 161] width 13 height 9
type input "13"
click at [84, 186] on input "1.6" at bounding box center [86, 186] width 13 height 9
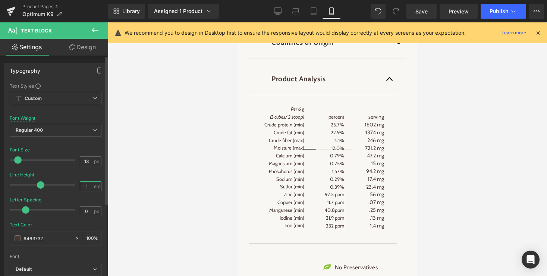
type input "1.6"
click at [84, 213] on input "0" at bounding box center [86, 211] width 13 height 9
type input "0"
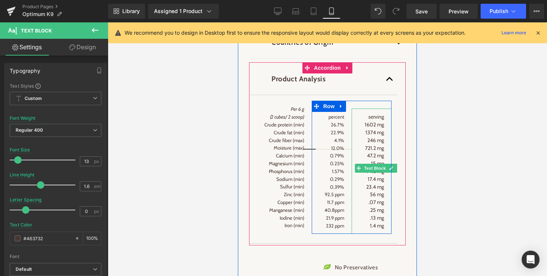
click at [370, 198] on span "56 mg" at bounding box center [377, 194] width 14 height 7
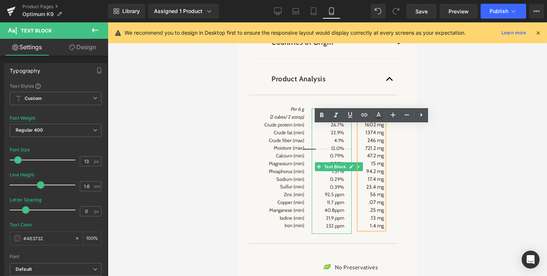
click at [335, 230] on p "232 ppm" at bounding box center [331, 226] width 25 height 8
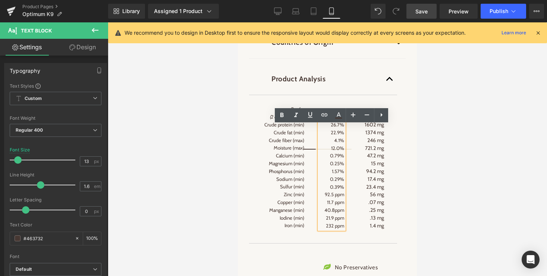
click at [418, 11] on span "Save" at bounding box center [421, 11] width 12 height 8
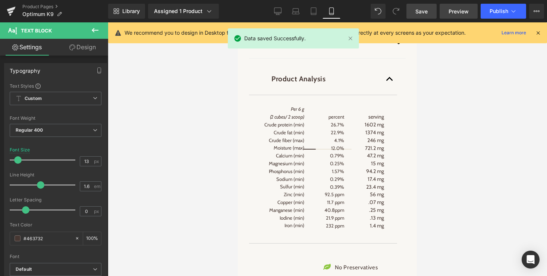
click at [462, 9] on span "Preview" at bounding box center [459, 11] width 20 height 8
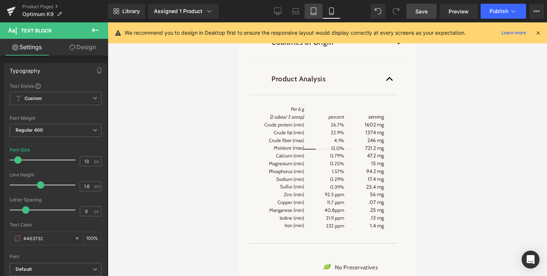
click at [314, 10] on icon at bounding box center [313, 10] width 7 height 7
type input "14"
type input "100"
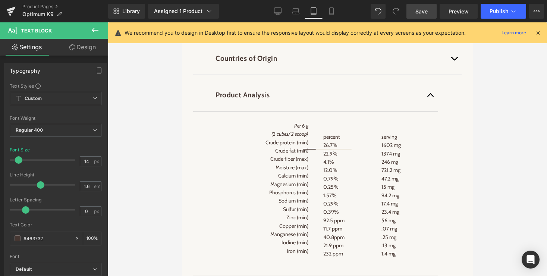
scroll to position [1148, 0]
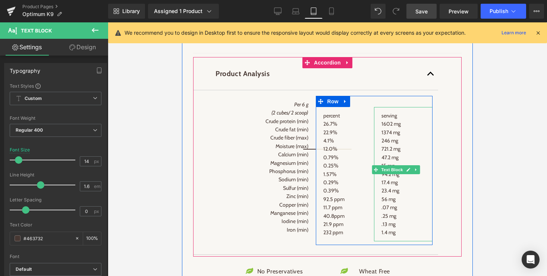
click at [389, 128] on p "serving 1602 mg" at bounding box center [404, 120] width 44 height 17
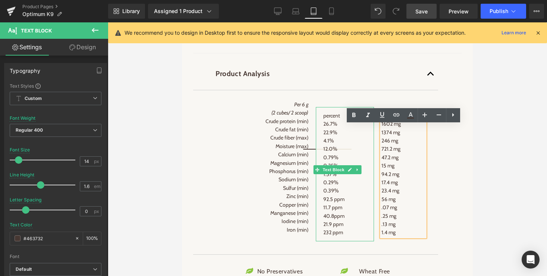
click at [333, 195] on p "0.39%" at bounding box center [345, 190] width 44 height 8
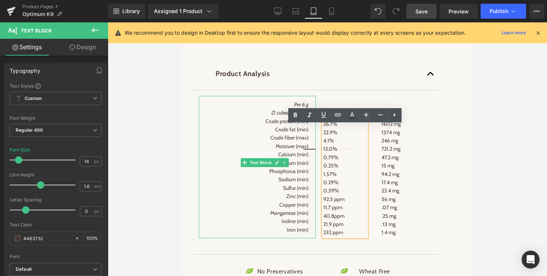
click at [295, 200] on p "Zinc (min)" at bounding box center [257, 196] width 102 height 8
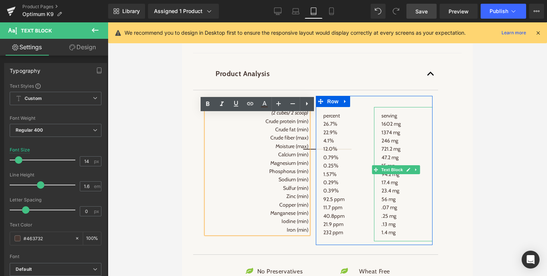
click at [393, 203] on span "56 mg" at bounding box center [389, 199] width 14 height 7
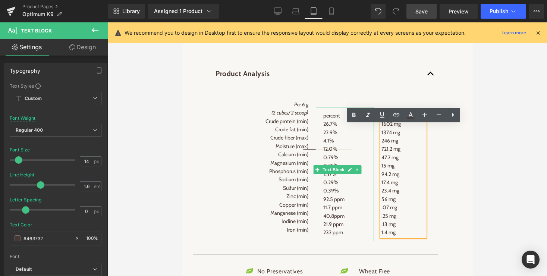
click at [337, 137] on p "22.9%" at bounding box center [345, 132] width 44 height 8
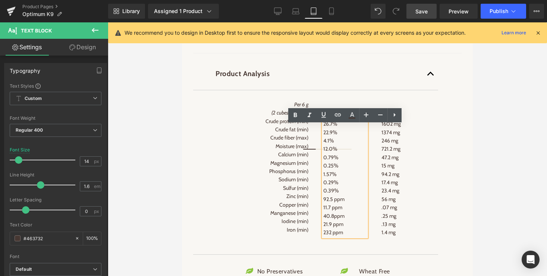
click at [415, 114] on div "percent 26.7% 22.9% 4.1% 12.0% 0.79% 0.25% 1.57% 0.29% 0.39% 92.5 ppm 11.7 ppm …" at bounding box center [374, 170] width 117 height 149
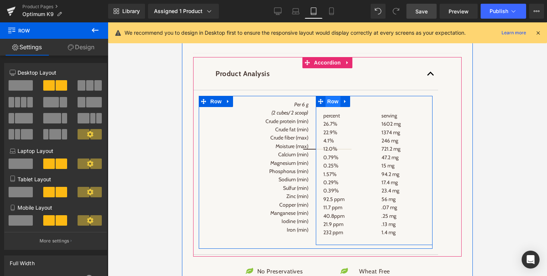
click at [336, 107] on span "Row" at bounding box center [333, 101] width 15 height 11
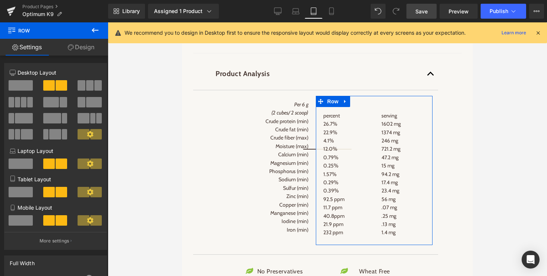
click at [85, 46] on link "Design" at bounding box center [81, 47] width 54 height 17
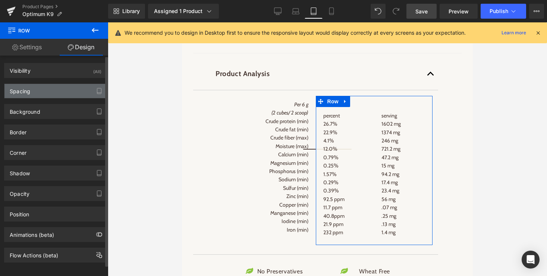
click at [46, 87] on div "Spacing" at bounding box center [55, 91] width 102 height 14
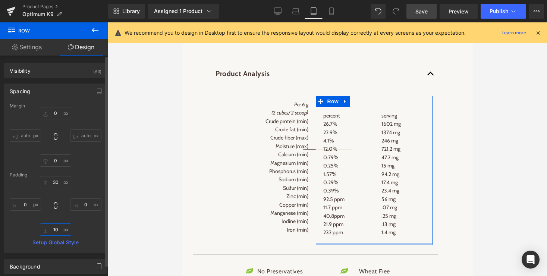
click at [54, 228] on input "10" at bounding box center [55, 229] width 31 height 12
type input "6"
click at [88, 233] on div "30px 30 0px 0 6 6 0px 0" at bounding box center [56, 206] width 92 height 60
click at [59, 233] on input "6" at bounding box center [55, 229] width 31 height 12
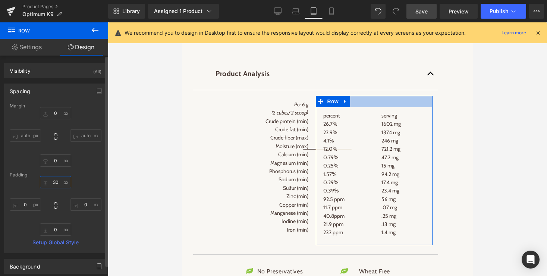
click at [53, 181] on input "30" at bounding box center [55, 182] width 31 height 12
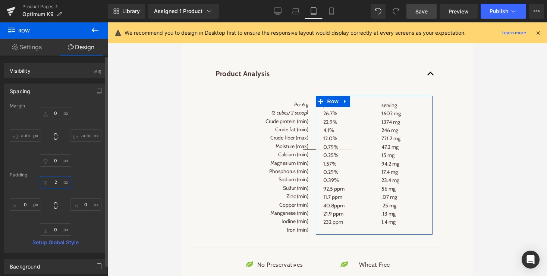
type input "23"
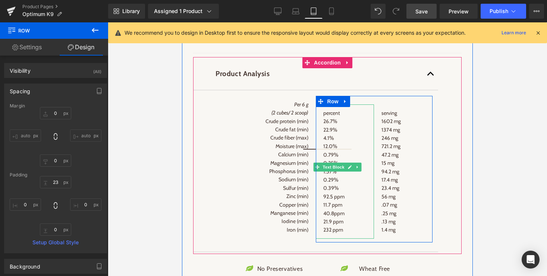
click at [332, 142] on p "4.1%" at bounding box center [345, 138] width 44 height 8
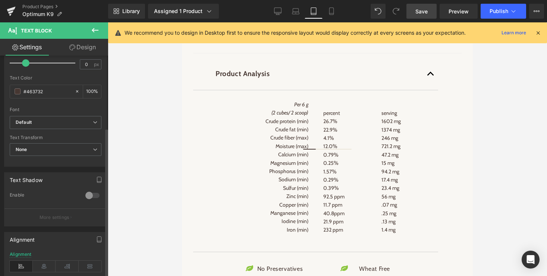
scroll to position [163, 0]
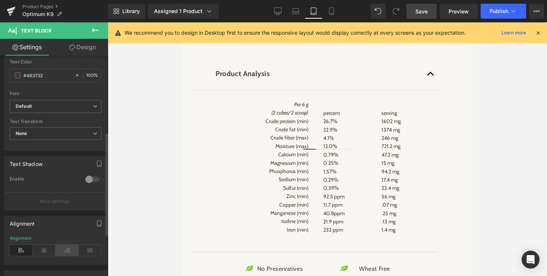
click at [65, 248] on icon at bounding box center [67, 250] width 23 height 11
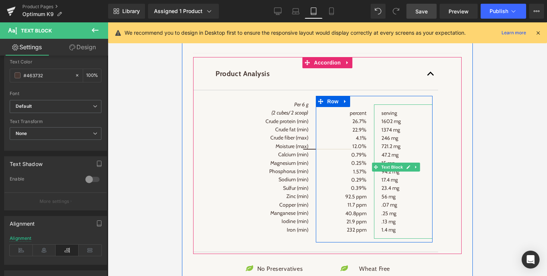
click at [392, 172] on span "Text Block" at bounding box center [392, 167] width 25 height 9
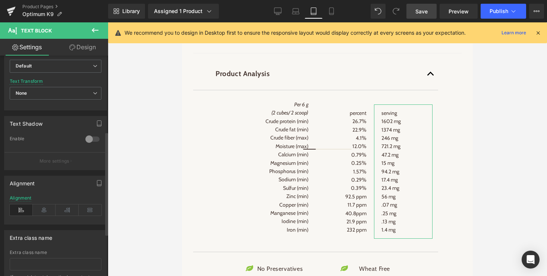
scroll to position [214, 0]
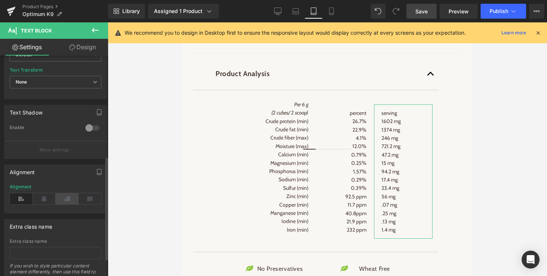
click at [67, 204] on icon at bounding box center [67, 198] width 23 height 11
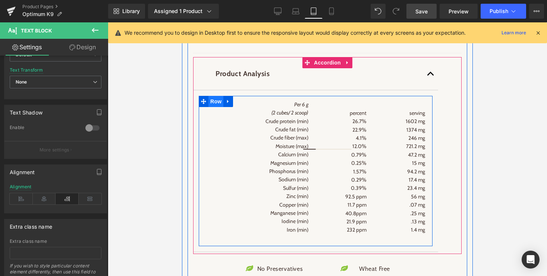
click at [216, 107] on span "Row" at bounding box center [215, 101] width 15 height 11
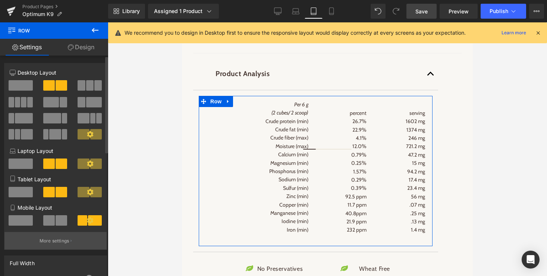
click at [51, 243] on p "More settings" at bounding box center [55, 241] width 30 height 7
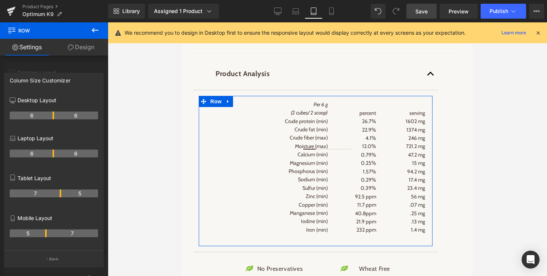
drag, startPoint x: 53, startPoint y: 195, endPoint x: 57, endPoint y: 194, distance: 4.5
click at [57, 194] on th "7" at bounding box center [35, 193] width 51 height 8
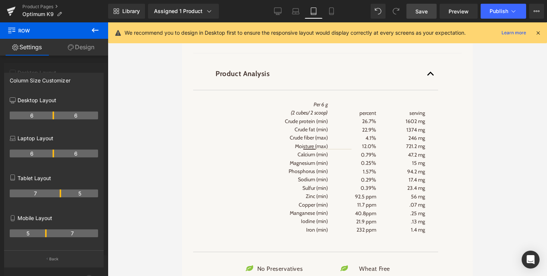
click at [514, 148] on div at bounding box center [327, 149] width 439 height 254
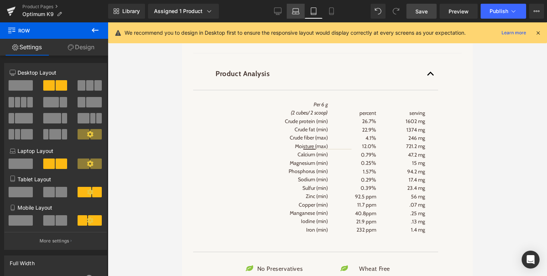
click at [297, 9] on icon at bounding box center [295, 10] width 7 height 7
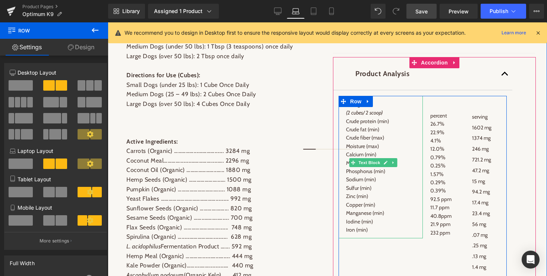
click at [367, 159] on p "Calcium (min)" at bounding box center [380, 154] width 69 height 8
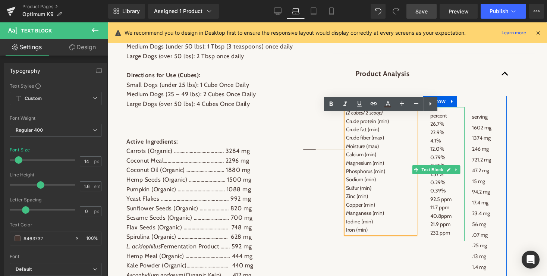
click at [434, 153] on p "12.0%" at bounding box center [443, 149] width 27 height 8
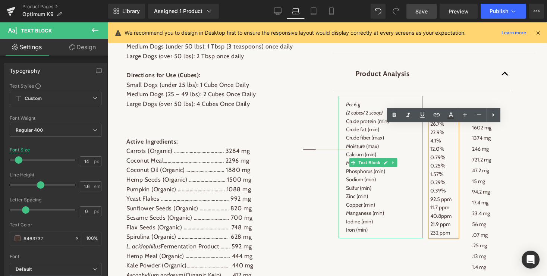
click at [363, 150] on p "Moisture (max)" at bounding box center [380, 146] width 69 height 8
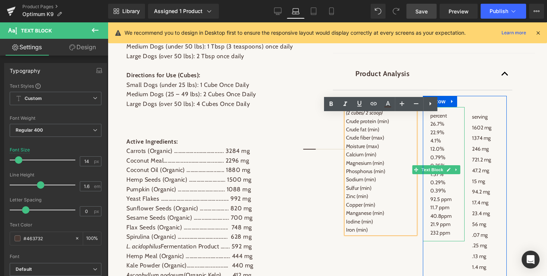
click at [437, 153] on p "12.0%" at bounding box center [443, 149] width 27 height 8
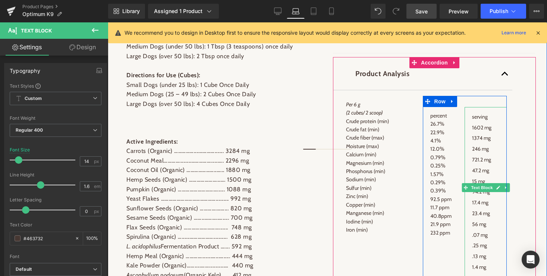
click at [483, 163] on span "721.2 mg" at bounding box center [481, 159] width 19 height 7
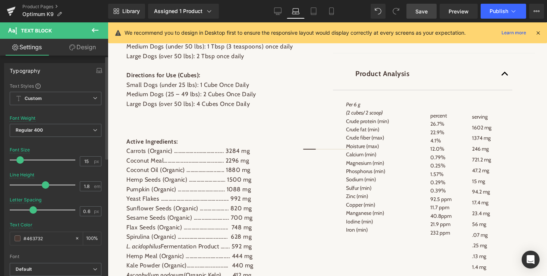
type input "14"
click at [18, 160] on span at bounding box center [18, 159] width 7 height 7
type input "1.6"
drag, startPoint x: 43, startPoint y: 184, endPoint x: 39, endPoint y: 184, distance: 3.7
click at [39, 184] on span at bounding box center [40, 184] width 7 height 7
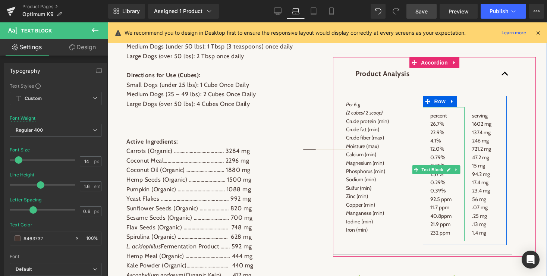
click at [441, 211] on p "11.7 ppm" at bounding box center [443, 207] width 27 height 8
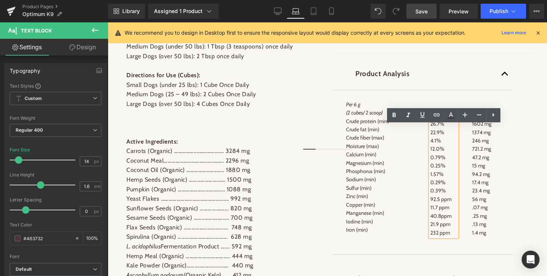
click at [534, 115] on div "Product Analysis Text Block Per 6 g (2 cubes/ 2 scoop) Crude protein (min) Crud…" at bounding box center [434, 157] width 203 height 200
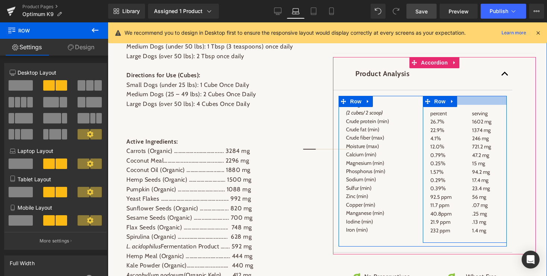
click at [467, 105] on div at bounding box center [465, 100] width 84 height 9
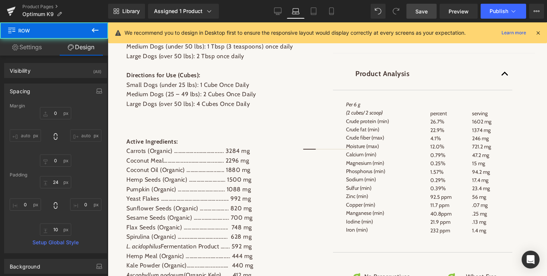
type input "0"
type input "24"
type input "0"
type input "10"
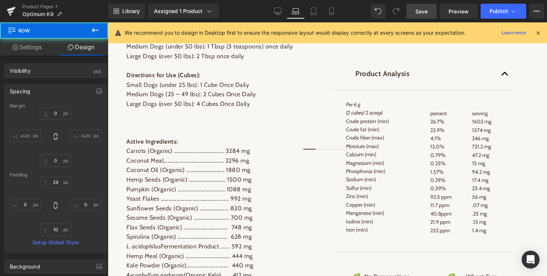
type input "0"
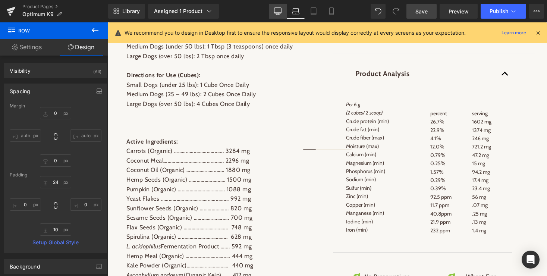
click at [276, 10] on icon at bounding box center [277, 10] width 7 height 7
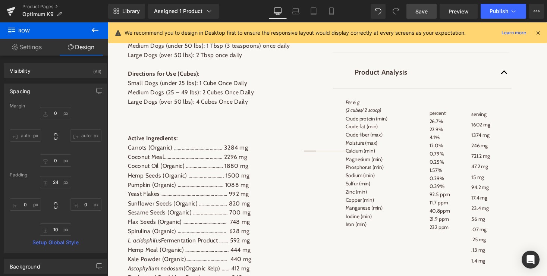
type input "0"
type input "30"
type input "0"
type input "10"
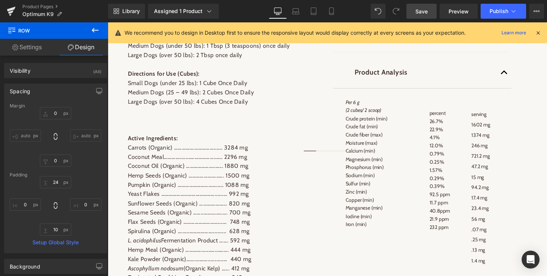
type input "0"
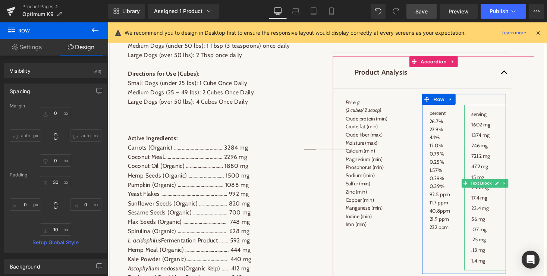
click at [491, 141] on span "1374 mg" at bounding box center [490, 138] width 19 height 7
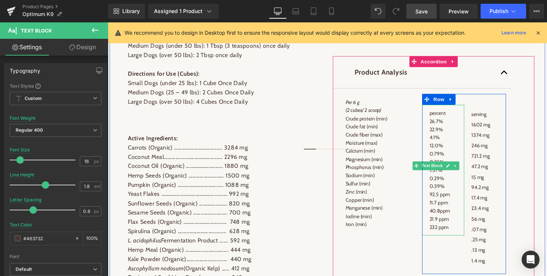
click at [446, 203] on p "92.5 ppm" at bounding box center [452, 199] width 28 height 8
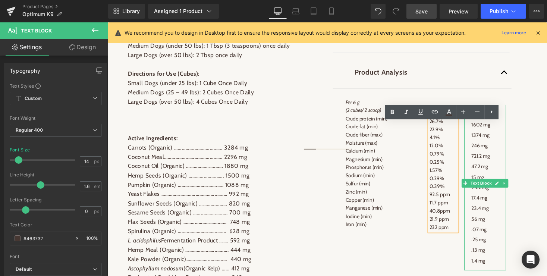
click at [492, 217] on span "23.4 mg" at bounding box center [490, 213] width 18 height 7
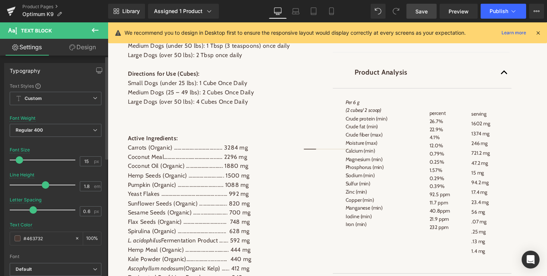
type input "14"
click at [17, 158] on span at bounding box center [18, 159] width 7 height 7
type input "1.6"
drag, startPoint x: 45, startPoint y: 184, endPoint x: 40, endPoint y: 184, distance: 4.8
click at [40, 184] on span at bounding box center [40, 184] width 7 height 7
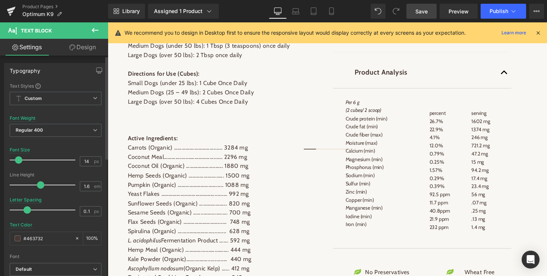
type input "0"
drag, startPoint x: 33, startPoint y: 210, endPoint x: 26, endPoint y: 210, distance: 6.7
click at [26, 210] on span at bounding box center [25, 209] width 7 height 7
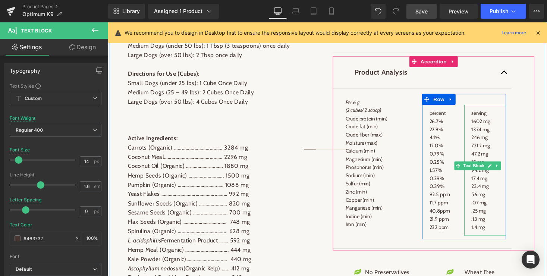
click at [497, 211] on span ".07 mg" at bounding box center [489, 207] width 16 height 7
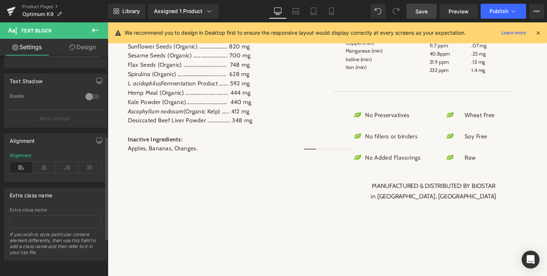
scroll to position [252, 0]
click at [65, 162] on icon at bounding box center [67, 167] width 23 height 11
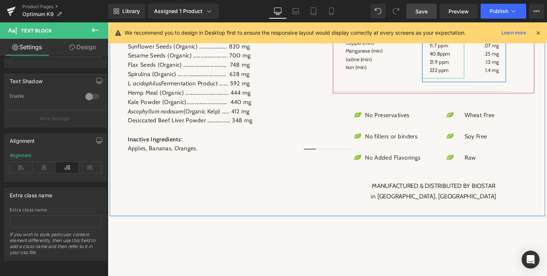
click at [446, 67] on p "21.9 ppm" at bounding box center [452, 63] width 28 height 8
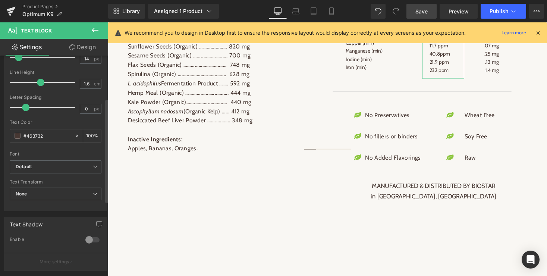
scroll to position [192, 0]
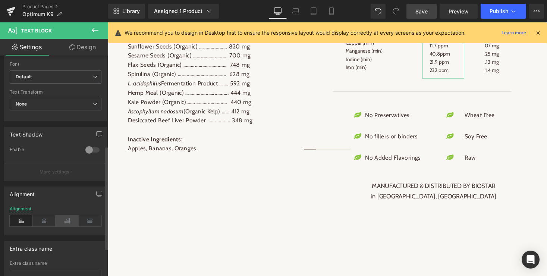
click at [68, 223] on icon at bounding box center [67, 220] width 23 height 11
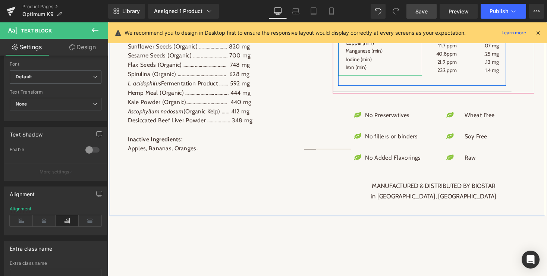
click at [368, 65] on p "Iodine (min)" at bounding box center [387, 60] width 71 height 8
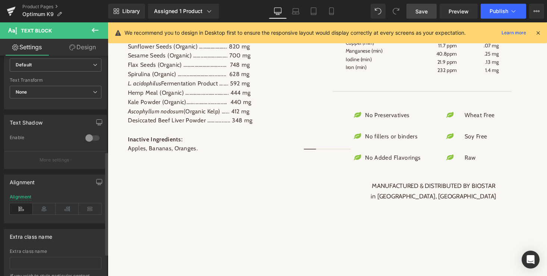
scroll to position [205, 0]
click at [64, 210] on icon at bounding box center [67, 208] width 23 height 11
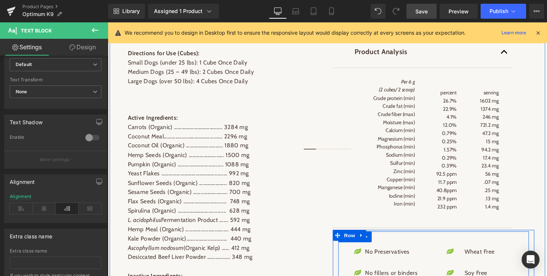
scroll to position [566, 0]
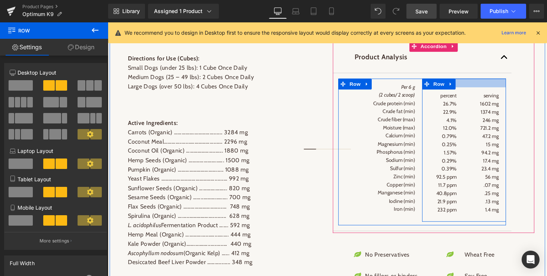
drag, startPoint x: 479, startPoint y: 104, endPoint x: 454, endPoint y: 50, distance: 59.2
click at [479, 89] on div at bounding box center [474, 84] width 86 height 9
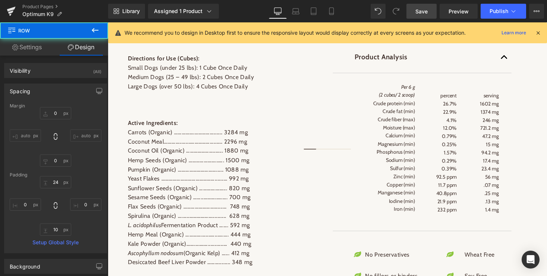
type input "0"
type input "24"
type input "0"
type input "10"
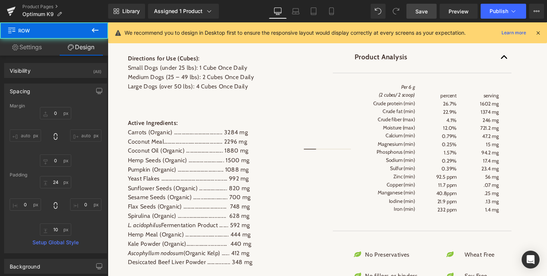
type input "0"
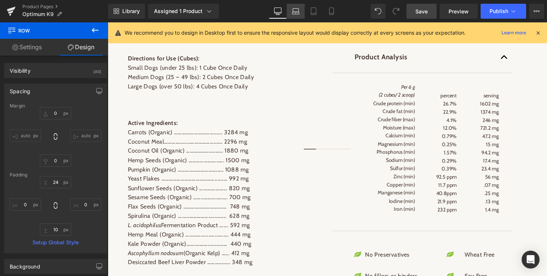
click at [295, 11] on icon at bounding box center [295, 10] width 7 height 7
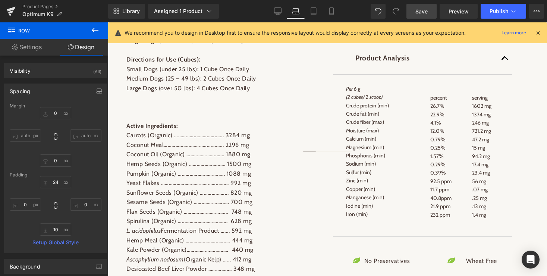
type input "0"
type input "24"
type input "0"
type input "10"
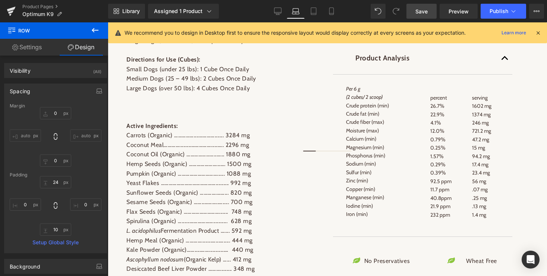
type input "0"
click at [314, 12] on icon at bounding box center [313, 10] width 7 height 7
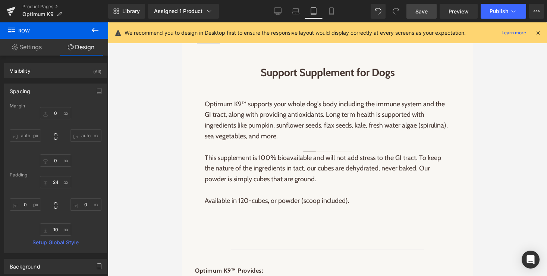
type input "0"
type input "23"
type input "0"
type input "10"
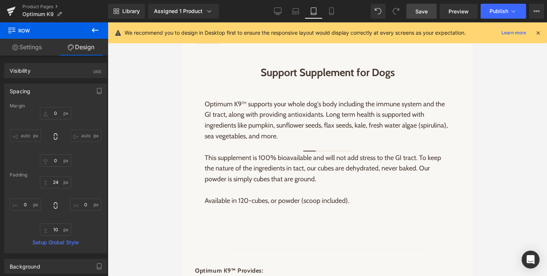
type input "0"
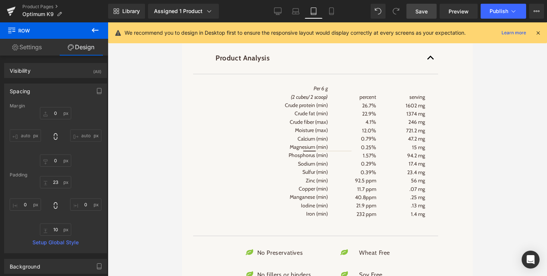
scroll to position [1164, 0]
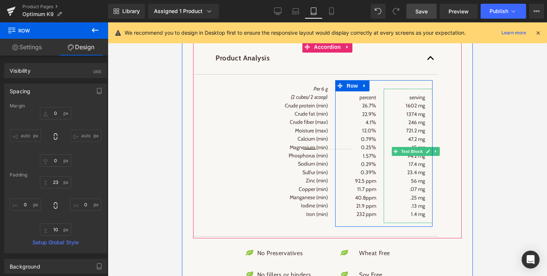
click at [425, 223] on div "serving 1602 mg 1374 mg 246 mg 721.2 mg 47.2 mg 15 mg 94.2 mg 17.4 mg 23.4 mg 5…" at bounding box center [408, 156] width 49 height 134
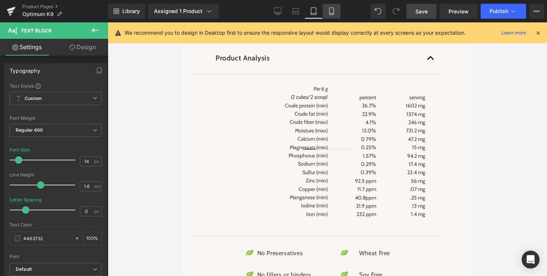
click at [331, 12] on icon at bounding box center [331, 10] width 7 height 7
type input "13"
type input "100"
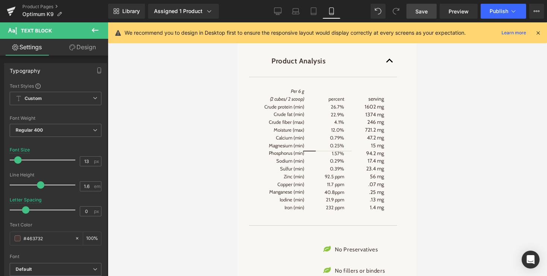
scroll to position [1230, 0]
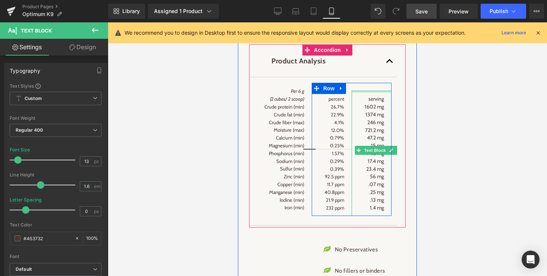
click at [375, 92] on div at bounding box center [372, 92] width 40 height 2
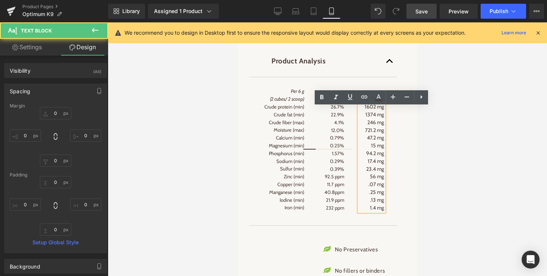
click at [375, 134] on span "721.2 mg" at bounding box center [374, 130] width 19 height 7
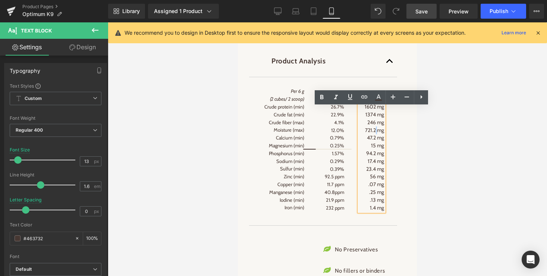
click at [375, 134] on span "721.2 mg" at bounding box center [374, 130] width 19 height 7
click at [376, 188] on span ".07 mg" at bounding box center [376, 184] width 16 height 7
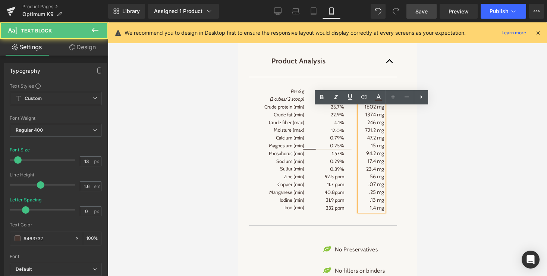
drag, startPoint x: 369, startPoint y: 222, endPoint x: 388, endPoint y: 222, distance: 18.6
click at [388, 216] on div "serving 1602 mg 1374 mg 246 mg 721.2 mg 47.2 mg 15 mg 94.2 mg 17.4 mg 23.4 mg 5…" at bounding box center [372, 153] width 40 height 125
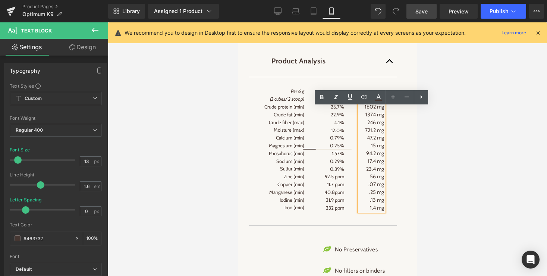
click at [388, 216] on div "serving 1602 mg 1374 mg 246 mg 721.2 mg 47.2 mg 15 mg 94.2 mg 17.4 mg 23.4 mg 5…" at bounding box center [372, 153] width 40 height 125
drag, startPoint x: 383, startPoint y: 223, endPoint x: 361, endPoint y: 113, distance: 111.8
click at [361, 113] on div "serving 1602 mg 1374 mg 246 mg 721.2 mg 47.2 mg 15 mg 94.2 mg 17.4 mg 23.4 mg 5…" at bounding box center [371, 153] width 25 height 116
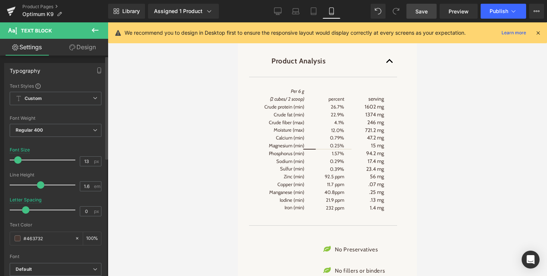
click at [37, 184] on span at bounding box center [40, 184] width 7 height 7
click at [85, 188] on input "1.6" at bounding box center [86, 186] width 13 height 9
type input "1.55"
click at [63, 198] on div "Letter Spacing 0 px" at bounding box center [56, 209] width 92 height 25
click at [86, 162] on input "13" at bounding box center [86, 161] width 13 height 9
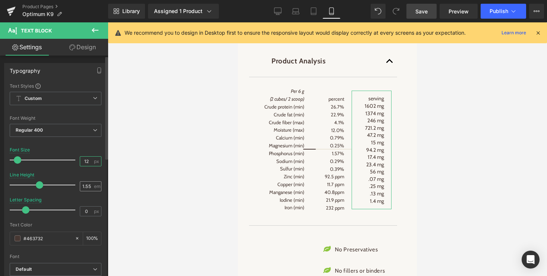
type input "12"
click at [86, 188] on input "1.55" at bounding box center [86, 186] width 13 height 9
type input "1.6"
click at [65, 195] on div at bounding box center [56, 194] width 92 height 5
type input "-0.6"
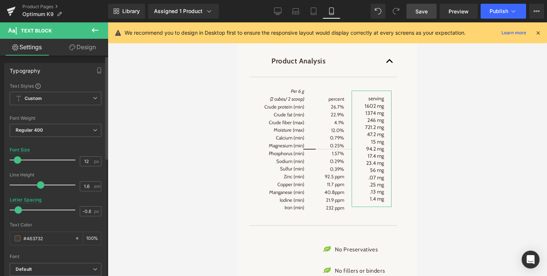
drag, startPoint x: 25, startPoint y: 210, endPoint x: 19, endPoint y: 210, distance: 6.7
click at [19, 210] on span at bounding box center [18, 209] width 7 height 7
type input "1.6"
click at [38, 186] on span at bounding box center [40, 184] width 7 height 7
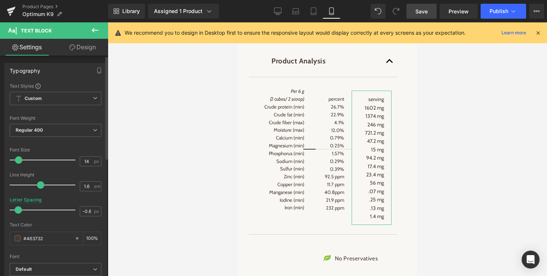
type input "13"
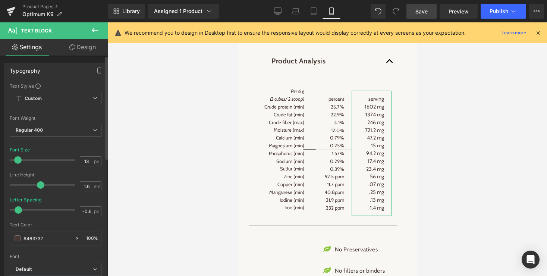
click at [19, 161] on span at bounding box center [17, 159] width 7 height 7
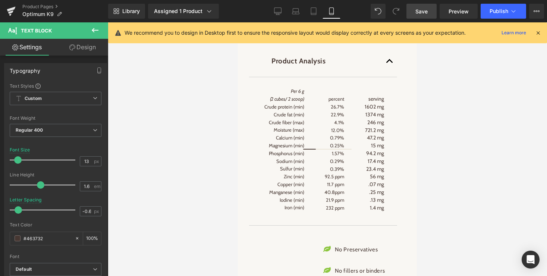
click at [177, 236] on div at bounding box center [327, 149] width 439 height 254
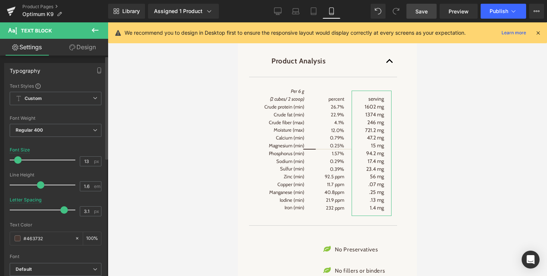
drag, startPoint x: 18, startPoint y: 210, endPoint x: 62, endPoint y: 209, distance: 44.0
click at [62, 209] on span at bounding box center [63, 209] width 7 height 7
click at [51, 218] on div at bounding box center [56, 219] width 92 height 5
type input "1"
drag, startPoint x: 61, startPoint y: 210, endPoint x: 37, endPoint y: 208, distance: 24.3
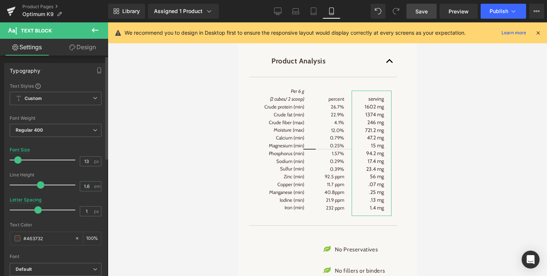
click at [37, 208] on span at bounding box center [37, 209] width 7 height 7
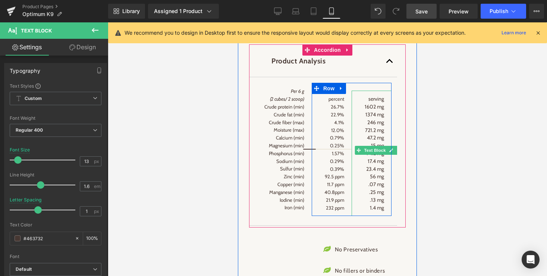
click at [374, 155] on span "Text Block" at bounding box center [375, 150] width 25 height 9
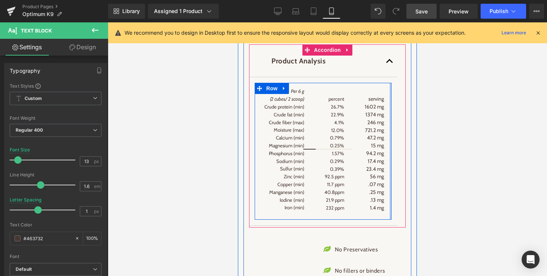
click at [390, 161] on div at bounding box center [391, 151] width 2 height 137
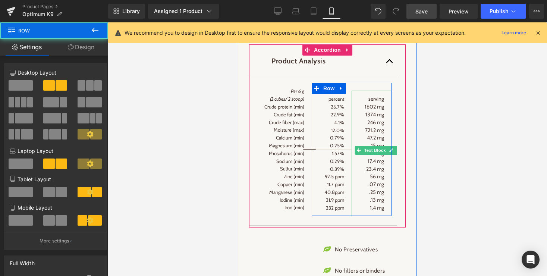
click at [377, 155] on span "Text Block" at bounding box center [375, 150] width 25 height 9
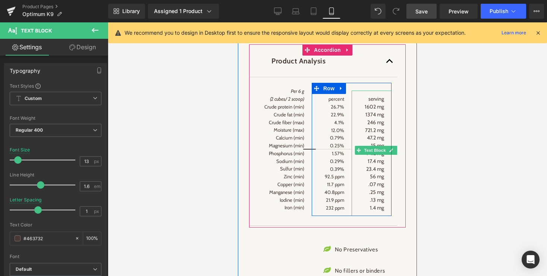
click at [378, 155] on span "Text Block" at bounding box center [375, 150] width 25 height 9
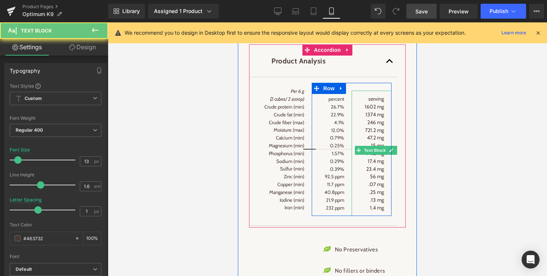
click at [379, 172] on span "23.4 mg" at bounding box center [375, 169] width 18 height 7
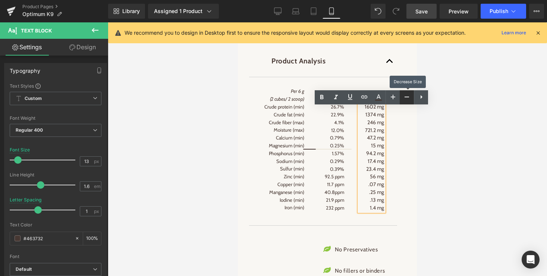
click at [405, 95] on icon at bounding box center [406, 96] width 9 height 9
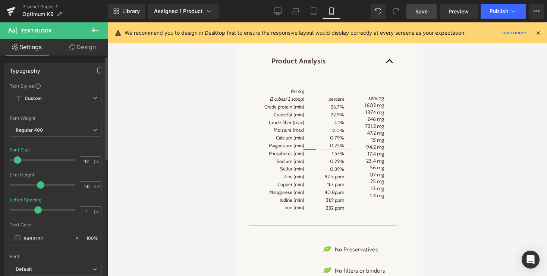
type input "13"
click at [19, 158] on span at bounding box center [17, 159] width 7 height 7
click at [39, 185] on span at bounding box center [40, 184] width 7 height 7
type input "0.7"
click at [34, 211] on span at bounding box center [34, 209] width 7 height 7
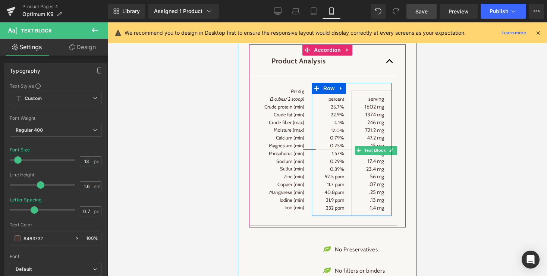
click at [377, 155] on span "Text Block" at bounding box center [375, 150] width 25 height 9
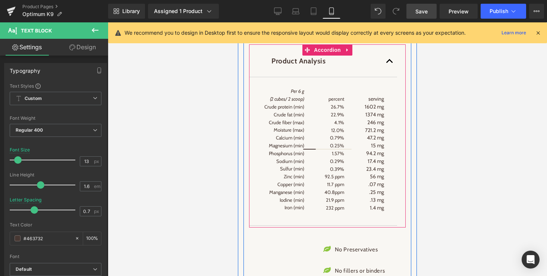
click at [376, 226] on article "Per 6 g (2 cubes/ 2 scoop) Crude protein (min) Crude fat (min) Crude fiber (max…" at bounding box center [323, 151] width 148 height 148
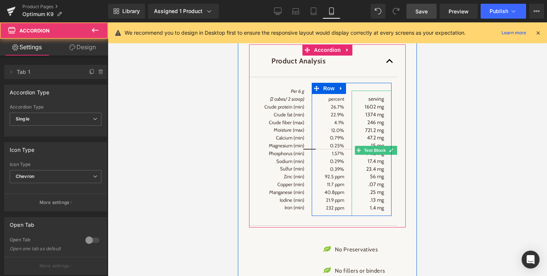
click at [375, 211] on span "1.4 mg" at bounding box center [377, 207] width 14 height 7
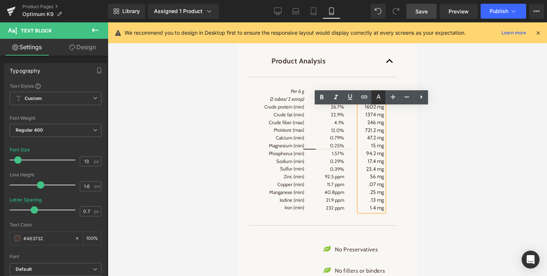
click at [379, 97] on icon at bounding box center [378, 97] width 9 height 9
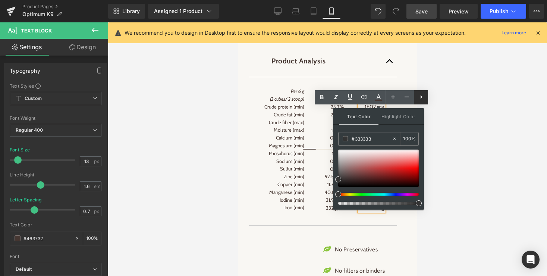
click at [422, 96] on icon at bounding box center [421, 96] width 9 height 9
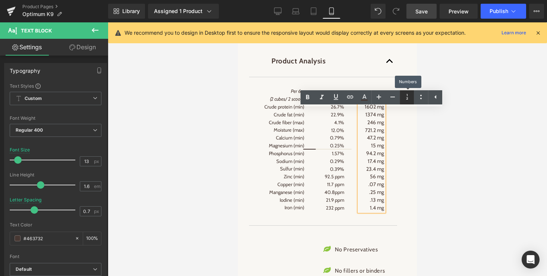
click at [405, 97] on icon at bounding box center [407, 96] width 9 height 9
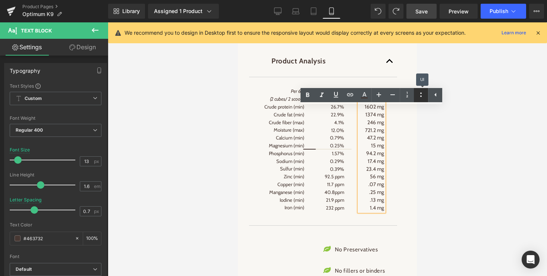
click at [419, 94] on icon at bounding box center [421, 94] width 9 height 9
click at [378, 96] on icon at bounding box center [378, 94] width 9 height 9
type input "15"
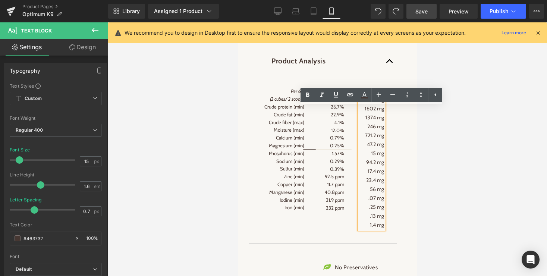
click at [407, 186] on div "Countries of Origin Text Block C arrots (Organic) - USA Coconut Meal - Indonesi…" at bounding box center [328, 221] width 168 height 430
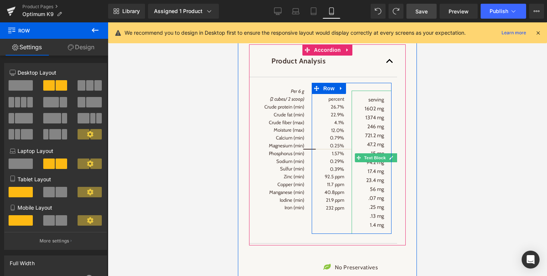
click at [371, 112] on span "serving 1602 mg" at bounding box center [374, 104] width 19 height 16
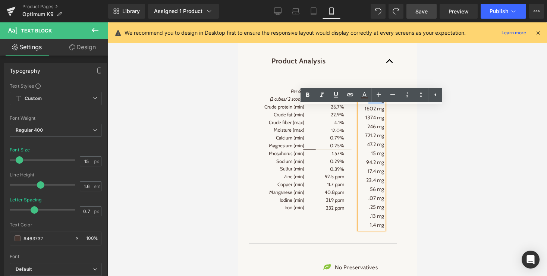
drag, startPoint x: 368, startPoint y: 112, endPoint x: 387, endPoint y: 113, distance: 18.3
click at [387, 113] on div "serving 1602 mg 1374 mg 246 mg 721.2 mg 47.2 mg 15 mg 94.2 mg 17.4 mg 23.4 mg 5…" at bounding box center [372, 162] width 40 height 143
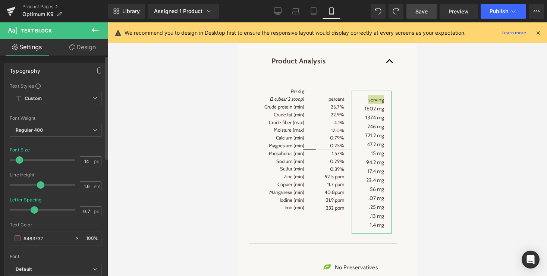
type input "13"
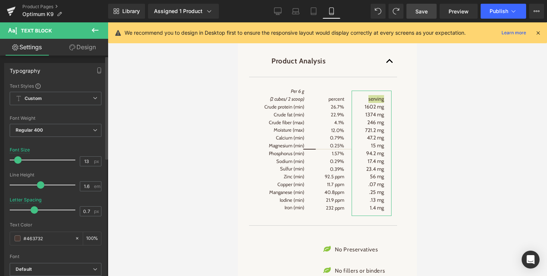
click at [18, 161] on span at bounding box center [17, 159] width 7 height 7
click at [41, 185] on span at bounding box center [40, 184] width 7 height 7
type input "0"
drag, startPoint x: 33, startPoint y: 208, endPoint x: 25, endPoint y: 208, distance: 7.8
click at [25, 208] on span at bounding box center [25, 209] width 7 height 7
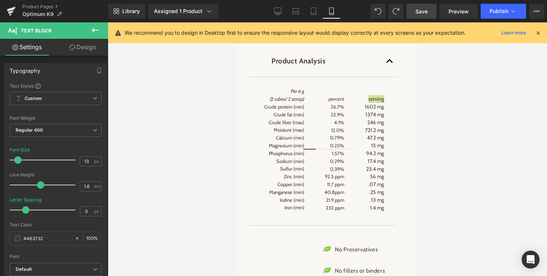
click at [203, 185] on div at bounding box center [327, 149] width 439 height 254
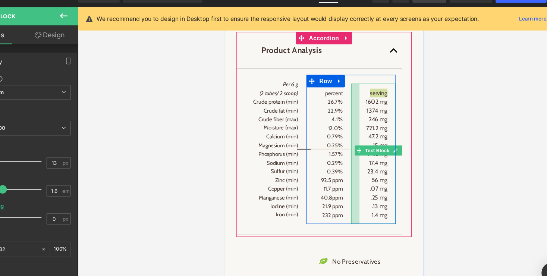
scroll to position [0, 6]
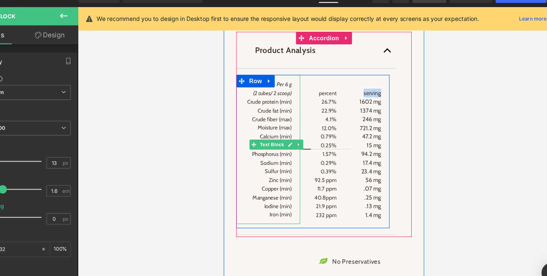
click at [265, 95] on p "Crude protein (min)" at bounding box center [263, 92] width 42 height 8
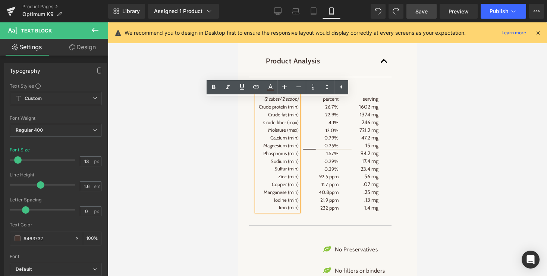
click at [421, 9] on span "Save" at bounding box center [421, 11] width 12 height 8
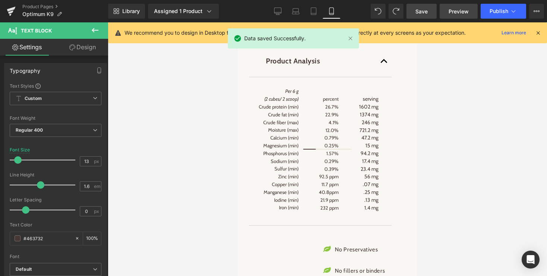
click at [459, 11] on span "Preview" at bounding box center [459, 11] width 20 height 8
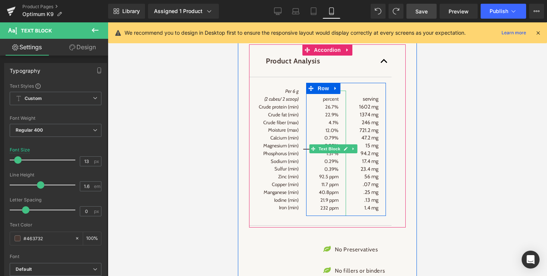
click at [331, 119] on p "22.9%" at bounding box center [326, 115] width 25 height 8
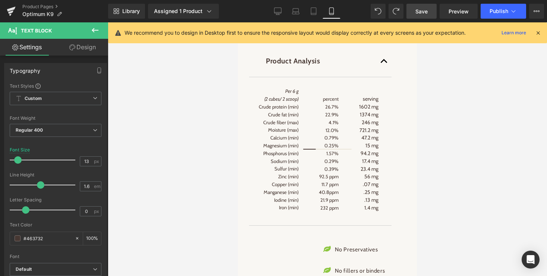
click at [78, 46] on link "Design" at bounding box center [83, 47] width 54 height 17
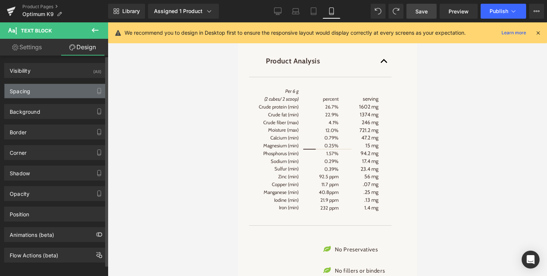
type input "0"
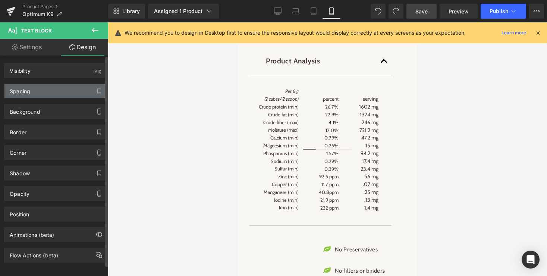
type input "0"
click at [28, 88] on div "Spacing" at bounding box center [20, 89] width 21 height 10
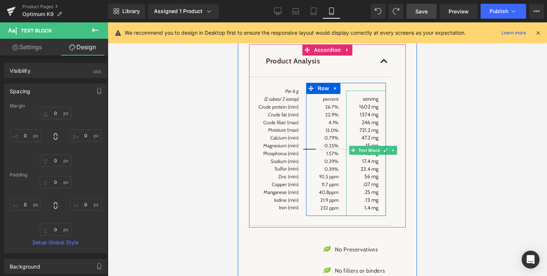
click at [374, 118] on span "1374 mg" at bounding box center [369, 114] width 19 height 7
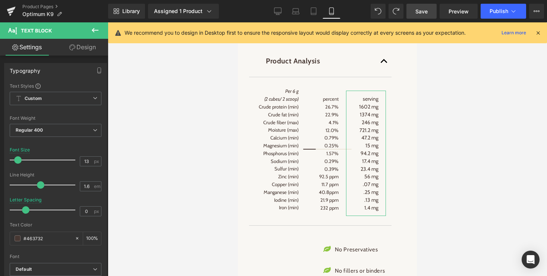
click at [85, 46] on link "Design" at bounding box center [83, 47] width 54 height 17
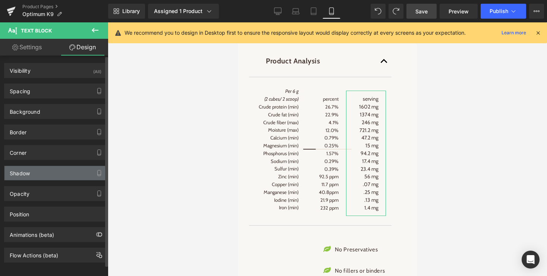
type input "0"
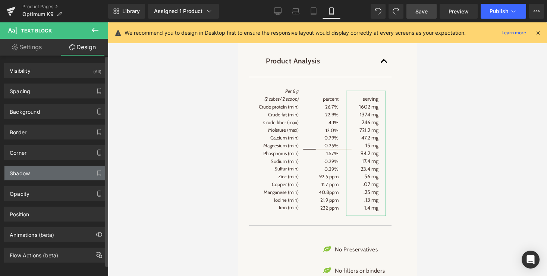
type input "0"
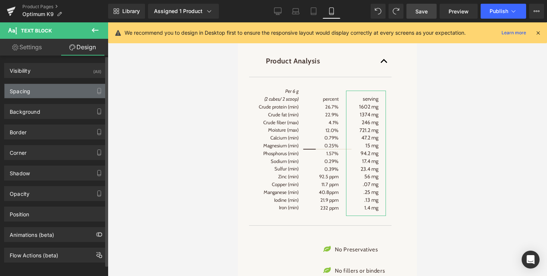
click at [32, 91] on div "Spacing" at bounding box center [55, 91] width 102 height 14
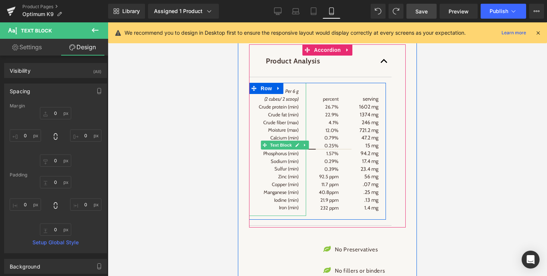
click at [279, 126] on p "Crude fiber (max)" at bounding box center [278, 123] width 42 height 8
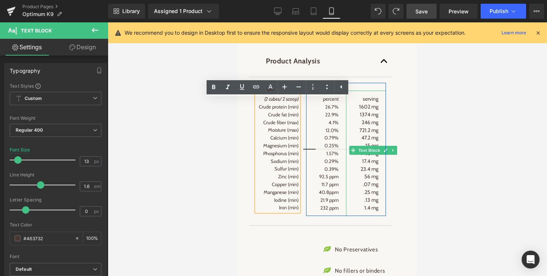
click at [369, 126] on span "246 mg" at bounding box center [370, 122] width 17 height 7
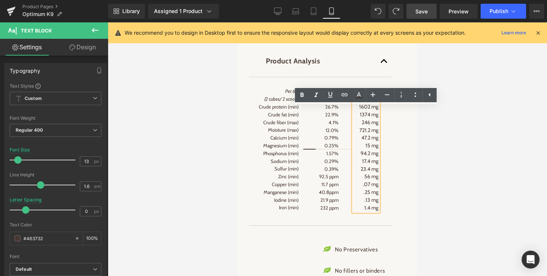
click at [269, 91] on article "Per 6 g (2 cubes/ 2 scoop) Crude protein (min) Crude fat (min) Crude fiber (max…" at bounding box center [318, 151] width 148 height 148
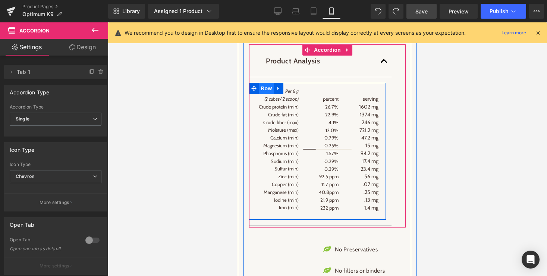
click at [265, 94] on span "Row" at bounding box center [266, 88] width 15 height 11
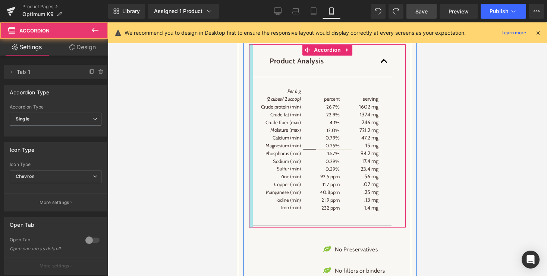
click at [254, 121] on div "Product Analysis Text Block Per 6 g (2 cubes/ 2 scoop) Crude protein (min) Crud…" at bounding box center [327, 135] width 157 height 183
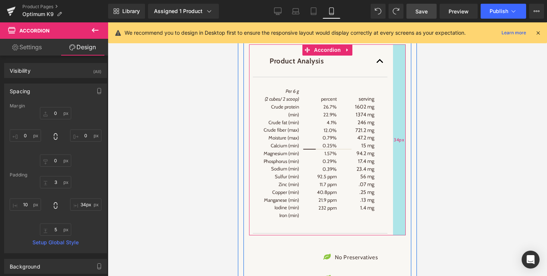
drag, startPoint x: 399, startPoint y: 124, endPoint x: 395, endPoint y: 124, distance: 4.1
click at [395, 124] on div "34px" at bounding box center [399, 139] width 13 height 191
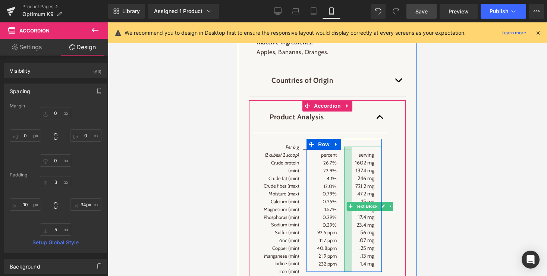
scroll to position [1134, 0]
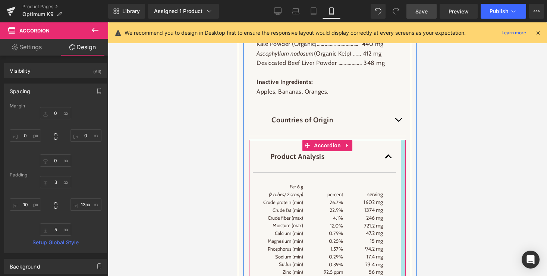
type input "12px"
drag, startPoint x: 395, startPoint y: 182, endPoint x: 403, endPoint y: 182, distance: 8.2
click at [403, 182] on div at bounding box center [403, 231] width 4 height 183
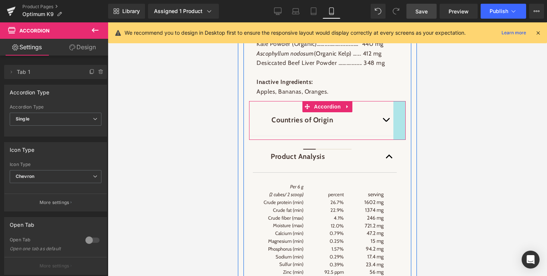
drag, startPoint x: 404, startPoint y: 132, endPoint x: 392, endPoint y: 133, distance: 12.3
click at [392, 133] on div "Countries of Origin Text Block C arrots (Organic) - USA Coconut Meal - Indonesi…" at bounding box center [327, 120] width 157 height 39
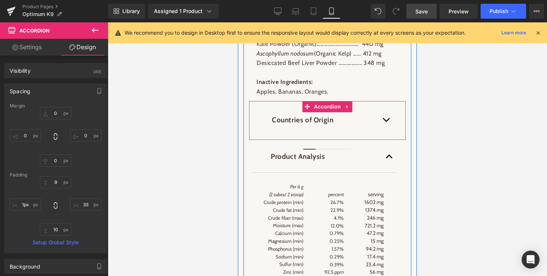
type input "0px"
click at [250, 133] on div at bounding box center [250, 120] width 2 height 39
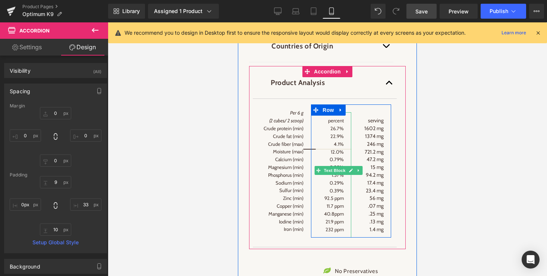
scroll to position [1243, 0]
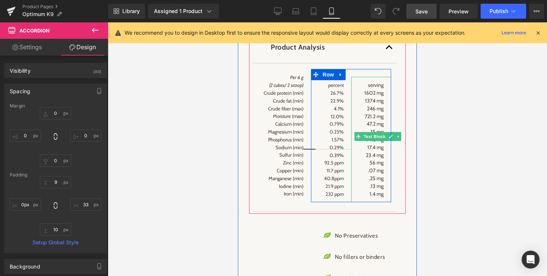
click at [370, 104] on span "1374 mg" at bounding box center [374, 100] width 19 height 7
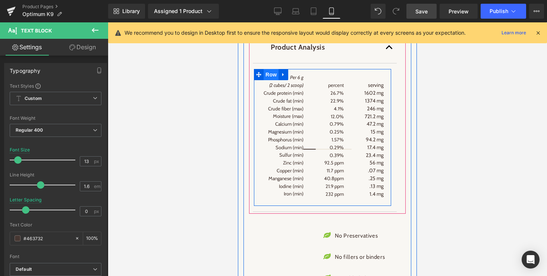
click at [269, 80] on span "Row" at bounding box center [271, 74] width 15 height 11
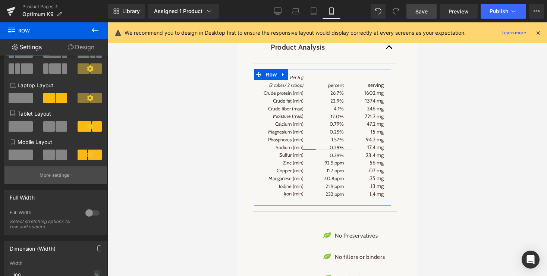
scroll to position [67, 0]
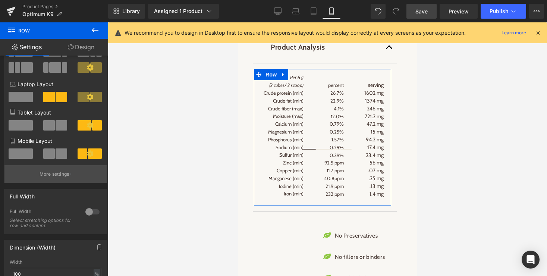
click at [58, 179] on button "More settings" at bounding box center [55, 174] width 102 height 18
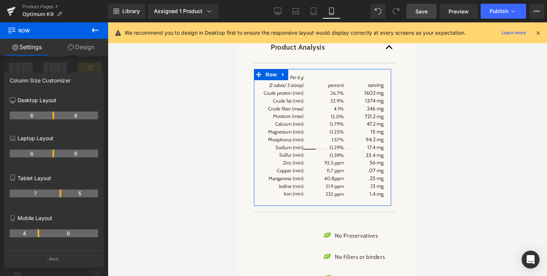
scroll to position [0, 0]
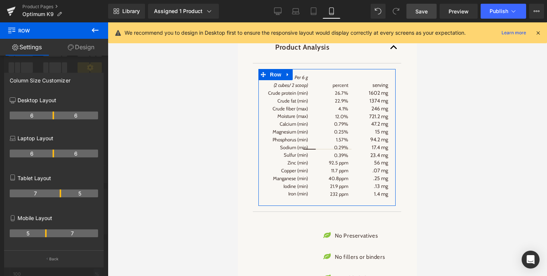
click at [48, 234] on tr "5 7" at bounding box center [54, 233] width 88 height 8
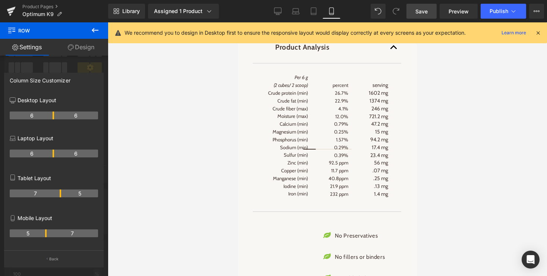
click at [354, 126] on body "Skip to content CALL US FOR ASSISTANCE: 1-800-686-9544 CALL US FOR ASSISTANCE: …" at bounding box center [327, 112] width 179 height 2667
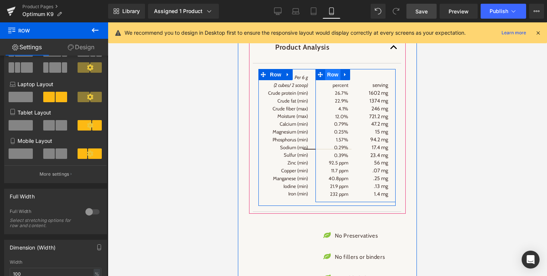
click at [331, 80] on span "Row" at bounding box center [332, 74] width 15 height 11
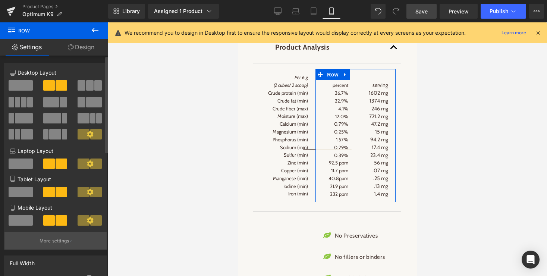
click at [50, 244] on p "More settings" at bounding box center [55, 241] width 30 height 7
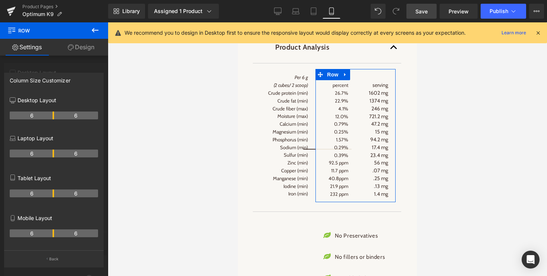
click at [50, 234] on th "6" at bounding box center [32, 233] width 44 height 8
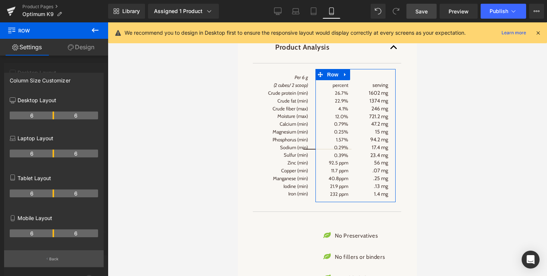
click at [50, 260] on p "Back" at bounding box center [54, 259] width 10 height 6
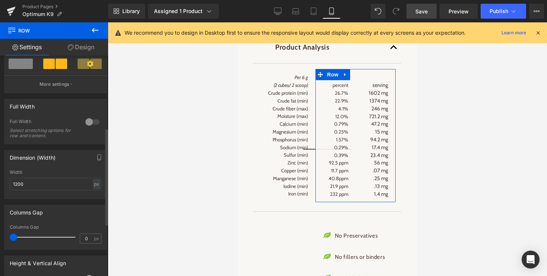
scroll to position [164, 0]
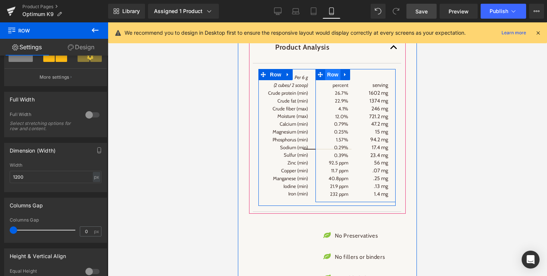
click at [335, 80] on span "Row" at bounding box center [332, 74] width 15 height 11
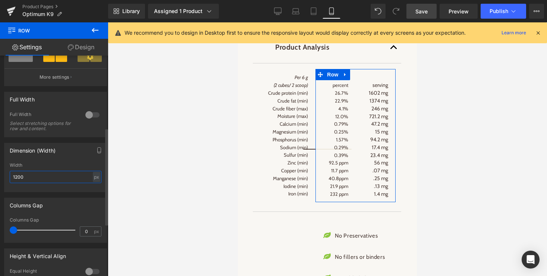
drag, startPoint x: 26, startPoint y: 178, endPoint x: 10, endPoint y: 178, distance: 15.3
click at [10, 178] on input "1200" at bounding box center [56, 177] width 92 height 12
type input "auto"
click at [77, 165] on div "Width" at bounding box center [56, 165] width 92 height 5
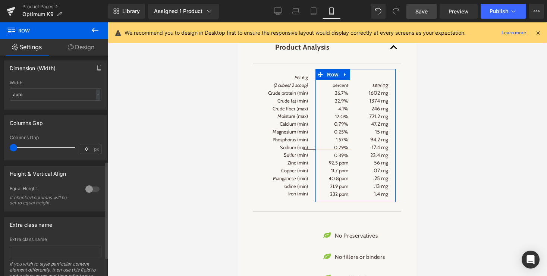
scroll to position [253, 0]
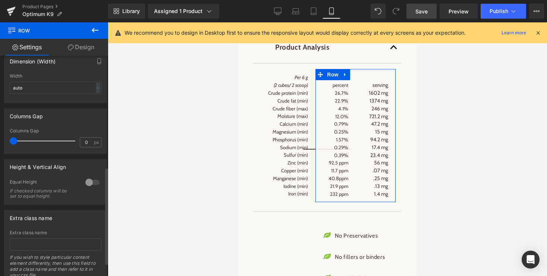
click at [92, 183] on div at bounding box center [93, 182] width 18 height 12
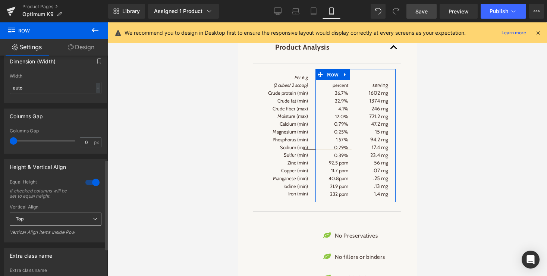
click at [58, 221] on span "Top" at bounding box center [56, 219] width 92 height 13
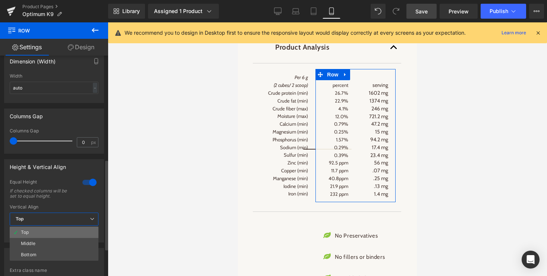
click at [46, 232] on li "Top" at bounding box center [54, 232] width 89 height 11
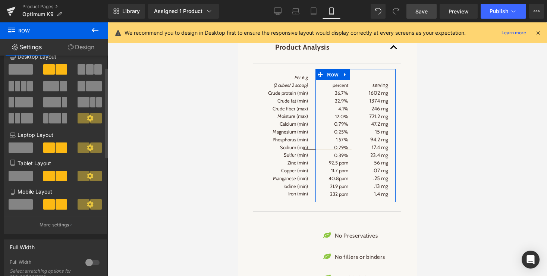
scroll to position [0, 0]
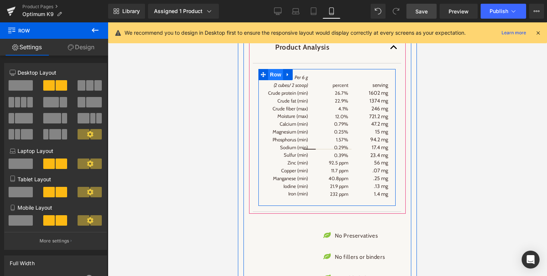
click at [275, 80] on span "Row" at bounding box center [275, 74] width 15 height 11
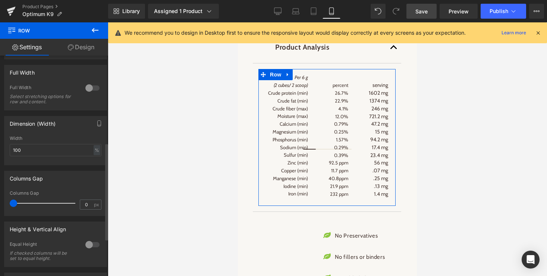
scroll to position [198, 0]
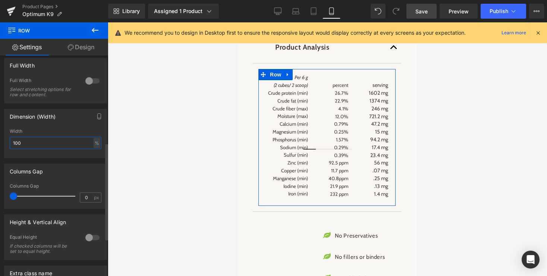
click at [64, 145] on input "100" at bounding box center [56, 143] width 92 height 12
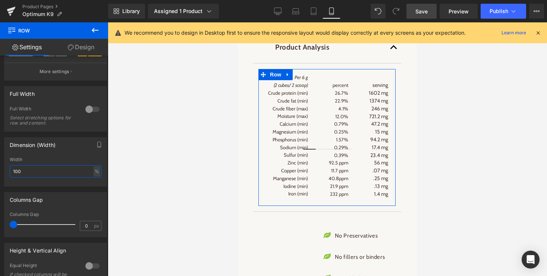
scroll to position [168, 0]
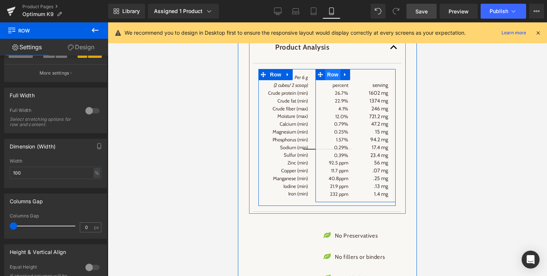
click at [332, 80] on span "Row" at bounding box center [332, 74] width 15 height 11
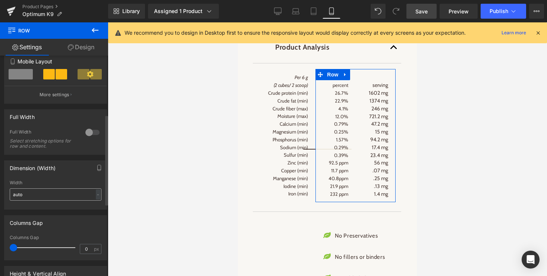
scroll to position [159, 0]
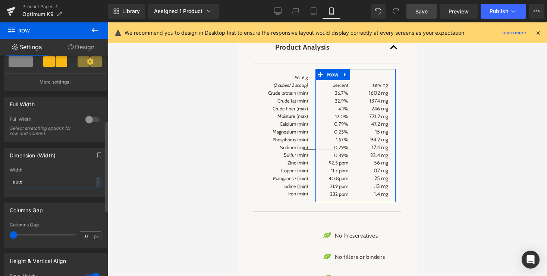
click at [40, 187] on input "auto" at bounding box center [56, 182] width 92 height 12
click at [96, 183] on div "-" at bounding box center [98, 182] width 4 height 10
click at [59, 185] on input "auto" at bounding box center [56, 182] width 92 height 12
type input "a"
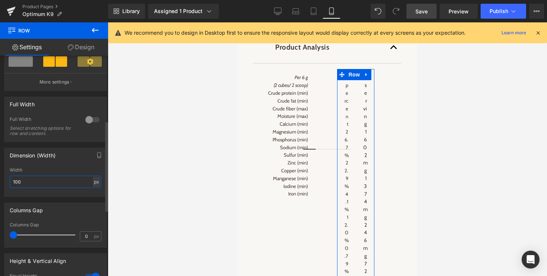
type input "100"
click at [96, 185] on div "px" at bounding box center [96, 182] width 7 height 10
click at [92, 194] on li "%" at bounding box center [96, 193] width 9 height 11
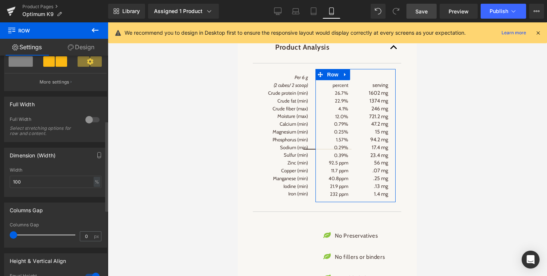
click at [57, 206] on div "Columns Gap" at bounding box center [55, 210] width 102 height 14
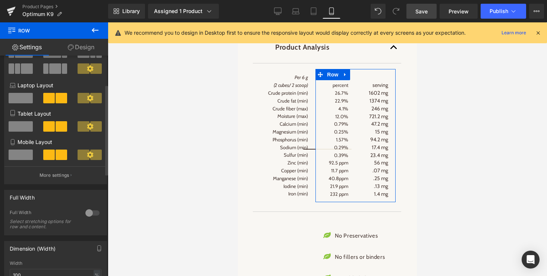
scroll to position [47, 0]
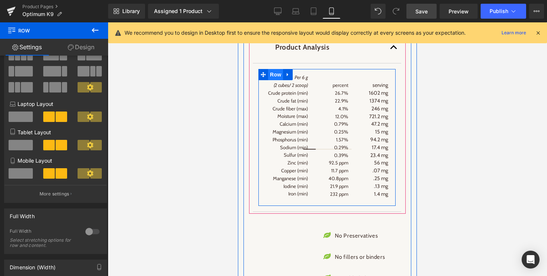
click at [276, 80] on span "Row" at bounding box center [275, 74] width 15 height 11
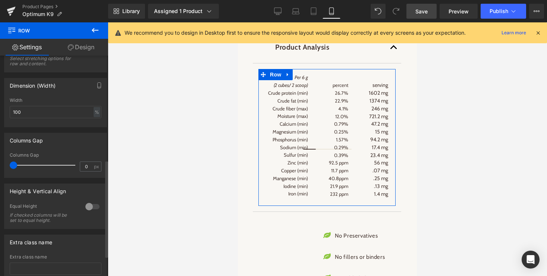
scroll to position [283, 0]
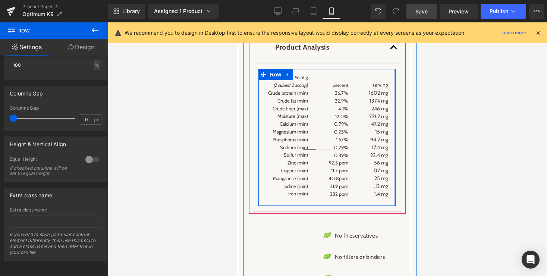
drag, startPoint x: 394, startPoint y: 110, endPoint x: 386, endPoint y: 110, distance: 8.6
click at [395, 110] on div at bounding box center [395, 137] width 2 height 137
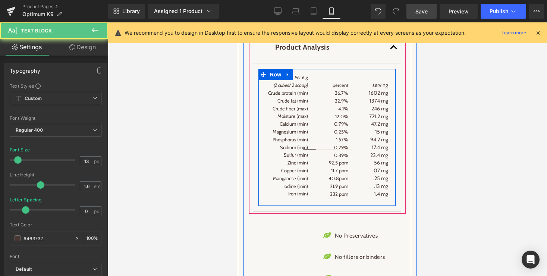
click at [386, 104] on span "1374 mg" at bounding box center [379, 100] width 19 height 7
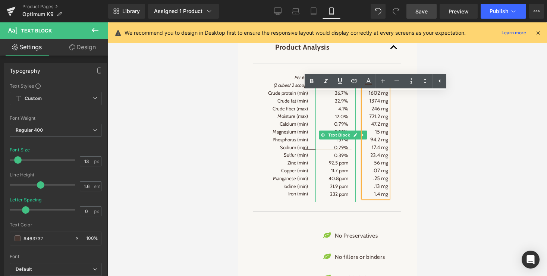
click at [341, 105] on p "22.9%" at bounding box center [335, 101] width 25 height 8
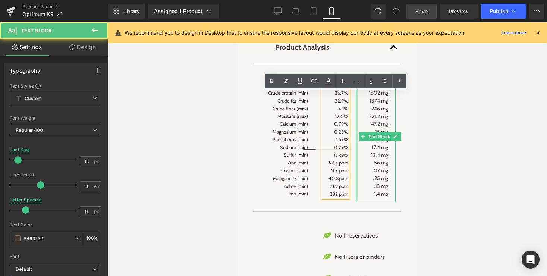
click at [358, 113] on div "serving 1602 mg 1374 mg 246 mg 721.2 mg 47.2 mg 15 mg 94.2 mg 17.4 mg 23.4 mg 5…" at bounding box center [376, 139] width 40 height 125
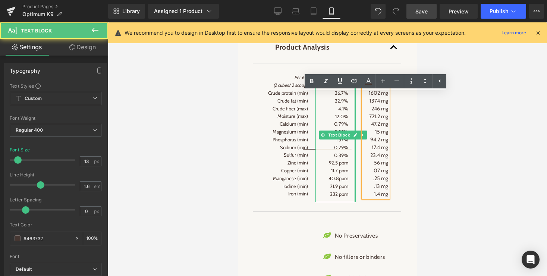
click at [354, 138] on div at bounding box center [355, 139] width 2 height 125
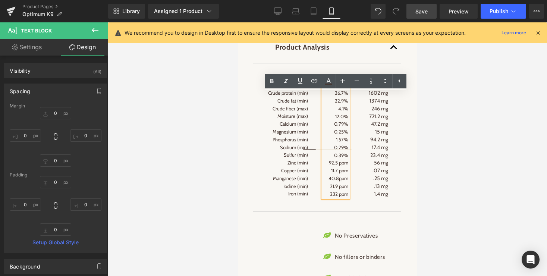
click at [332, 113] on p "4.1%" at bounding box center [335, 109] width 25 height 8
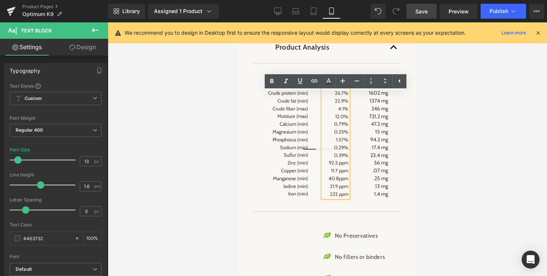
click at [455, 137] on div at bounding box center [327, 149] width 439 height 254
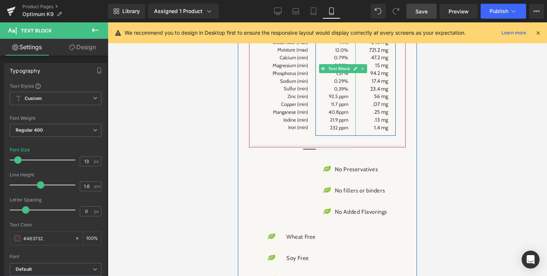
scroll to position [1316, 0]
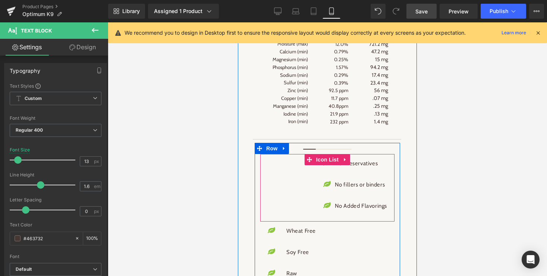
click at [295, 204] on div "Icon No Preservatives Text Block Icon No fillers or binders Text Block Icon No …" at bounding box center [327, 186] width 134 height 64
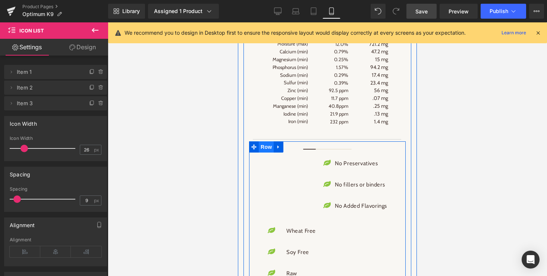
click at [265, 153] on span "Row" at bounding box center [266, 146] width 15 height 11
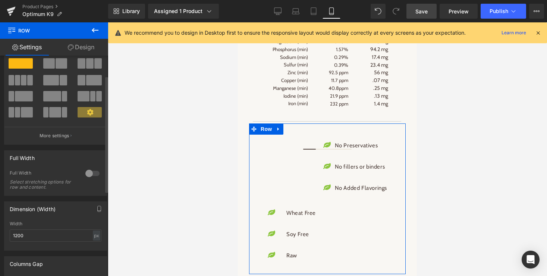
scroll to position [47, 0]
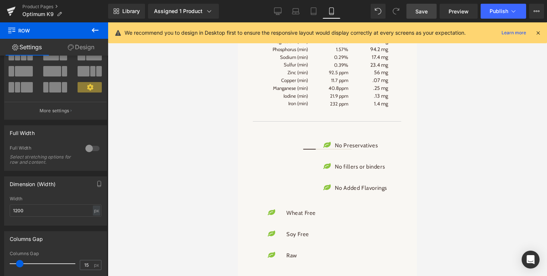
click at [333, 11] on icon at bounding box center [331, 10] width 7 height 7
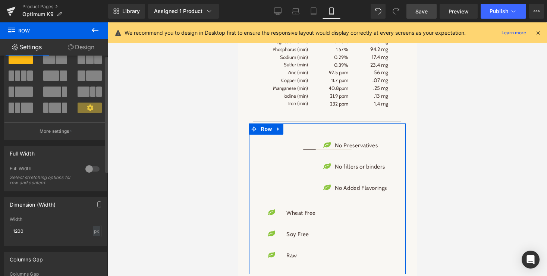
scroll to position [0, 0]
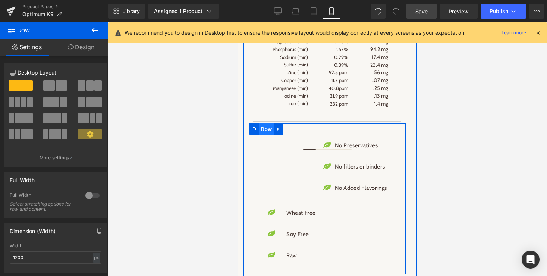
click at [266, 135] on span "Row" at bounding box center [266, 128] width 15 height 11
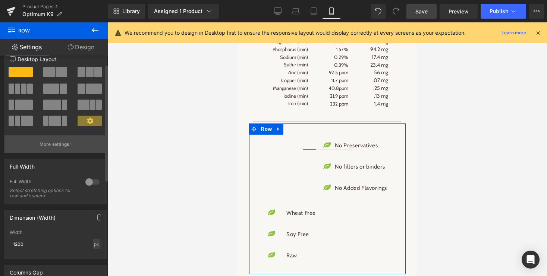
scroll to position [17, 0]
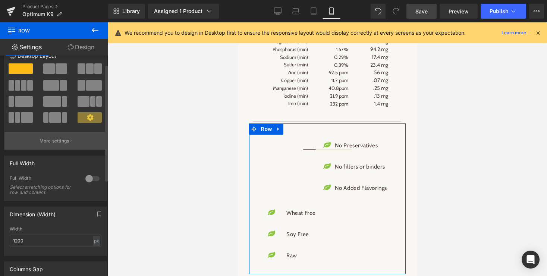
click at [54, 146] on button "More settings" at bounding box center [55, 141] width 102 height 18
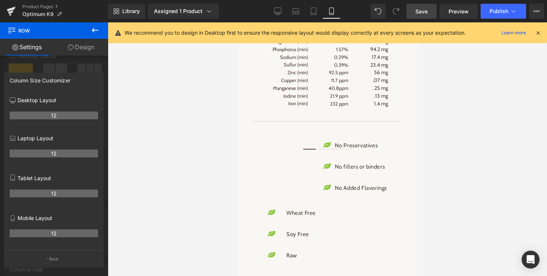
click at [346, 214] on body "Skip to content CALL US FOR ASSISTANCE: 1-800-686-9544 CALL US FOR ASSISTANCE: …" at bounding box center [327, 22] width 179 height 2667
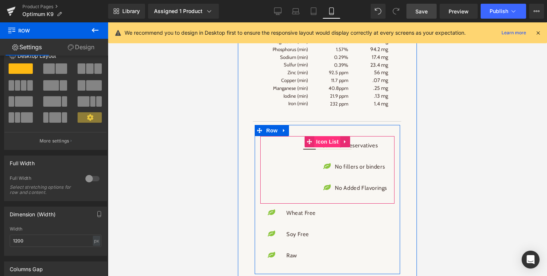
click at [323, 147] on span "Icon List" at bounding box center [327, 141] width 26 height 11
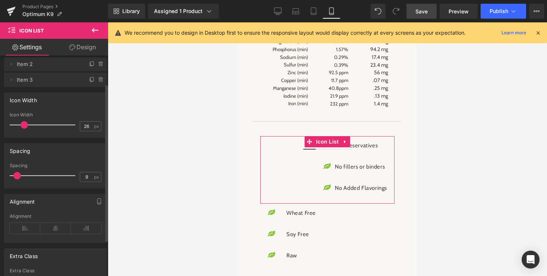
scroll to position [40, 0]
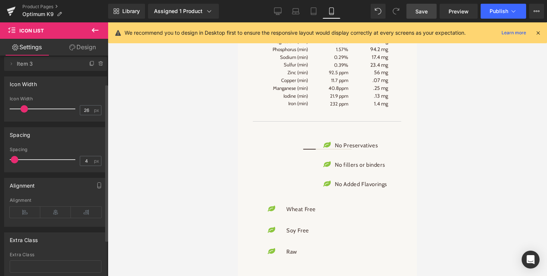
type input "3"
click at [15, 161] on span at bounding box center [14, 159] width 7 height 7
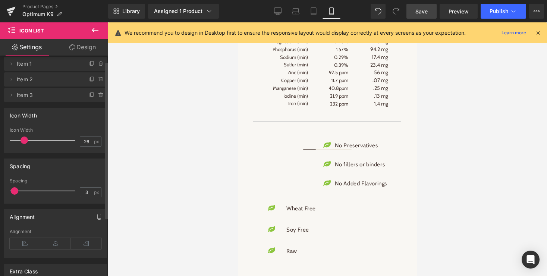
scroll to position [0, 0]
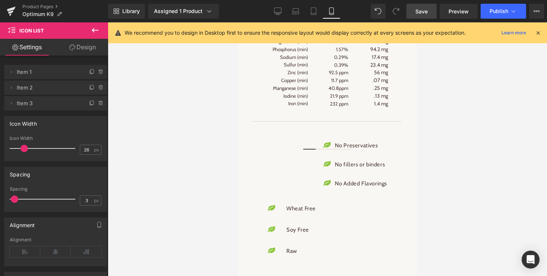
click at [94, 28] on icon at bounding box center [95, 30] width 9 height 9
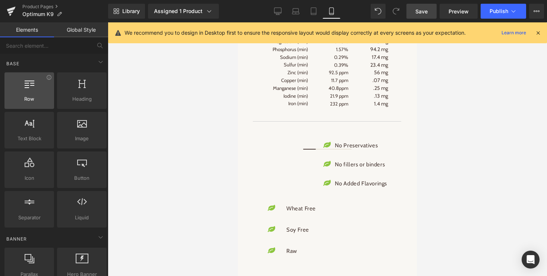
click at [28, 92] on div at bounding box center [29, 86] width 45 height 17
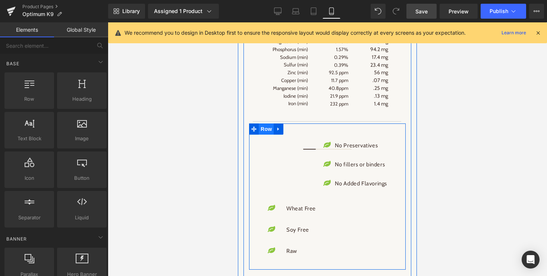
click at [266, 135] on span "Row" at bounding box center [266, 128] width 15 height 11
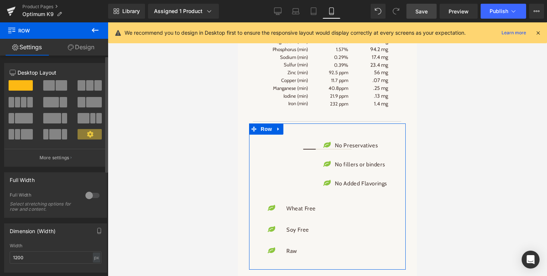
click at [51, 83] on span at bounding box center [49, 85] width 12 height 10
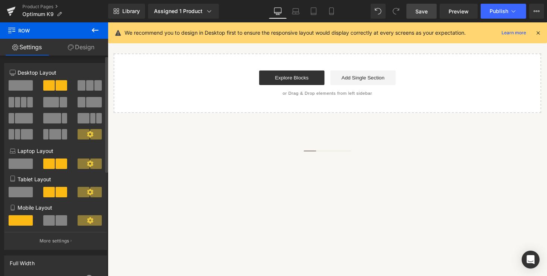
scroll to position [680, 0]
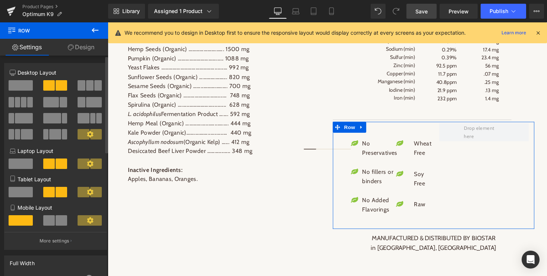
click at [27, 86] on span at bounding box center [21, 85] width 24 height 10
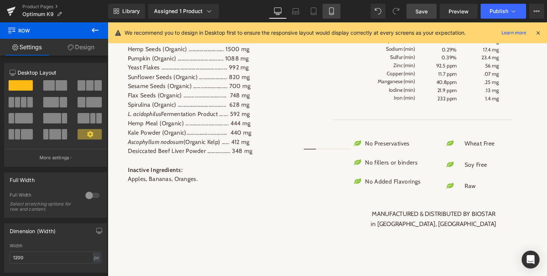
click at [330, 12] on icon at bounding box center [331, 10] width 7 height 7
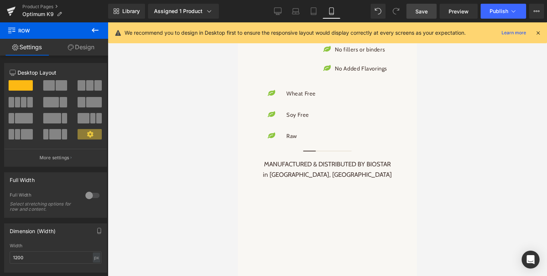
scroll to position [1334, 0]
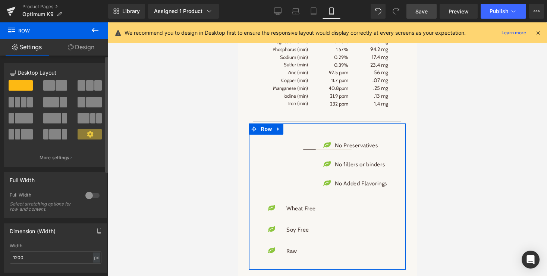
click at [87, 135] on icon at bounding box center [90, 134] width 6 height 6
click at [58, 161] on p "More settings" at bounding box center [55, 157] width 30 height 7
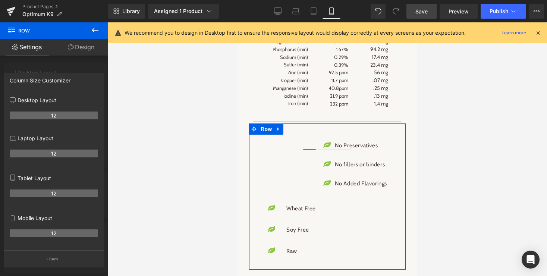
click at [54, 195] on th "12" at bounding box center [54, 193] width 88 height 8
click at [12, 179] on icon at bounding box center [12, 179] width 4 height 0
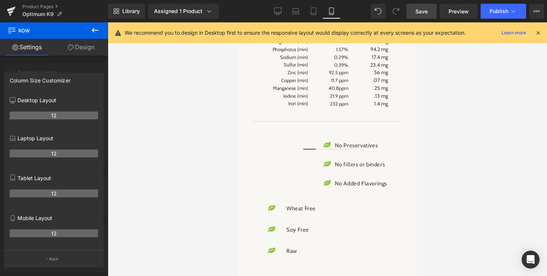
click at [148, 180] on div at bounding box center [327, 149] width 439 height 254
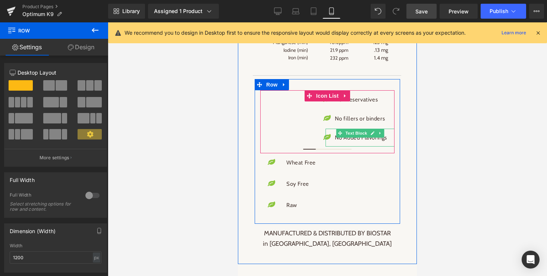
scroll to position [1392, 0]
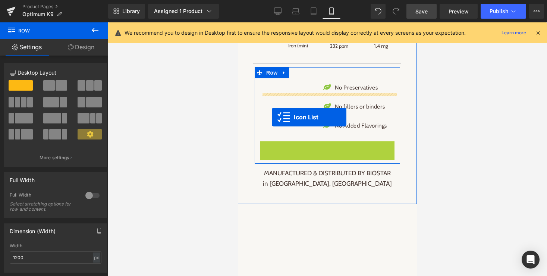
drag, startPoint x: 308, startPoint y: 160, endPoint x: 272, endPoint y: 117, distance: 56.9
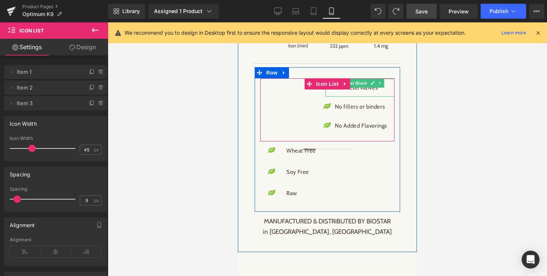
click at [372, 85] on icon at bounding box center [373, 83] width 4 height 4
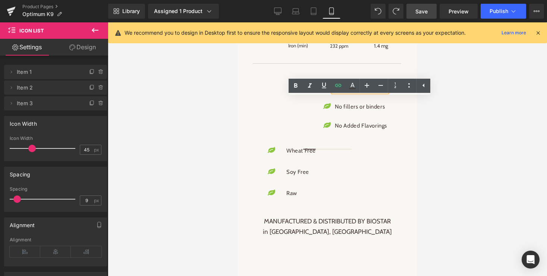
click at [418, 111] on div at bounding box center [327, 149] width 439 height 254
click at [364, 92] on p "No Preservatives" at bounding box center [361, 87] width 52 height 9
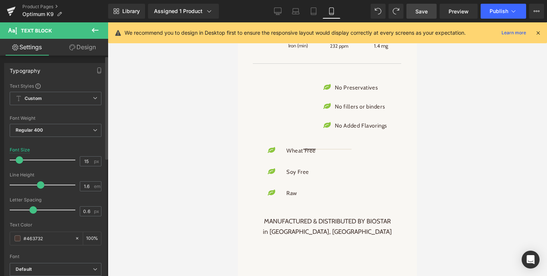
click at [17, 160] on span at bounding box center [19, 159] width 7 height 7
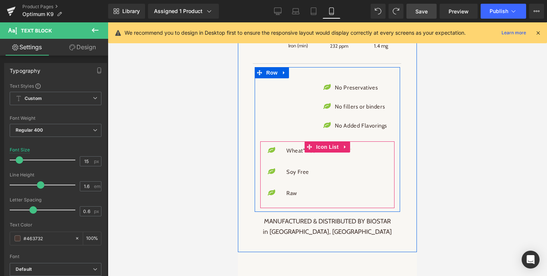
click at [325, 173] on div "Icon Wheat Free Text Block Icon Soy Free Text Block Icon Raw Text Block" at bounding box center [327, 174] width 134 height 64
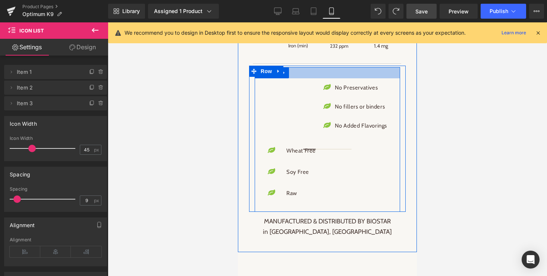
click at [294, 78] on div at bounding box center [327, 72] width 145 height 11
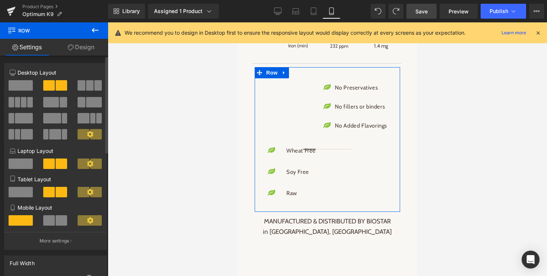
click at [47, 221] on span at bounding box center [49, 220] width 12 height 10
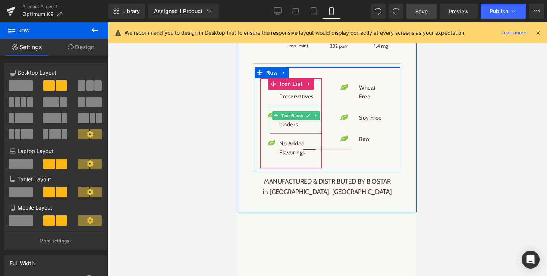
click at [292, 120] on span "Text Block" at bounding box center [292, 115] width 25 height 9
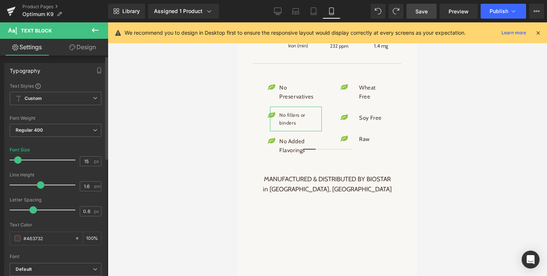
click at [18, 161] on span at bounding box center [17, 159] width 7 height 7
click at [36, 185] on span at bounding box center [37, 184] width 7 height 7
drag, startPoint x: 33, startPoint y: 210, endPoint x: 26, endPoint y: 210, distance: 6.7
click at [26, 210] on span at bounding box center [25, 209] width 7 height 7
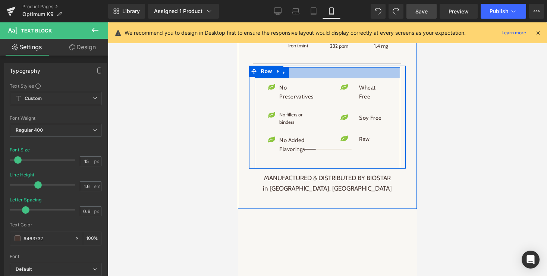
click at [329, 78] on div at bounding box center [327, 72] width 145 height 11
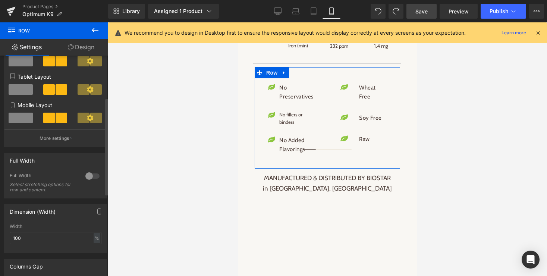
scroll to position [156, 0]
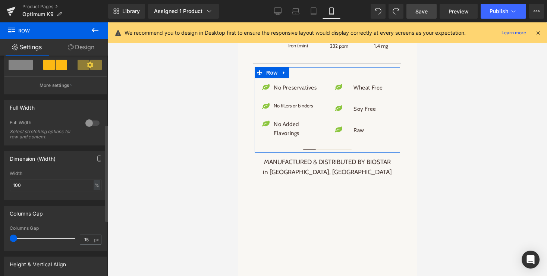
drag, startPoint x: 21, startPoint y: 238, endPoint x: 3, endPoint y: 238, distance: 18.3
click at [3, 238] on div "Columns Gap 15px Columns Gap 15 px" at bounding box center [56, 225] width 112 height 51
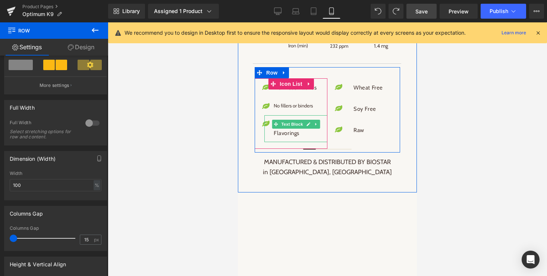
click at [292, 129] on span "Text Block" at bounding box center [292, 124] width 25 height 9
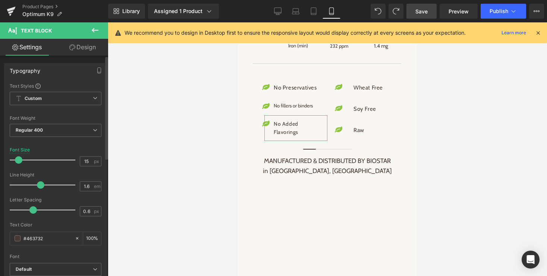
click at [17, 160] on span at bounding box center [18, 159] width 7 height 7
click at [35, 184] on span at bounding box center [37, 184] width 7 height 7
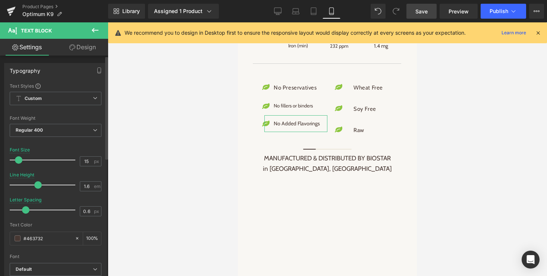
drag, startPoint x: 31, startPoint y: 209, endPoint x: 24, endPoint y: 209, distance: 6.7
click at [24, 209] on span at bounding box center [25, 209] width 7 height 7
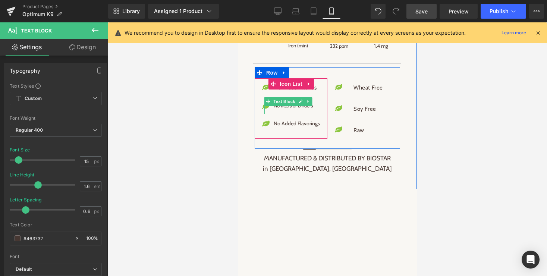
click at [291, 110] on p "No fillers or binders" at bounding box center [297, 105] width 46 height 7
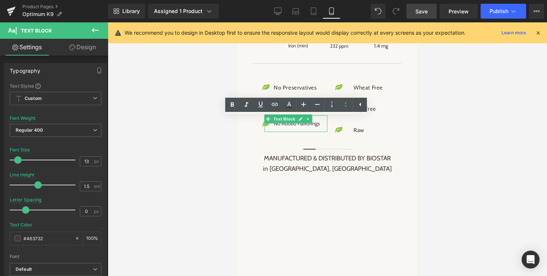
click at [292, 123] on span "Text Block" at bounding box center [284, 118] width 25 height 9
click at [294, 123] on span "Text Block" at bounding box center [284, 118] width 25 height 9
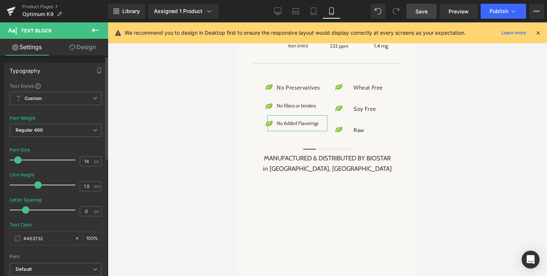
click at [17, 159] on span at bounding box center [17, 159] width 7 height 7
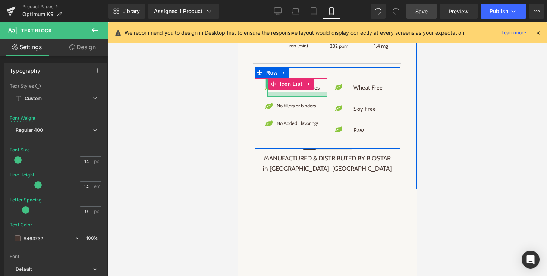
click at [315, 97] on div at bounding box center [297, 94] width 60 height 4
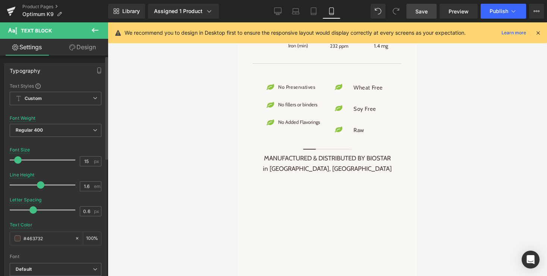
click at [16, 161] on span at bounding box center [17, 159] width 7 height 7
click at [39, 185] on span at bounding box center [37, 184] width 7 height 7
drag, startPoint x: 33, startPoint y: 211, endPoint x: 26, endPoint y: 211, distance: 6.7
click at [26, 211] on span at bounding box center [25, 209] width 7 height 7
click at [214, 181] on div at bounding box center [327, 149] width 439 height 254
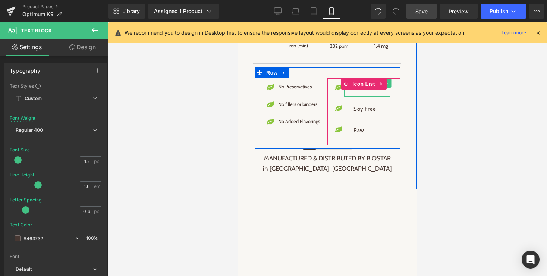
click at [366, 97] on div "Wheat Free Text Block" at bounding box center [367, 88] width 46 height 18
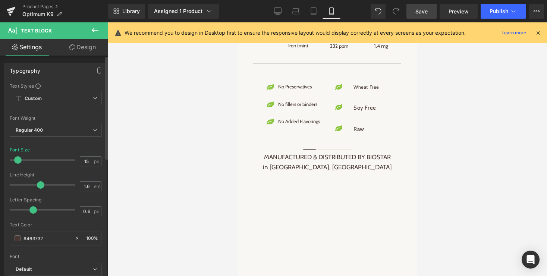
click at [17, 160] on span at bounding box center [17, 159] width 7 height 7
click at [37, 185] on span at bounding box center [37, 184] width 7 height 7
drag, startPoint x: 31, startPoint y: 211, endPoint x: 24, endPoint y: 211, distance: 6.8
click at [24, 211] on span at bounding box center [25, 209] width 7 height 7
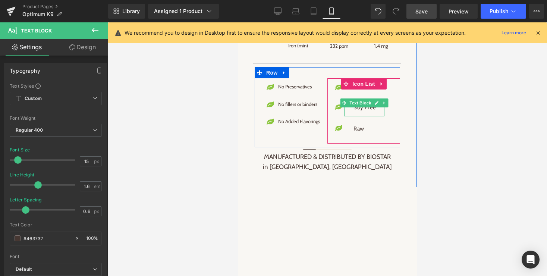
click at [364, 112] on p "Soy Free" at bounding box center [365, 107] width 23 height 9
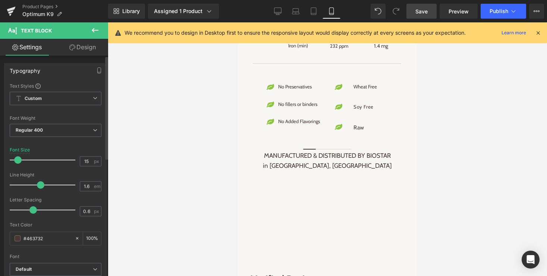
click at [16, 161] on span at bounding box center [17, 159] width 7 height 7
click at [38, 186] on span at bounding box center [37, 184] width 7 height 7
drag, startPoint x: 34, startPoint y: 210, endPoint x: 26, endPoint y: 210, distance: 7.1
click at [26, 210] on span at bounding box center [25, 209] width 7 height 7
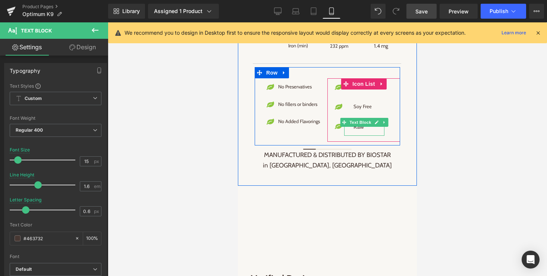
click at [361, 131] on p "Raw" at bounding box center [365, 126] width 23 height 9
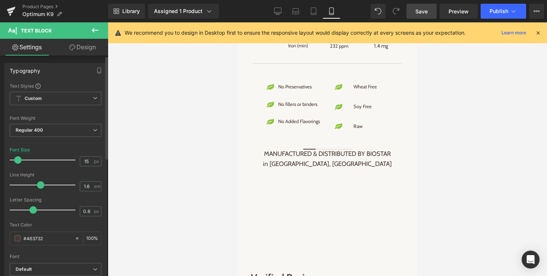
click at [15, 159] on span at bounding box center [17, 159] width 7 height 7
click at [37, 184] on span at bounding box center [37, 184] width 7 height 7
drag, startPoint x: 34, startPoint y: 210, endPoint x: 27, endPoint y: 210, distance: 7.1
click at [27, 210] on span at bounding box center [25, 209] width 7 height 7
click at [470, 131] on div at bounding box center [327, 149] width 439 height 254
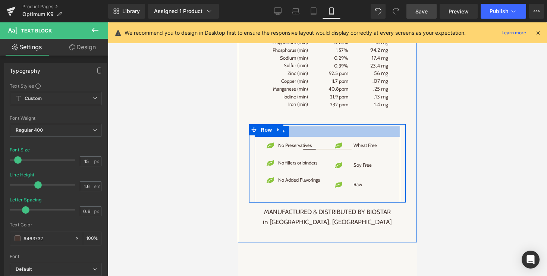
scroll to position [1329, 0]
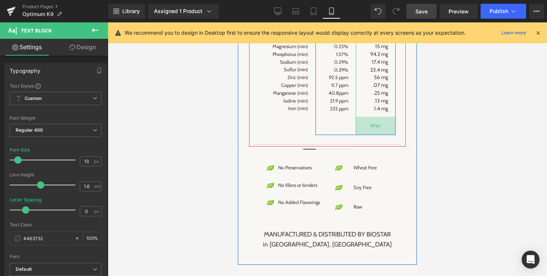
drag, startPoint x: 383, startPoint y: 127, endPoint x: 386, endPoint y: 146, distance: 18.8
click at [386, 135] on div "49px" at bounding box center [376, 126] width 40 height 18
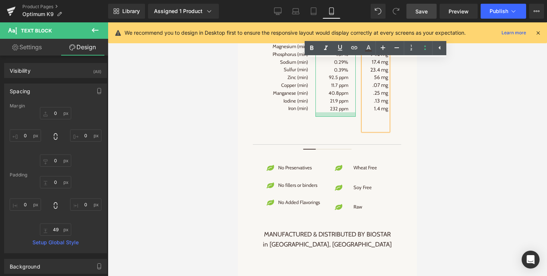
click at [336, 117] on div at bounding box center [336, 114] width 40 height 4
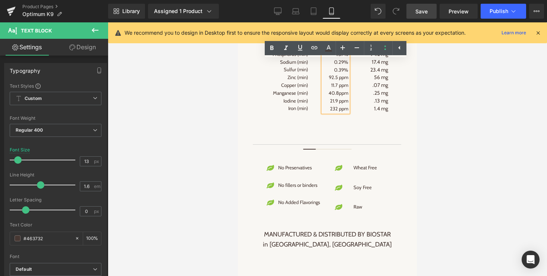
click at [337, 129] on div "percent 26.7% 22.9% 4.1% 12.0% 0.79% 0.25% 1.57% 0.29% 0.39% 92.5 ppm 11.7 ppm …" at bounding box center [336, 63] width 40 height 144
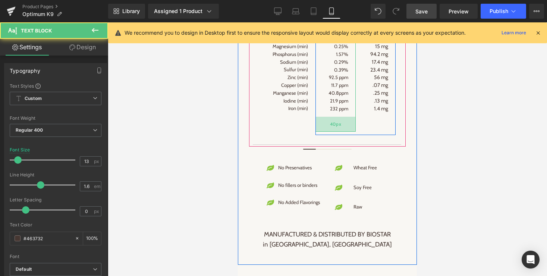
drag, startPoint x: 335, startPoint y: 128, endPoint x: 336, endPoint y: 143, distance: 14.9
click at [336, 132] on div "40px" at bounding box center [336, 124] width 40 height 15
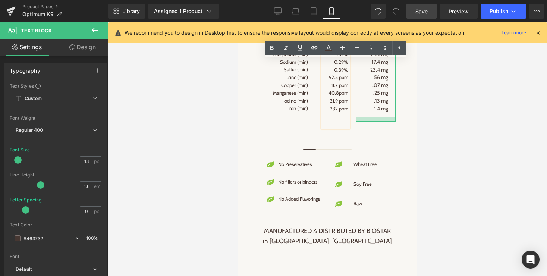
drag, startPoint x: 375, startPoint y: 133, endPoint x: 373, endPoint y: 119, distance: 13.6
click at [373, 119] on div "serving 1602 mg 1374 mg 246 mg 721.2 mg 47.2 mg 15 mg 94.2 mg 17.4 mg 23.4 mg 5…" at bounding box center [376, 56] width 40 height 130
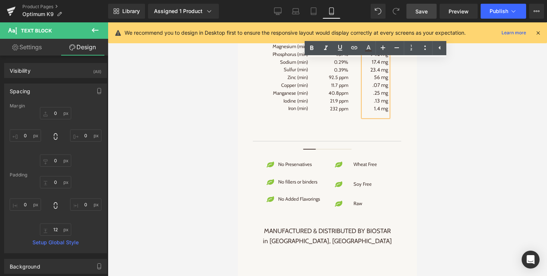
click at [381, 117] on div "serving 1602 mg 1374 mg 246 mg 721.2 mg 47.2 mg 15 mg 94.2 mg 17.4 mg 23.4 mg 5…" at bounding box center [375, 56] width 25 height 121
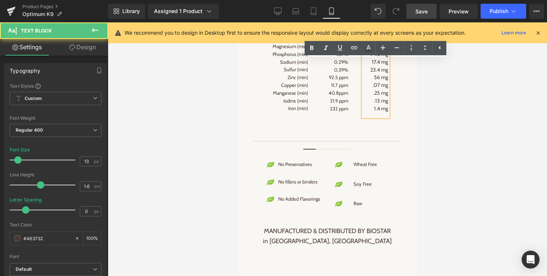
click at [381, 117] on div "serving 1602 mg 1374 mg 246 mg 721.2 mg 47.2 mg 15 mg 94.2 mg 17.4 mg 23.4 mg 5…" at bounding box center [375, 56] width 25 height 121
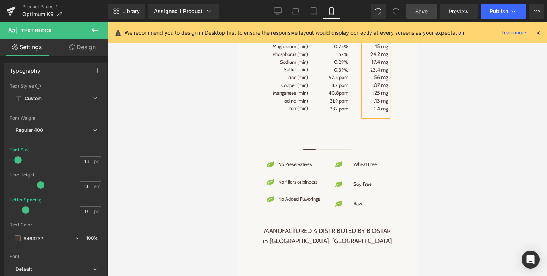
click at [380, 117] on div "serving 1602 mg 1374 mg 246 mg 721.2 mg 47.2 mg 15 mg 94.2 mg 17.4 mg 23.4 mg 5…" at bounding box center [375, 56] width 25 height 121
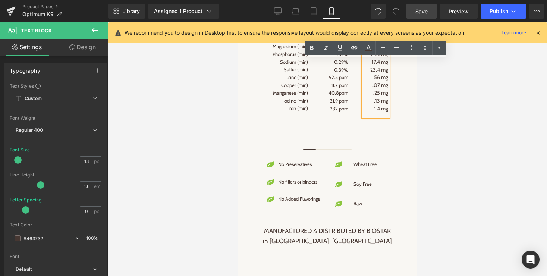
click at [465, 131] on div at bounding box center [327, 149] width 439 height 254
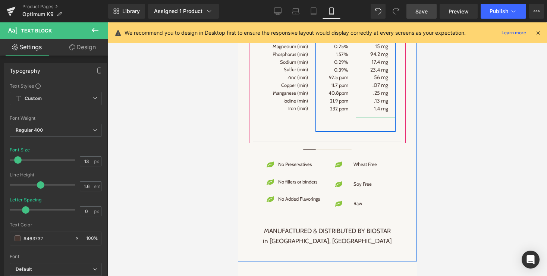
click at [378, 118] on div at bounding box center [376, 117] width 40 height 1
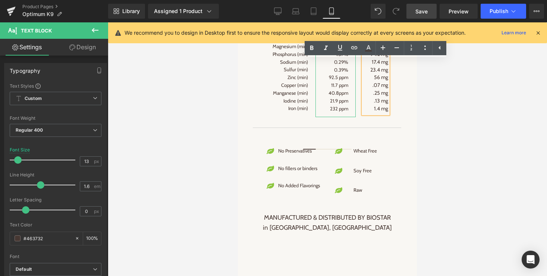
drag, startPoint x: 336, startPoint y: 132, endPoint x: 338, endPoint y: 117, distance: 15.0
click at [338, 117] on div "percent 26.7% 22.9% 4.1% 12.0% 0.79% 0.25% 1.57% 0.29% 0.39% 92.5 ppm 11.7 ppm …" at bounding box center [336, 54] width 40 height 126
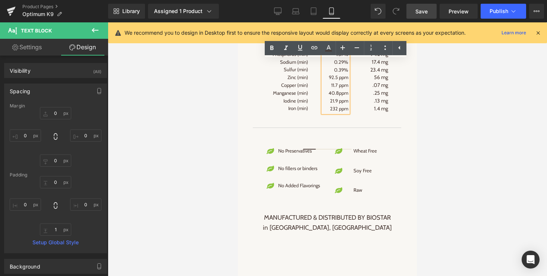
click at [364, 128] on article "Per 6 g (2 cubes/ 2 scoop) Crude protein (min) Crude fat (min) Crude fiber (max…" at bounding box center [327, 53] width 148 height 150
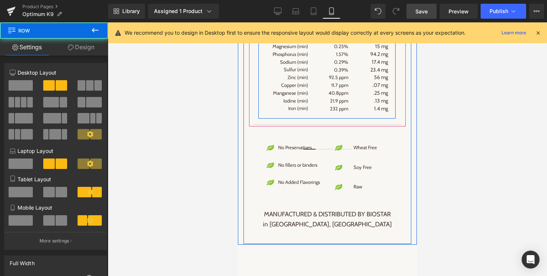
click at [355, 119] on div "Per 6 g (2 cubes/ 2 scoop) Crude protein (min) Crude fat (min) Crude fiber (max…" at bounding box center [326, 51] width 137 height 135
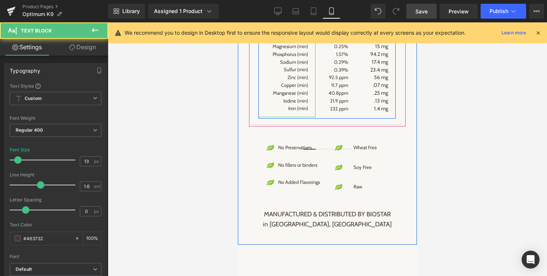
click at [300, 117] on div "Per 6 g (2 cubes/ 2 scoop) Crude protein (min) Crude fat (min) Crude fiber (max…" at bounding box center [286, 51] width 57 height 134
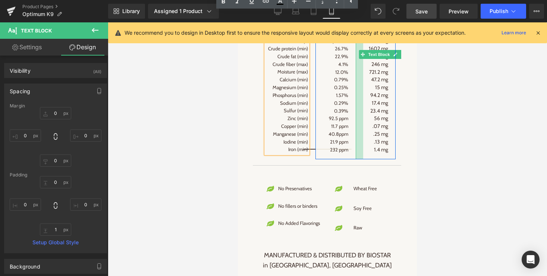
scroll to position [1261, 0]
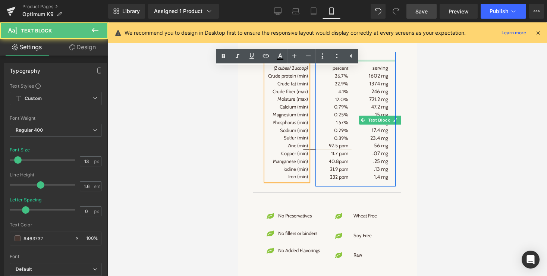
click at [375, 62] on div at bounding box center [376, 61] width 40 height 2
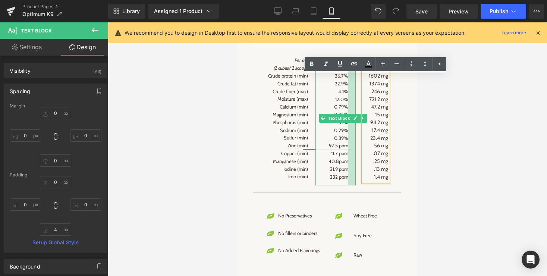
click at [354, 178] on div at bounding box center [351, 123] width 7 height 126
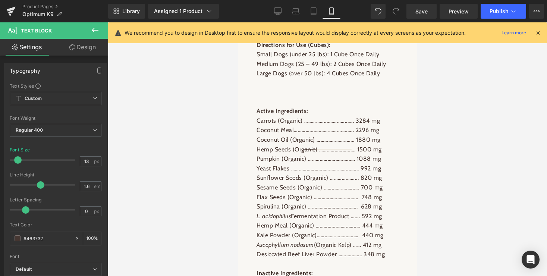
scroll to position [945, 0]
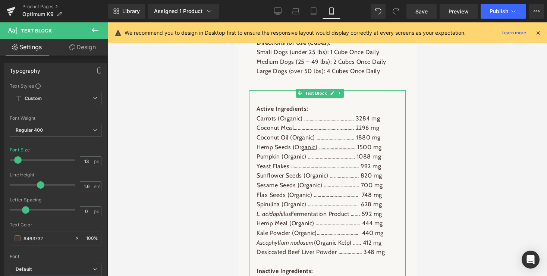
click at [340, 123] on p "Carrots (Organic) ……………....…………....... 3284 mg" at bounding box center [328, 119] width 142 height 10
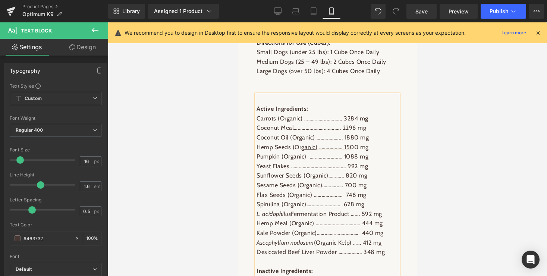
click at [294, 219] on p "L. acidophilus Fermentation Product ….... 592 mg" at bounding box center [328, 214] width 142 height 10
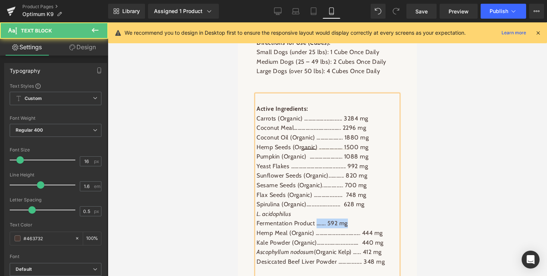
drag, startPoint x: 350, startPoint y: 236, endPoint x: 316, endPoint y: 236, distance: 33.6
click at [316, 228] on p "L. acidophilus Fermentation Product ….... 592 mg" at bounding box center [328, 218] width 142 height 19
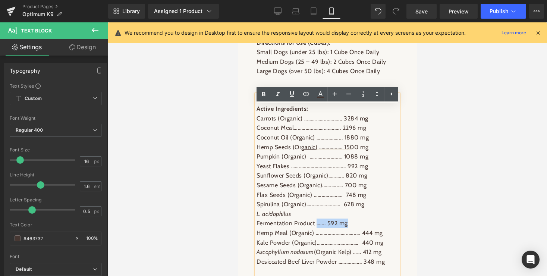
click at [371, 228] on p "L. acidophilus Fermentation Product ….... 592 mg" at bounding box center [328, 218] width 142 height 19
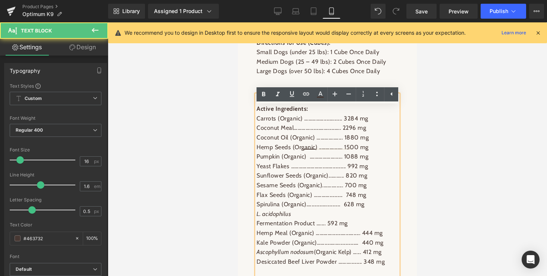
click at [321, 228] on p "L. acidophilus Fermentation Product ….... 592 mg" at bounding box center [328, 218] width 142 height 19
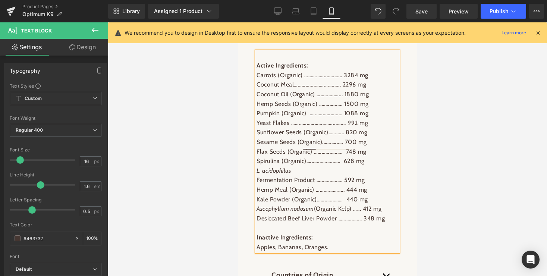
scroll to position [993, 0]
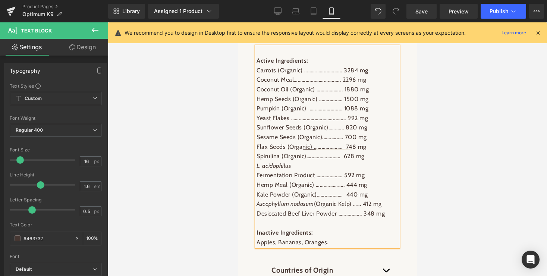
click at [361, 209] on p "Ascophyllum nodosum (Organic Kelp) …... 412 mg" at bounding box center [328, 204] width 142 height 10
click at [317, 209] on p "Ascophyllum nodosum (Organic Kelp).. 412 mg" at bounding box center [328, 204] width 142 height 10
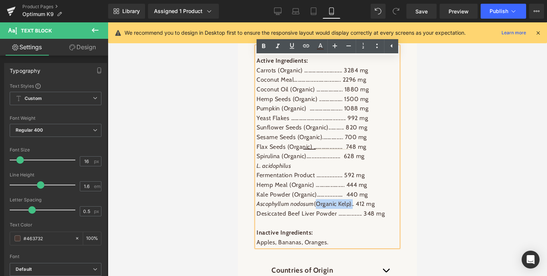
drag, startPoint x: 353, startPoint y: 217, endPoint x: 315, endPoint y: 216, distance: 38.1
click at [315, 209] on p "Ascophyllum nodosum (Organic Kelp).. 412 mg" at bounding box center [328, 204] width 142 height 10
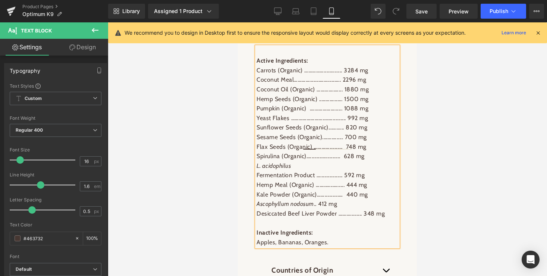
click at [346, 209] on p "Ascophyllum nodosum .. 412 mg" at bounding box center [328, 204] width 142 height 10
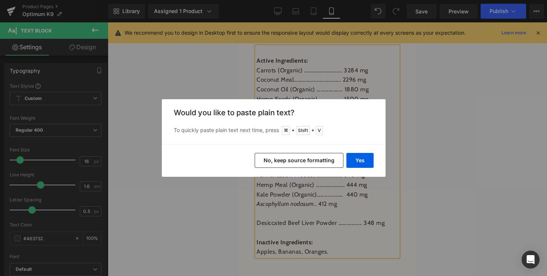
click at [316, 161] on button "No, keep source formatting" at bounding box center [299, 160] width 89 height 15
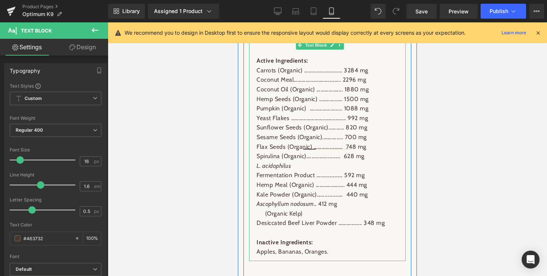
click at [318, 209] on p "Ascophyllum nodosum .. 412 mg" at bounding box center [328, 204] width 142 height 10
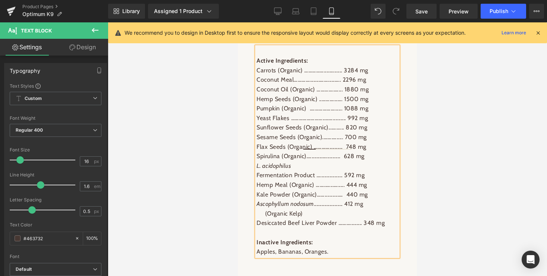
click at [317, 228] on p "Desiccated Beef Liver Powder ………......... 348 mg" at bounding box center [328, 223] width 142 height 10
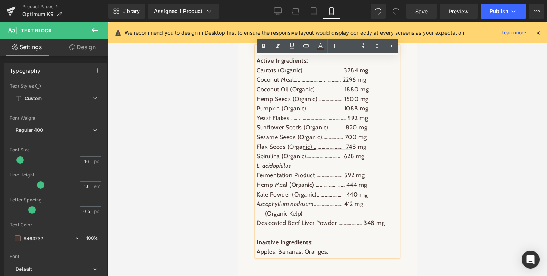
click at [353, 228] on p "Desiccated Beef Liver Powder ………......... 348 mg" at bounding box center [328, 223] width 142 height 10
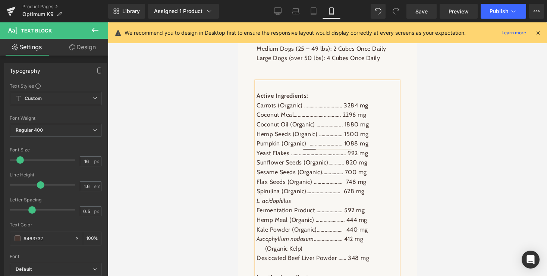
scroll to position [944, 0]
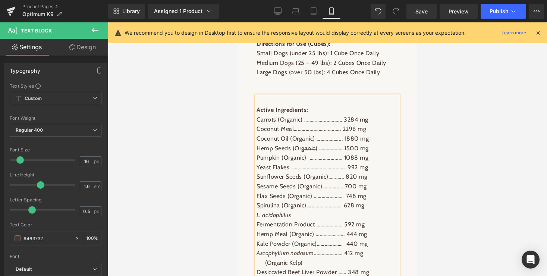
click at [329, 106] on div "Active Ingredients: Carrots (Organic) ……………....…....... 3284 mg Coconut Meal…………" at bounding box center [328, 201] width 142 height 210
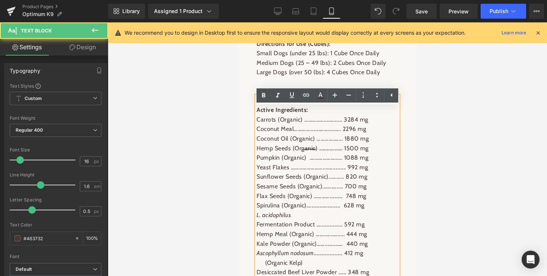
click at [206, 142] on div at bounding box center [327, 149] width 439 height 254
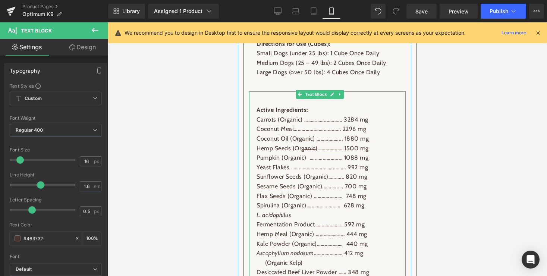
click at [280, 106] on p at bounding box center [328, 101] width 142 height 10
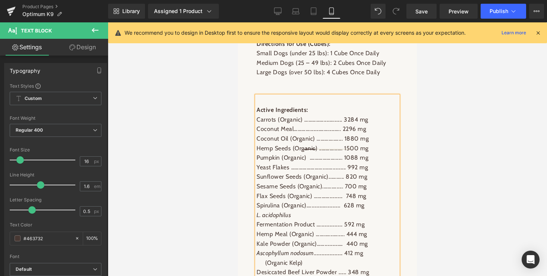
scroll to position [934, 0]
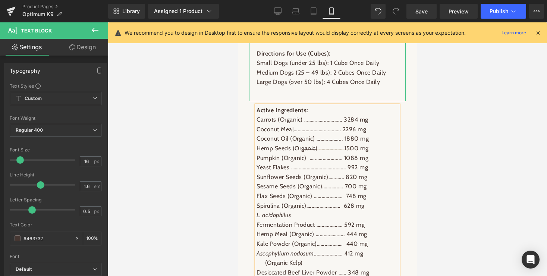
click at [319, 97] on p at bounding box center [328, 92] width 142 height 10
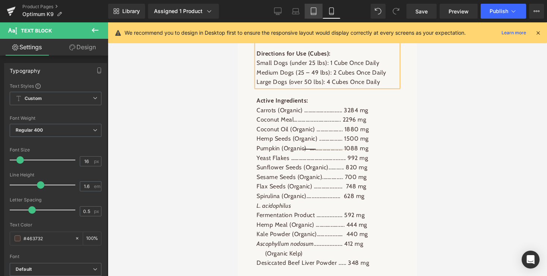
click at [316, 11] on icon at bounding box center [313, 10] width 7 height 7
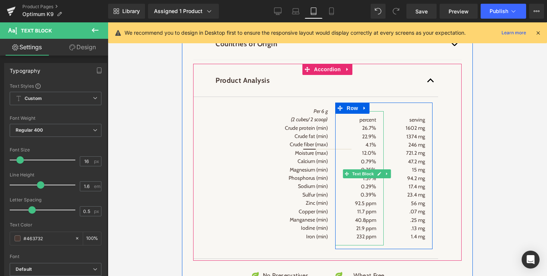
scroll to position [1151, 0]
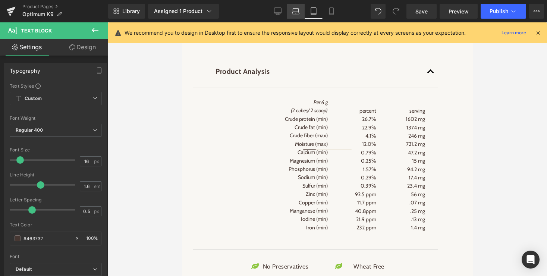
click at [294, 5] on link "Laptop" at bounding box center [296, 11] width 18 height 15
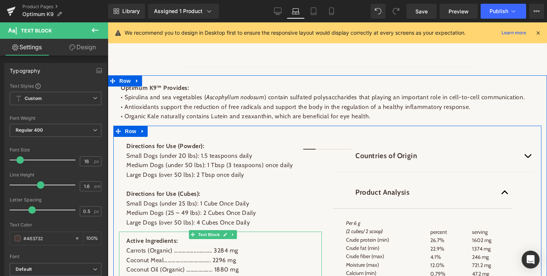
scroll to position [409, 0]
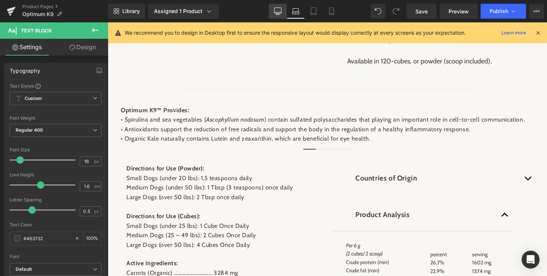
click at [278, 11] on icon at bounding box center [277, 10] width 7 height 7
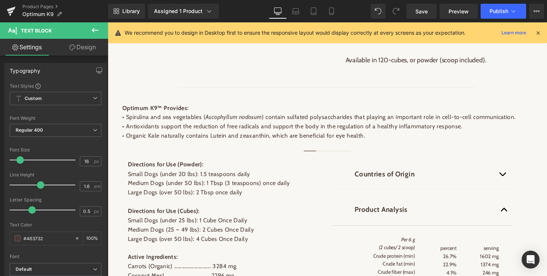
type input "100"
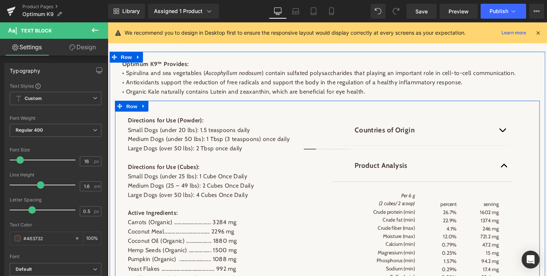
scroll to position [430, 0]
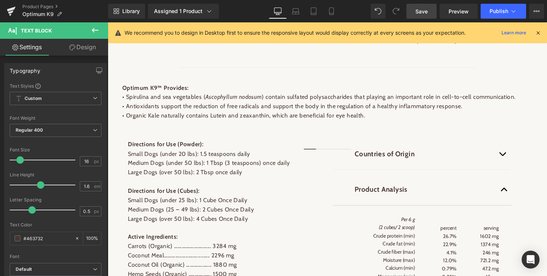
click at [423, 9] on span "Save" at bounding box center [421, 11] width 12 height 8
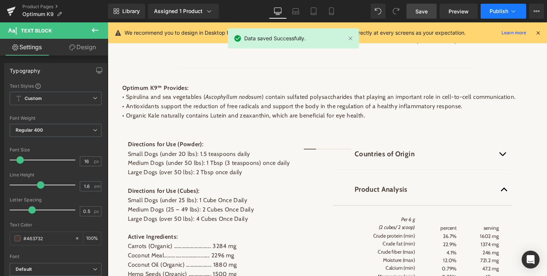
click at [513, 9] on icon at bounding box center [513, 10] width 7 height 7
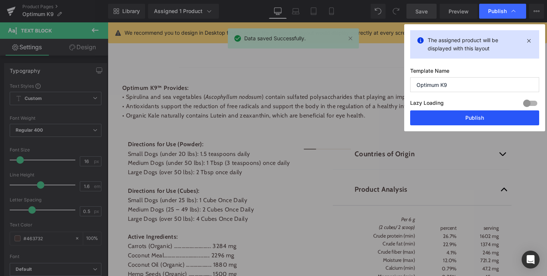
click at [476, 120] on button "Publish" at bounding box center [474, 117] width 129 height 15
